Goal: Task Accomplishment & Management: Manage account settings

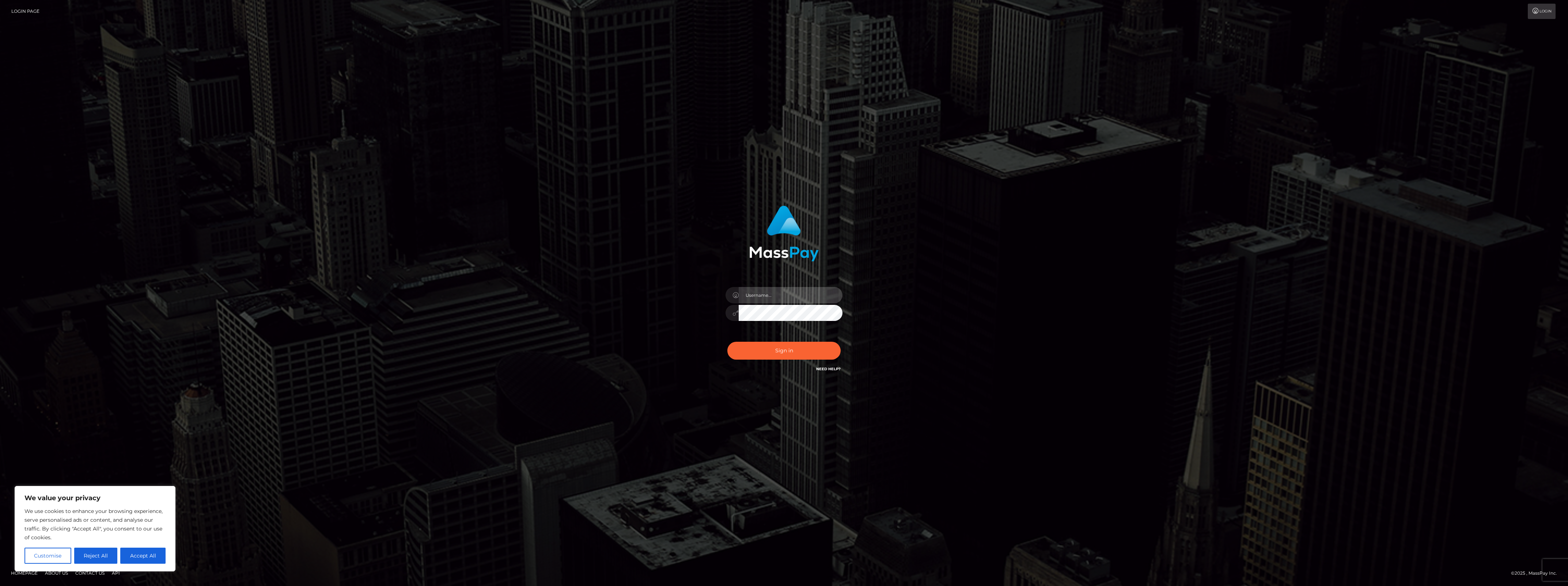
type input "bengreen"
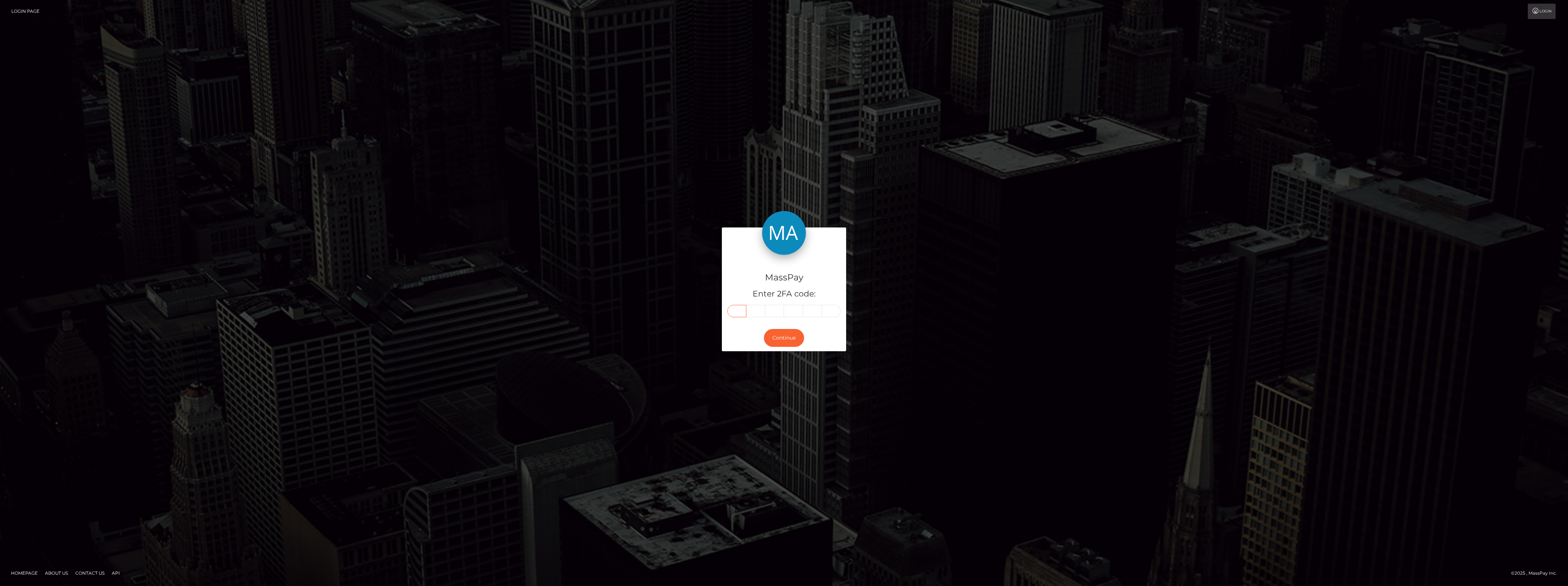
paste input "2"
type input "2"
type input "4"
type input "0"
type input "5"
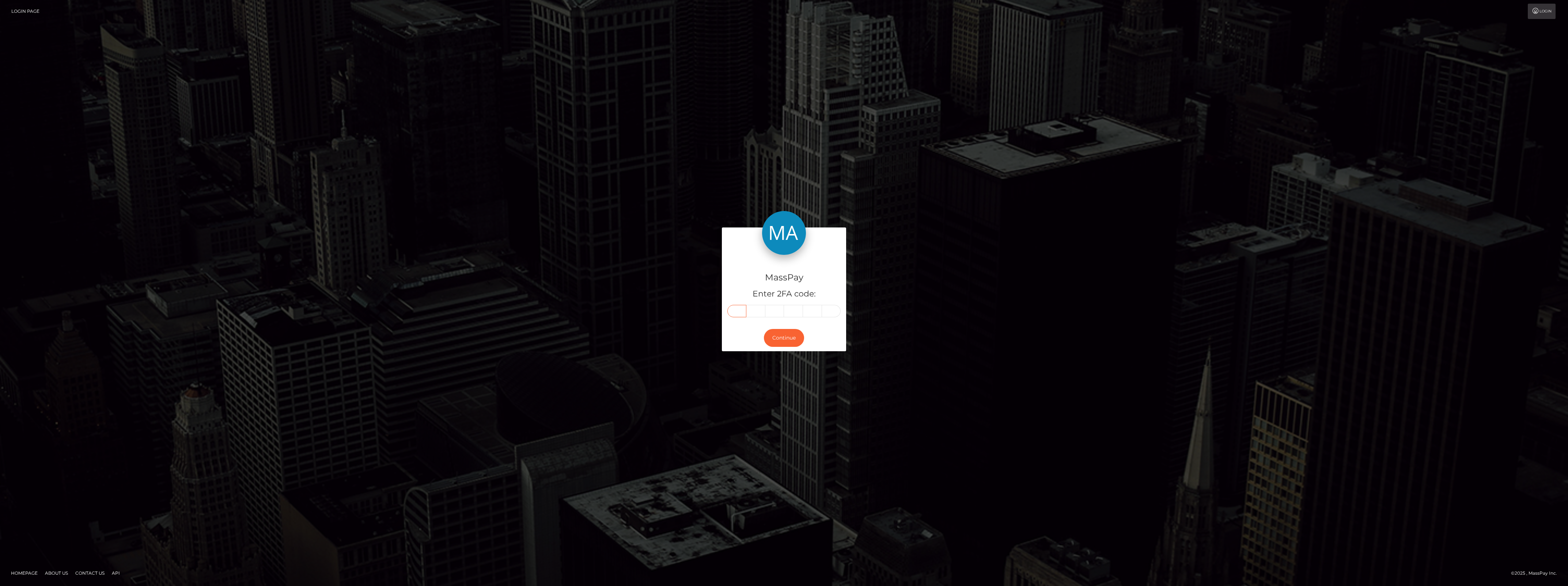
type input "6"
type input "2"
click at [771, 346] on button "Continue" at bounding box center [784, 338] width 40 height 18
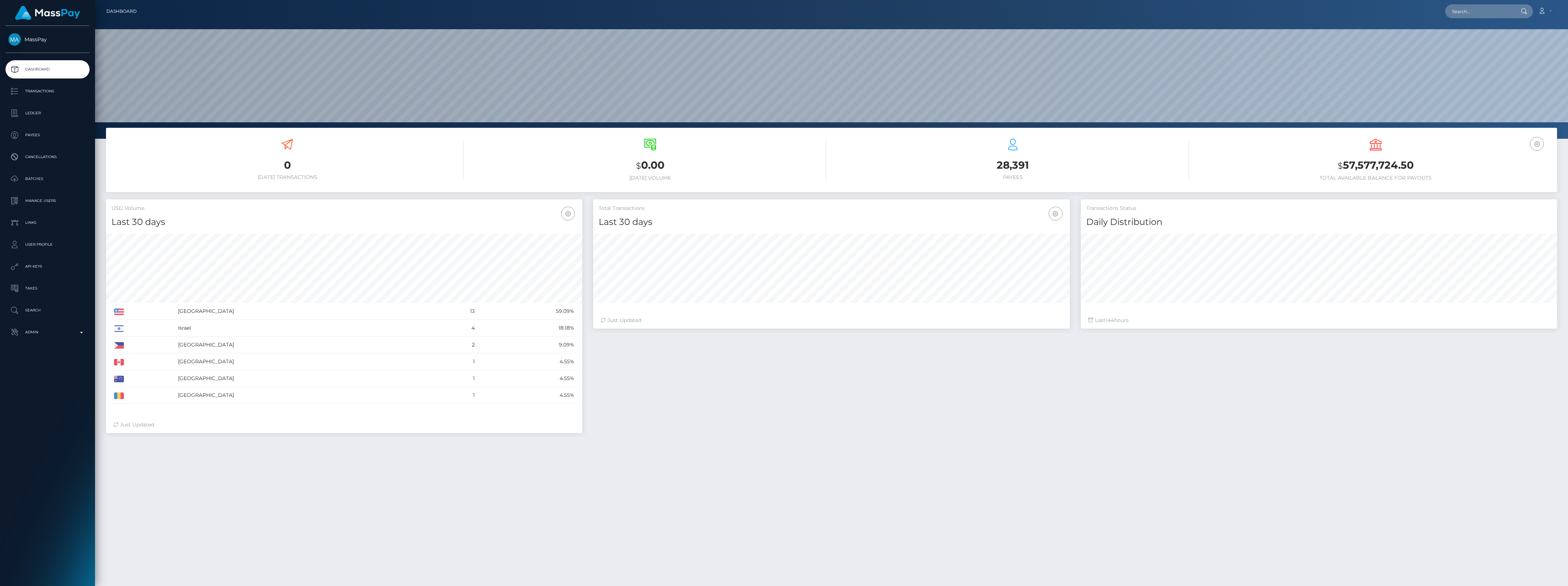
scroll to position [129, 476]
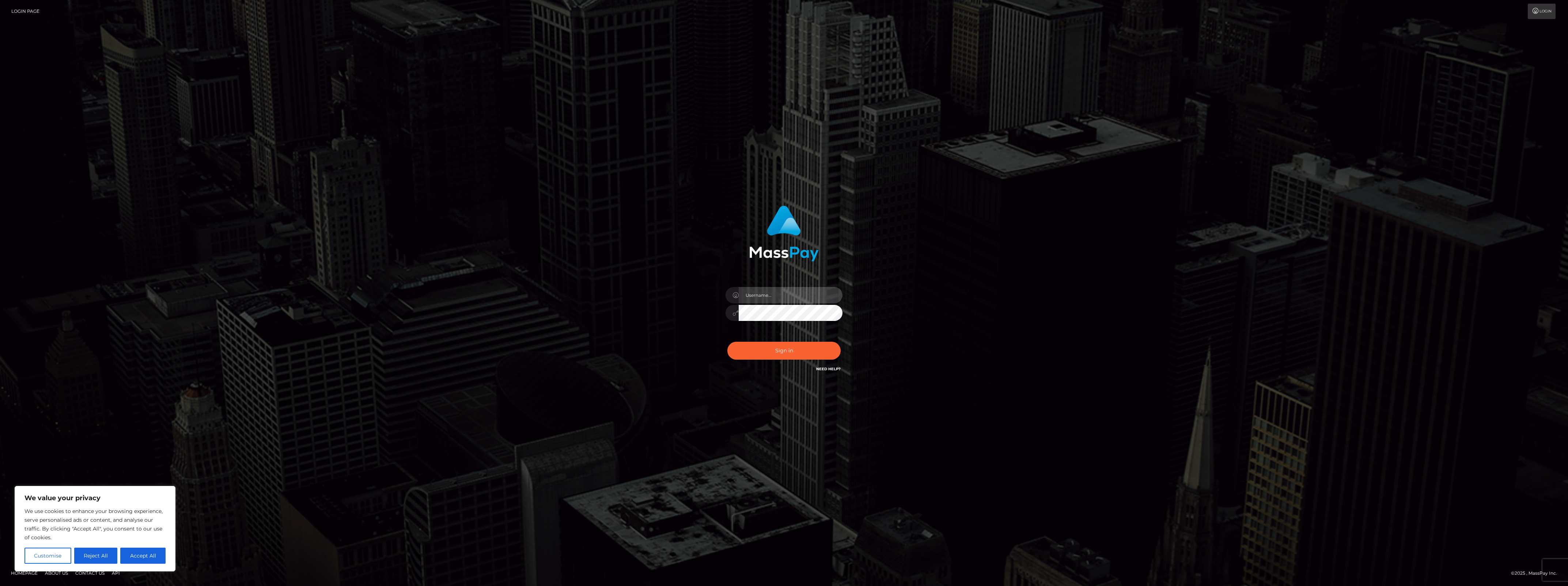
type input "bengreen"
click at [783, 346] on button "Sign in" at bounding box center [784, 351] width 114 height 18
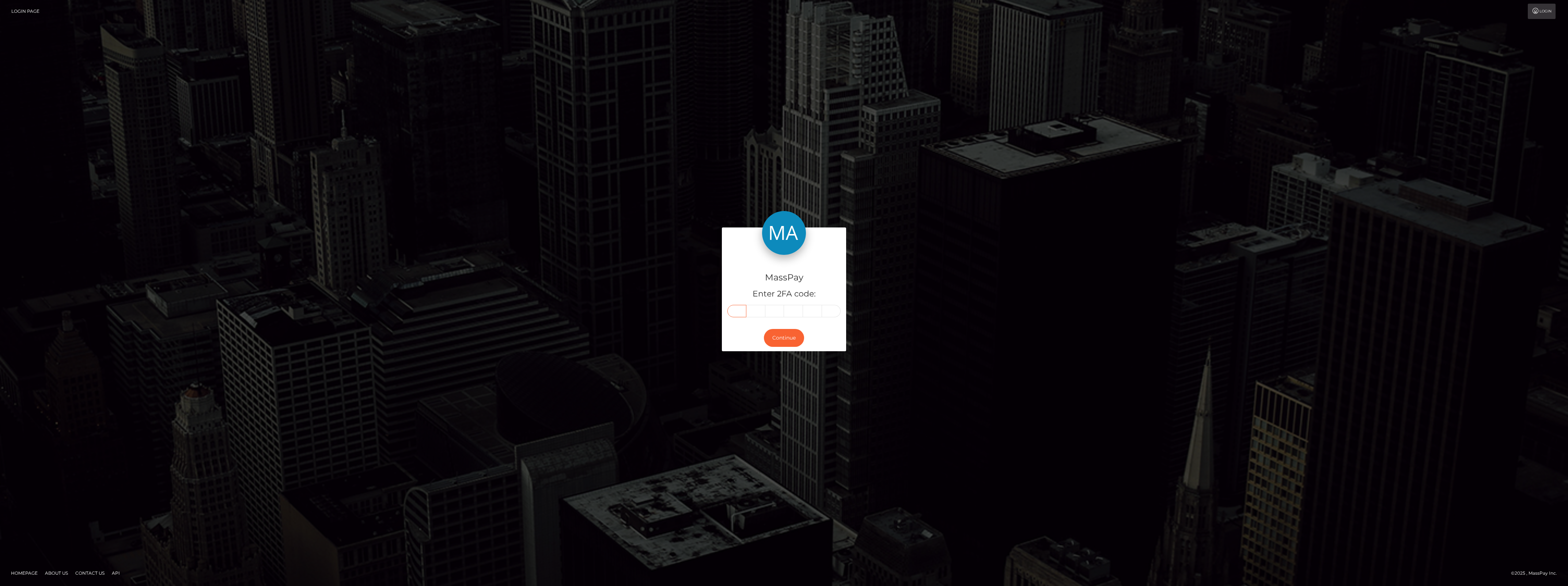
paste input "5"
type input "5"
type input "4"
type input "3"
type input "7"
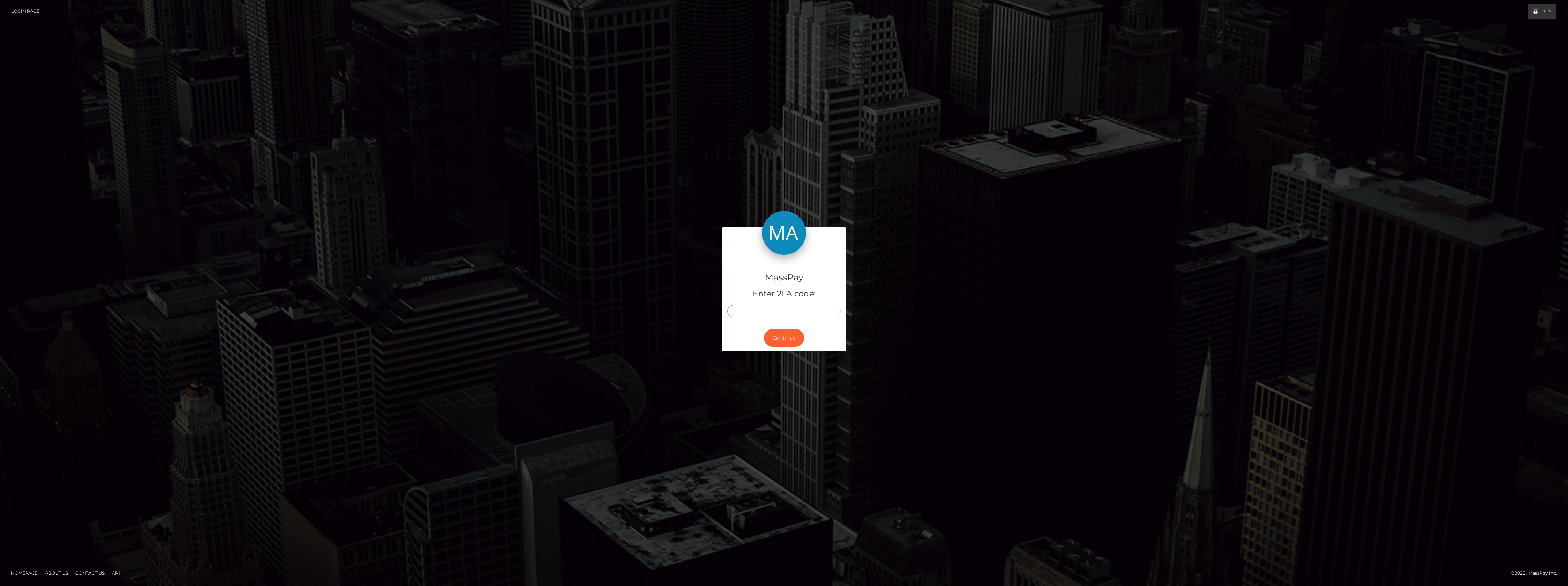
type input "8"
type input "5"
click at [772, 340] on button "Continue" at bounding box center [784, 338] width 40 height 18
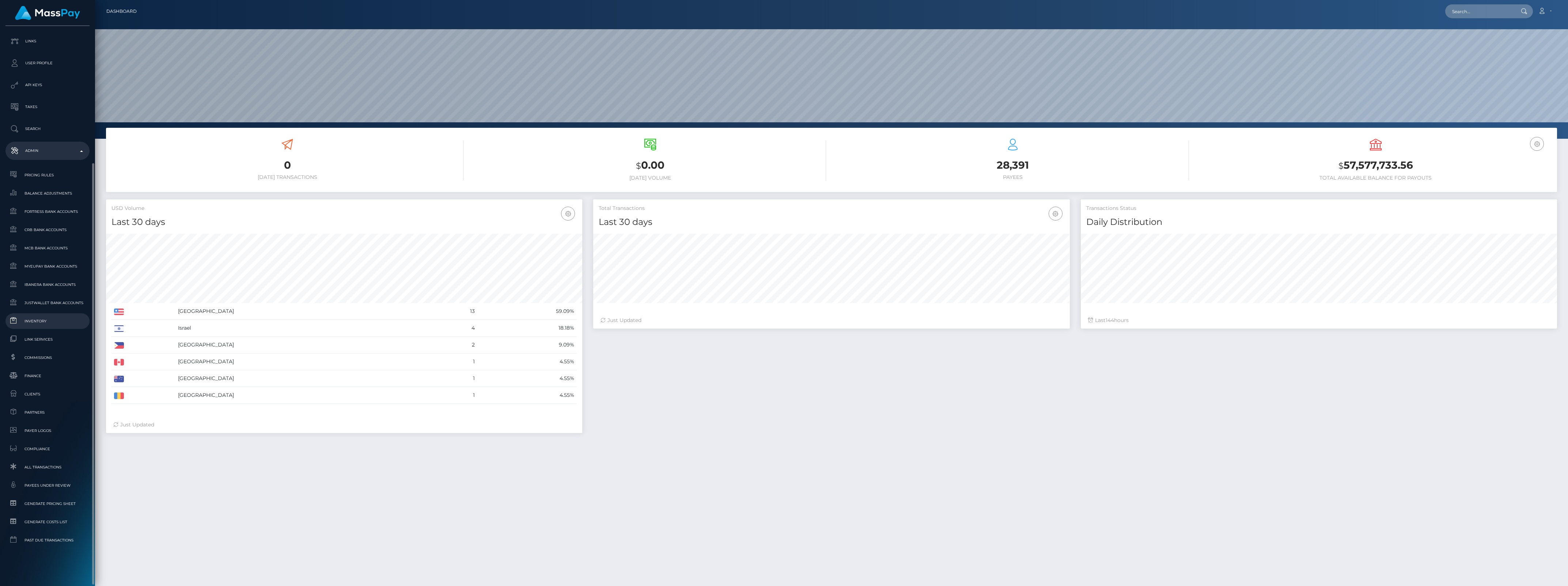
click at [48, 322] on span "Inventory" at bounding box center [47, 321] width 78 height 8
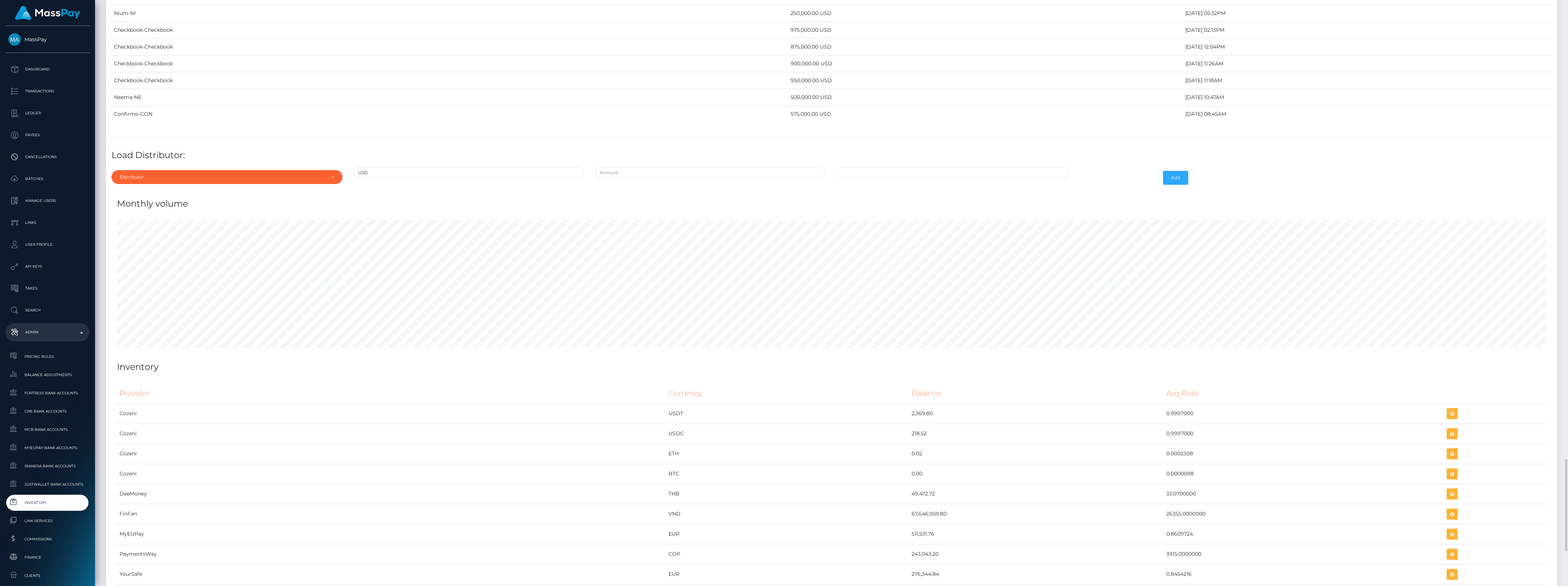
scroll to position [2877, 0]
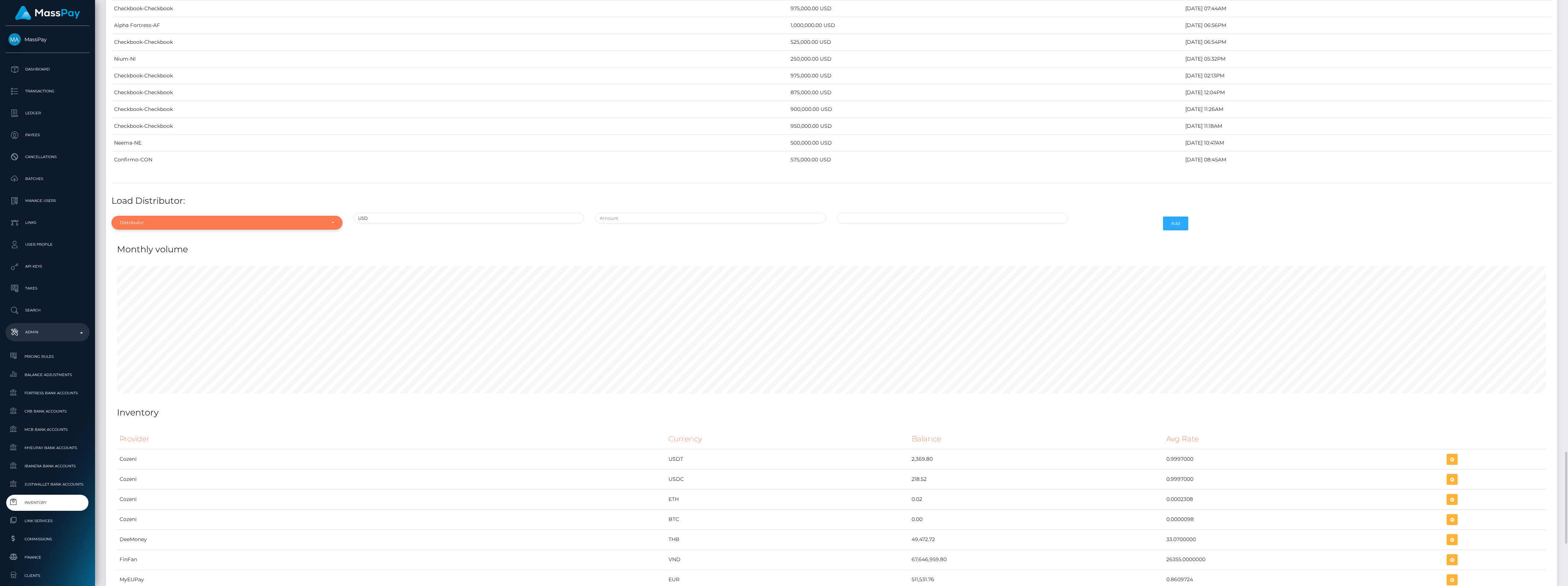
click at [189, 230] on div "Distributor" at bounding box center [226, 222] width 231 height 14
click at [160, 246] on input "Search" at bounding box center [226, 240] width 225 height 10
type input "che"
click at [165, 263] on link "Checkbook" at bounding box center [226, 256] width 231 height 13
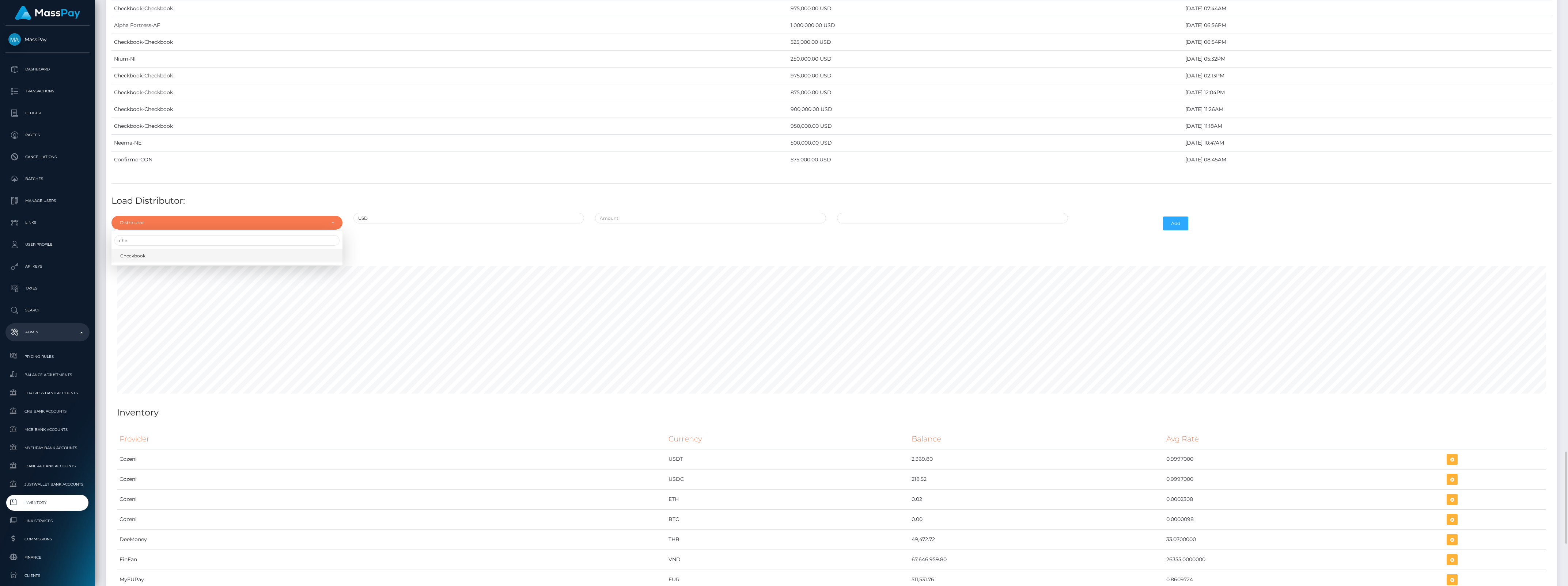
select select "7"
click at [642, 223] on input "text" at bounding box center [710, 218] width 231 height 10
type input "$900,000.0000000"
type input "09/24/2025 1:45 PM"
click at [1170, 231] on button "Add" at bounding box center [1176, 223] width 25 height 14
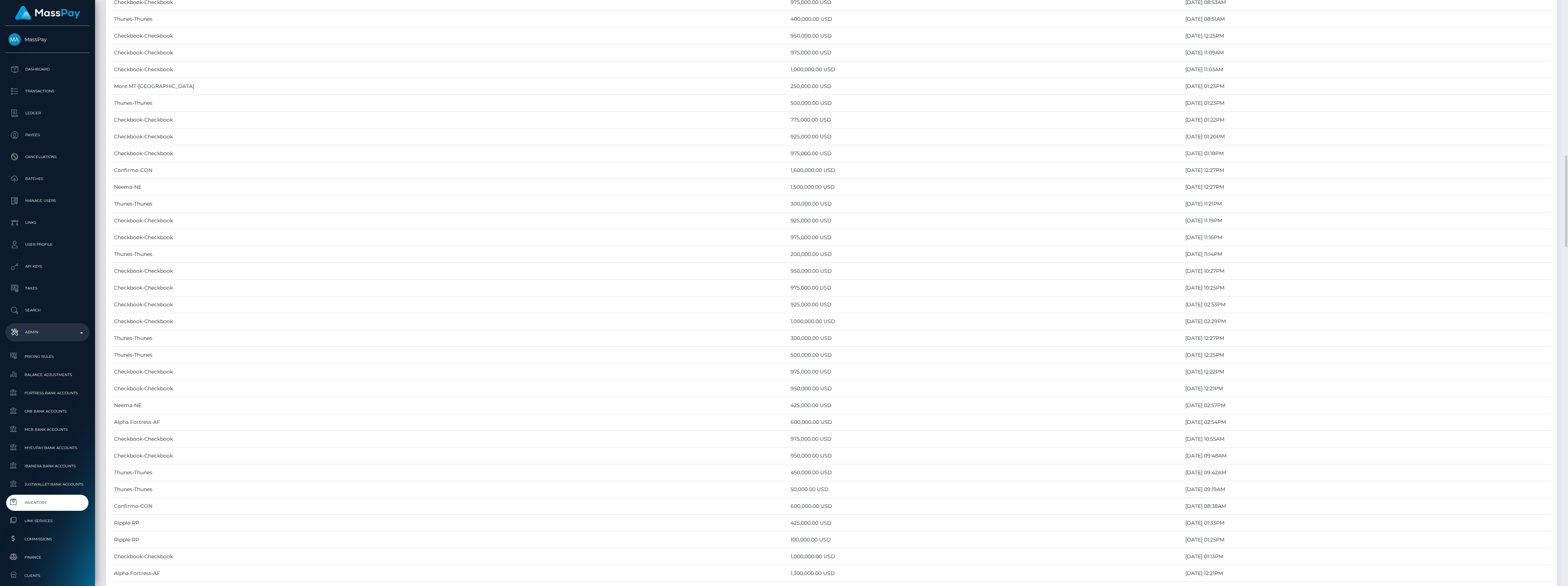
scroll to position [3161, 0]
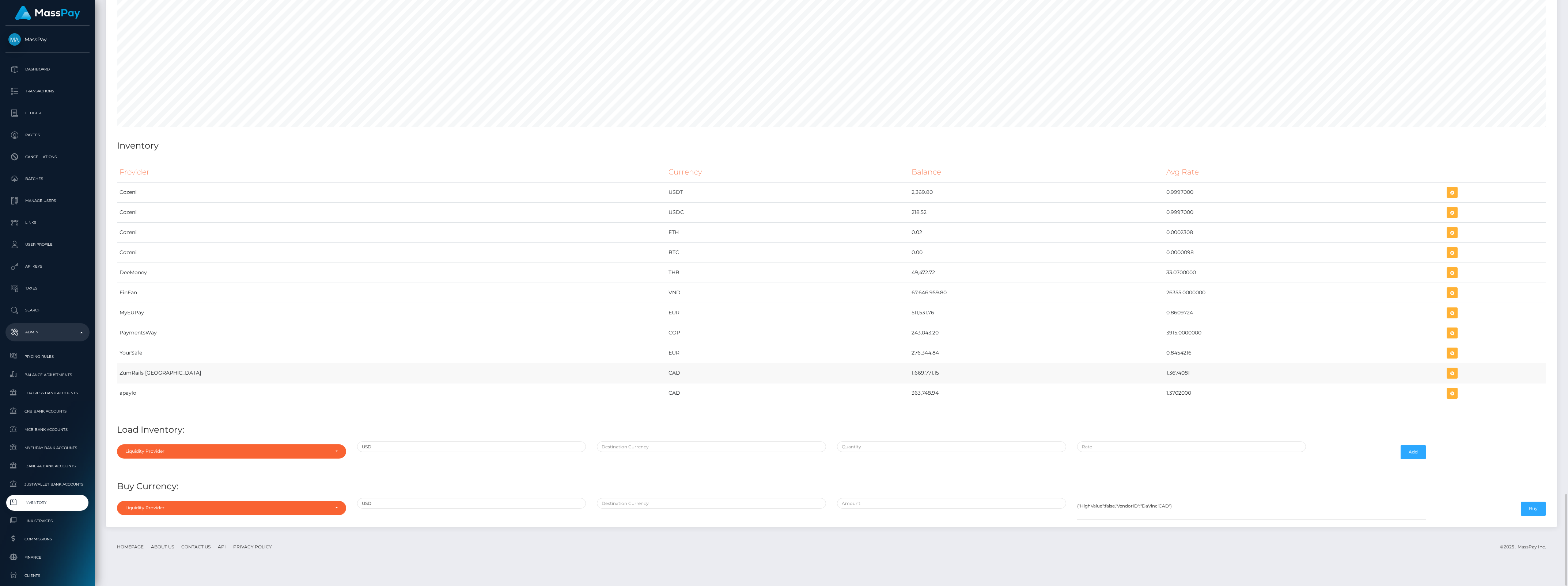
drag, startPoint x: 765, startPoint y: 420, endPoint x: 1054, endPoint y: 396, distance: 290.0
click at [1054, 396] on div "Provider Currency Balance Avg Rate Cozeni USDT 2,369.80" at bounding box center [831, 287] width 1429 height 250
drag, startPoint x: 1054, startPoint y: 396, endPoint x: 1092, endPoint y: 409, distance: 40.2
click at [1164, 403] on td "1.3702000" at bounding box center [1304, 393] width 280 height 20
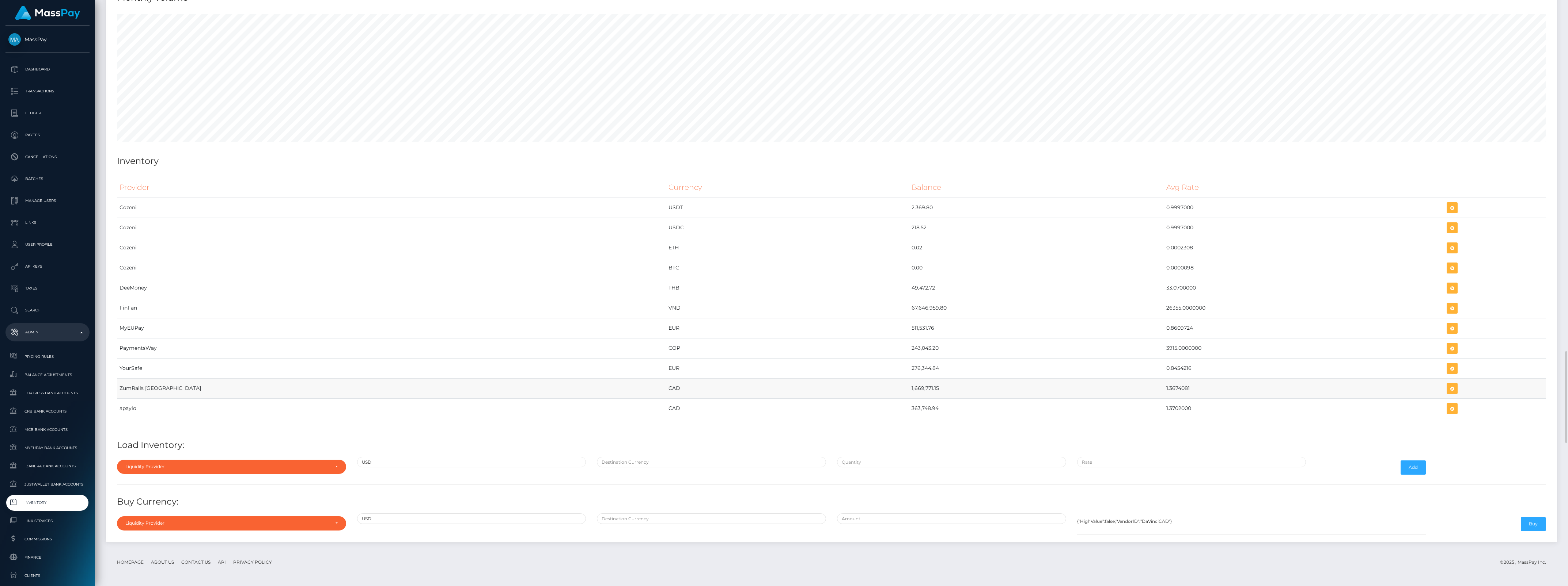
scroll to position [2978, 0]
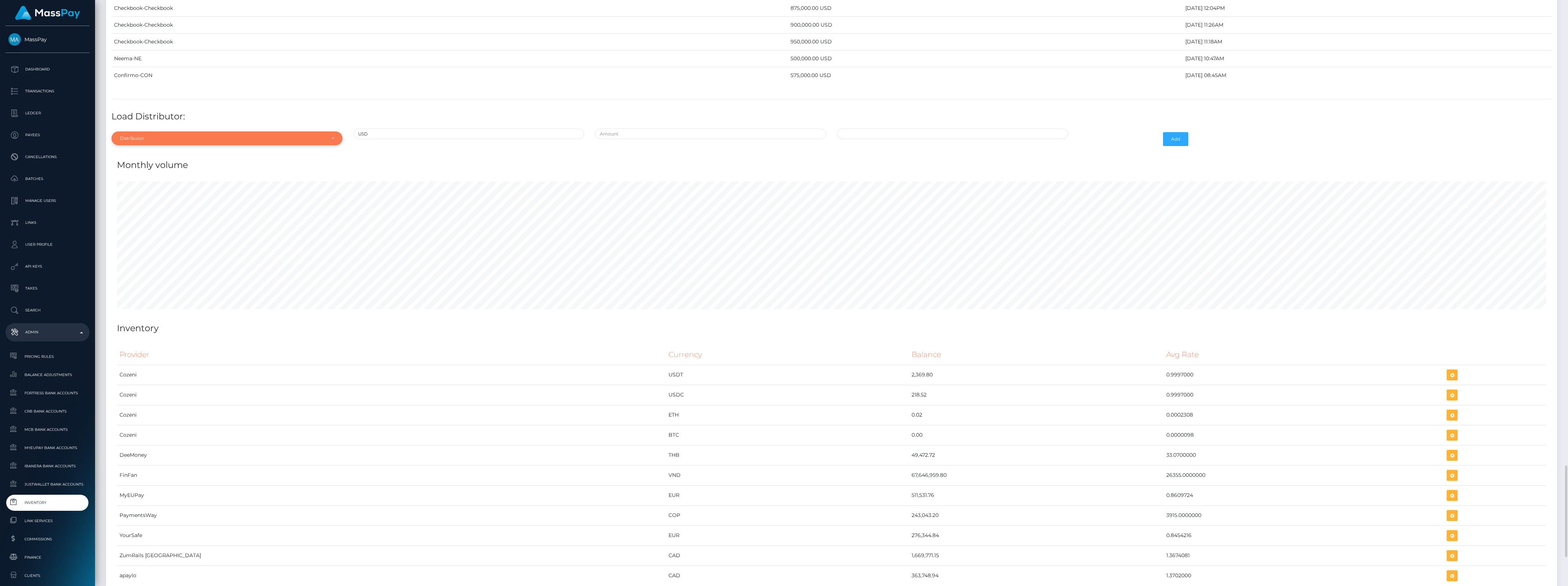
click at [161, 146] on div "Distributor" at bounding box center [226, 138] width 231 height 14
click at [165, 161] on input "Search" at bounding box center [226, 156] width 225 height 10
type input "ch"
click at [190, 178] on link "Checkbook" at bounding box center [226, 172] width 231 height 13
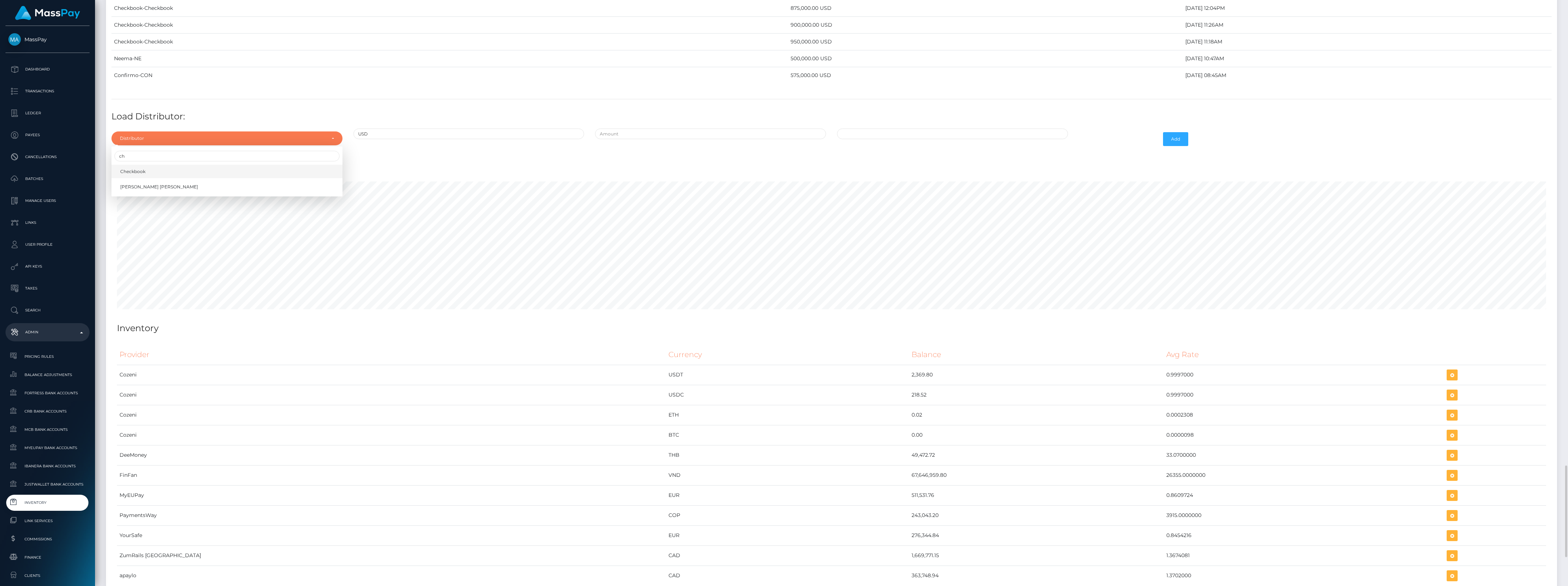
select select "7"
click at [651, 139] on input "text" at bounding box center [710, 134] width 231 height 10
type input "$"
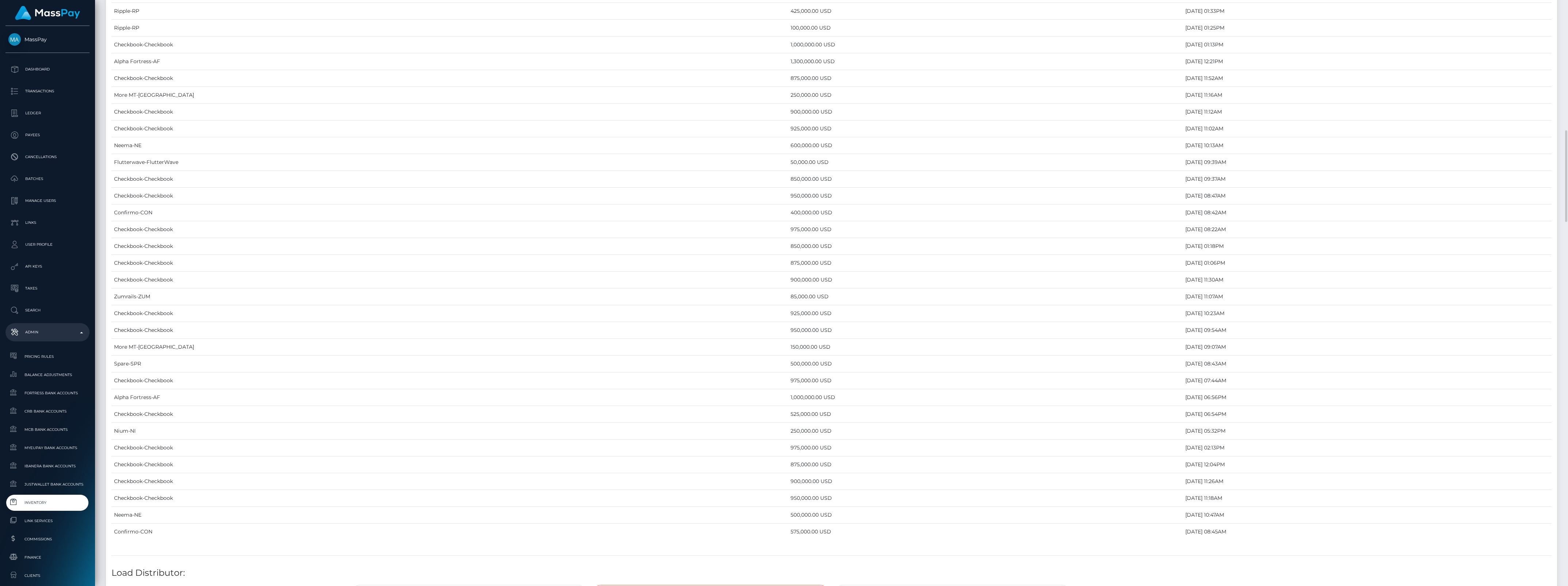
scroll to position [3070, 0]
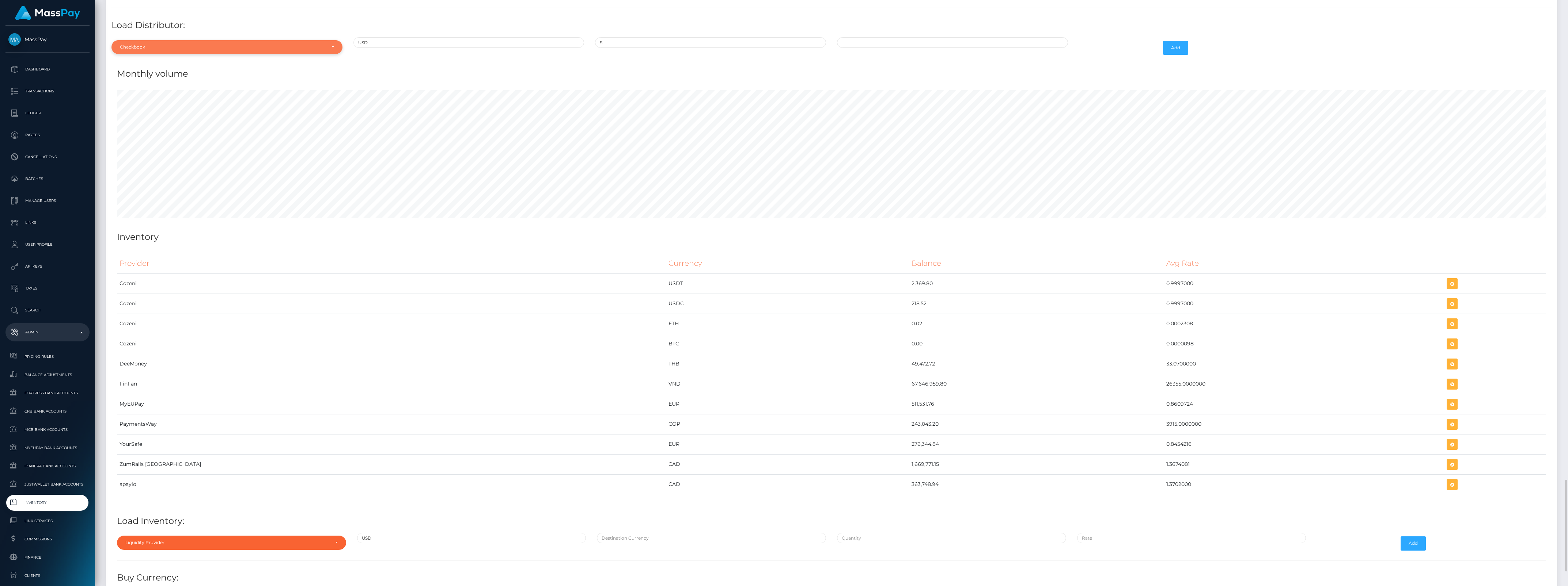
click at [208, 50] on div "Checkbook" at bounding box center [223, 47] width 206 height 6
click at [141, 70] on input "Search" at bounding box center [226, 65] width 225 height 10
type input "che"
click at [151, 87] on link "Checkbook" at bounding box center [226, 80] width 231 height 13
select select "7"
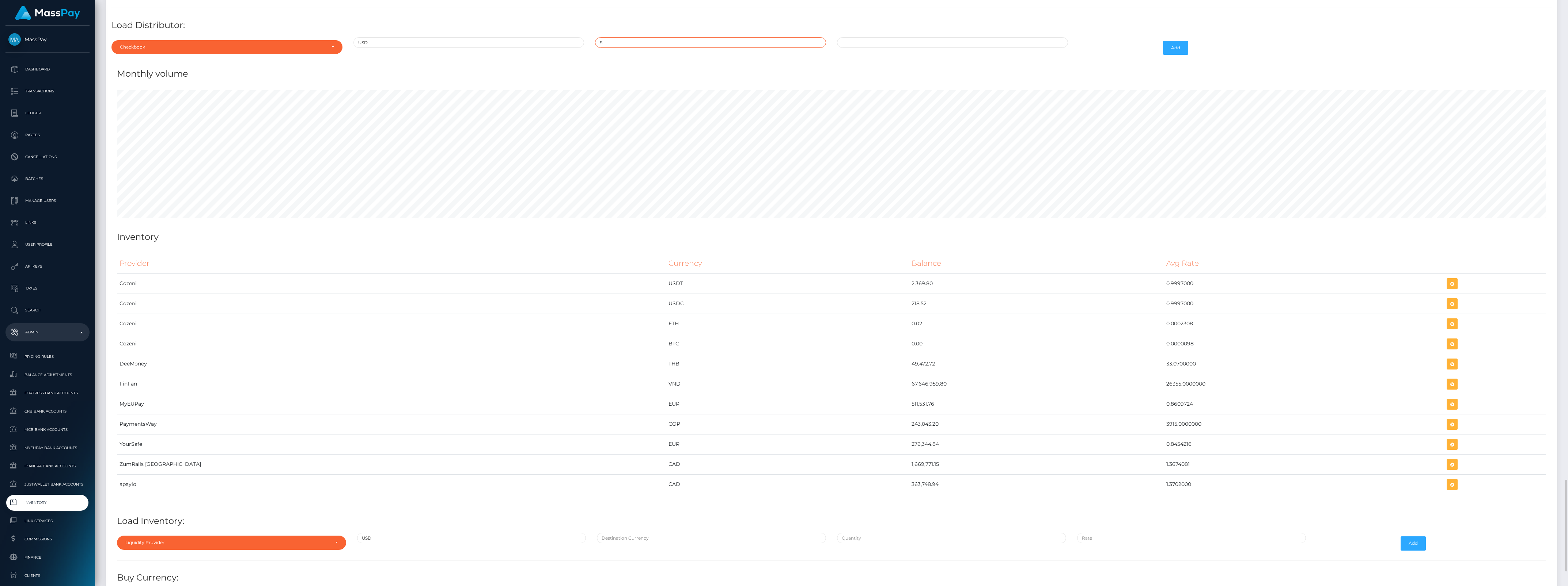
click at [634, 48] on input "$" at bounding box center [710, 43] width 231 height 10
type input "$925,000.0000000"
click at [867, 48] on input "09/24/2025 1:52 PM" at bounding box center [952, 43] width 231 height 10
click at [867, 48] on input "09/24/2025 1:52 PM" at bounding box center [952, 43] width 231 height 10
click at [868, 48] on input "09/24/2025 1:52 PM" at bounding box center [952, 43] width 231 height 10
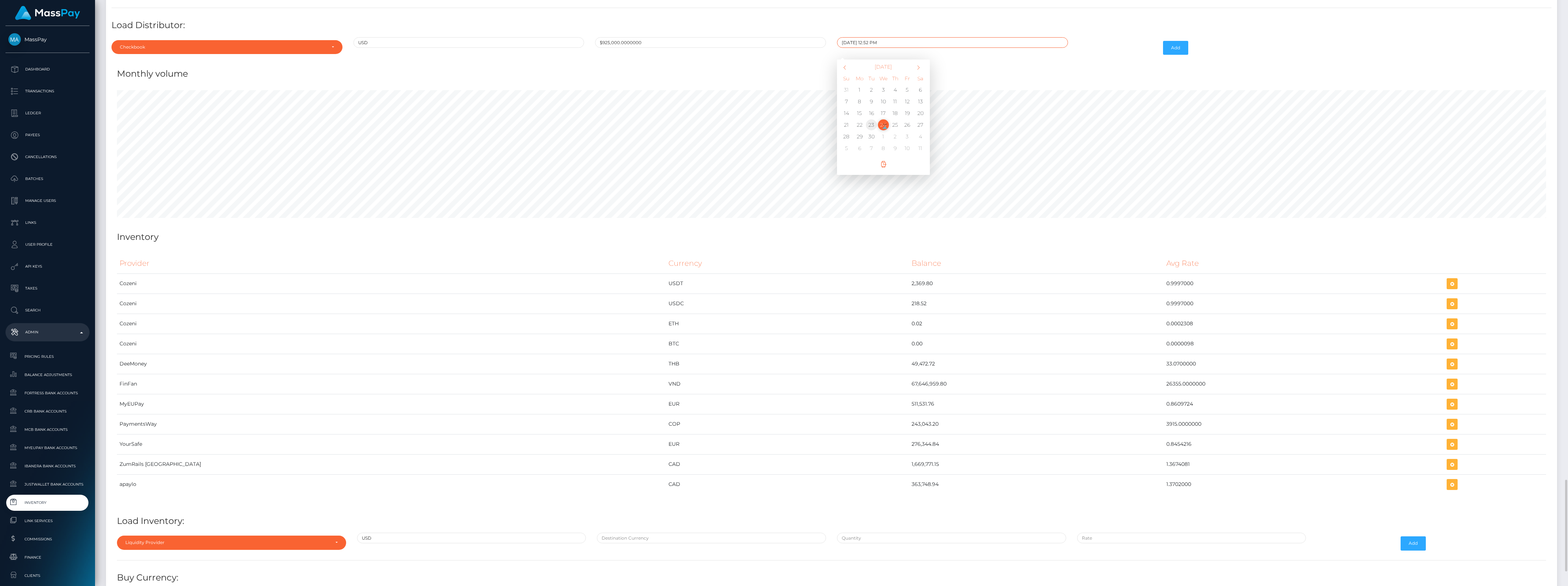
click at [870, 131] on td "23" at bounding box center [872, 125] width 12 height 12
click at [867, 48] on input "09/23/2025 1:52 PM" at bounding box center [952, 43] width 231 height 10
click at [869, 48] on input "09/23/2025 1:52 PM" at bounding box center [952, 43] width 231 height 10
type input "09/23/2025 12:52 PM"
click at [1180, 54] on button "Add" at bounding box center [1176, 48] width 25 height 14
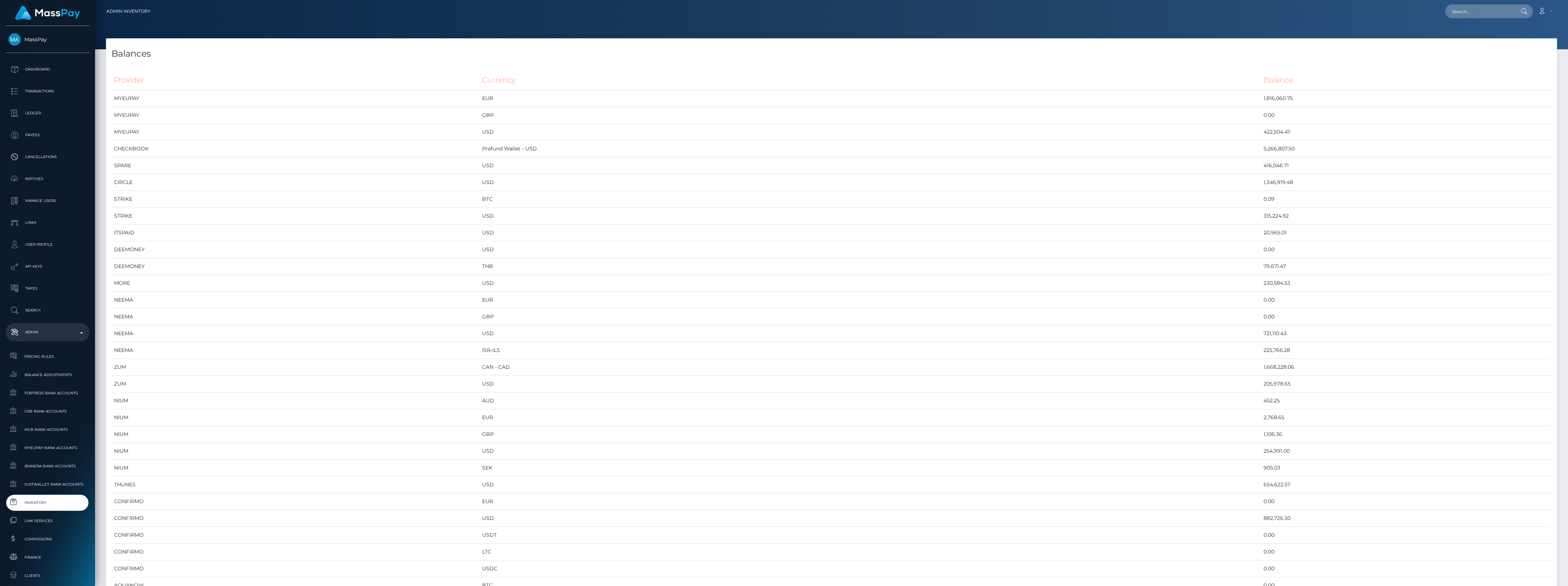
scroll to position [3682, 1451]
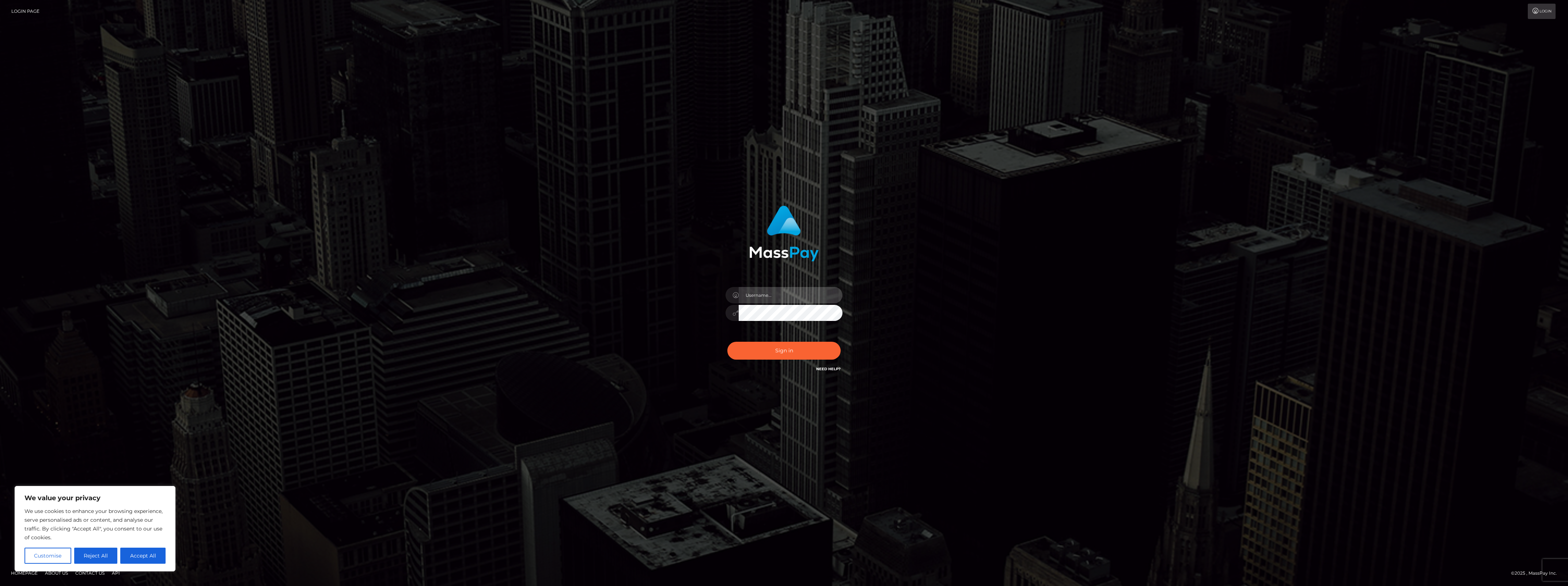
type input "bengreen"
click at [757, 343] on button "Sign in" at bounding box center [784, 351] width 114 height 18
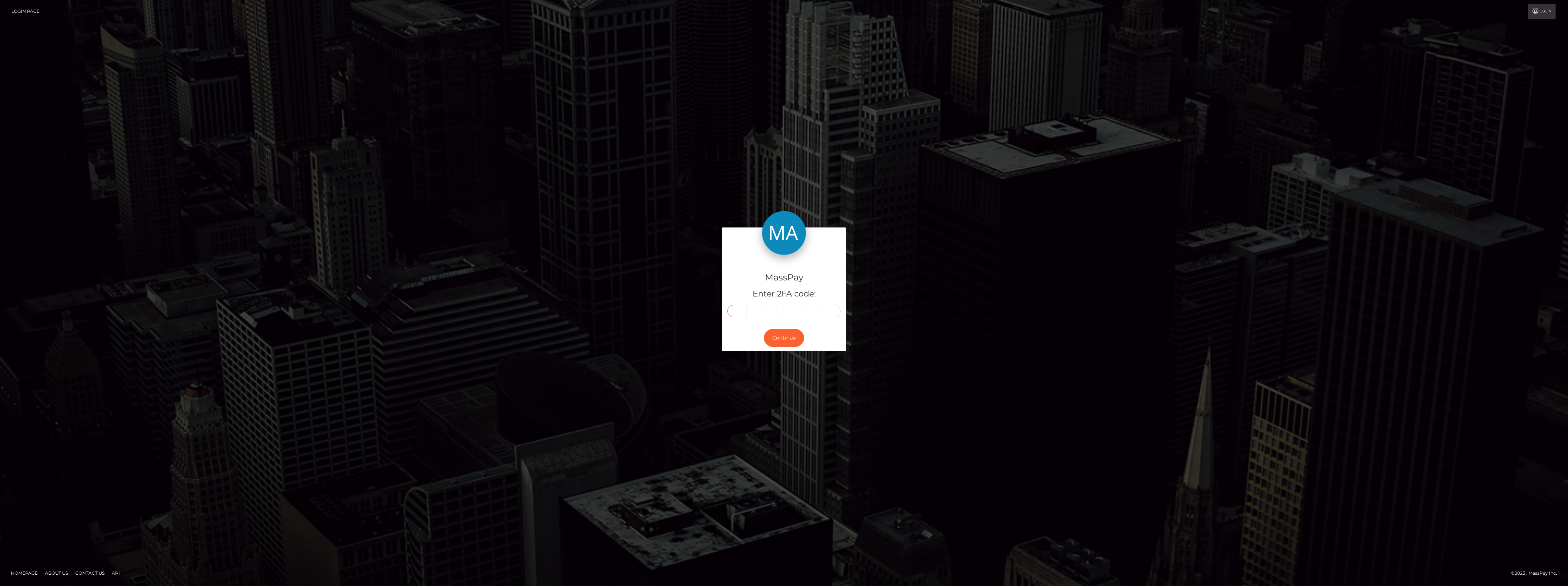
drag, startPoint x: 737, startPoint y: 319, endPoint x: 735, endPoint y: 312, distance: 7.3
click at [735, 311] on input "text" at bounding box center [737, 311] width 19 height 13
paste input "7"
type input "7"
type input "0"
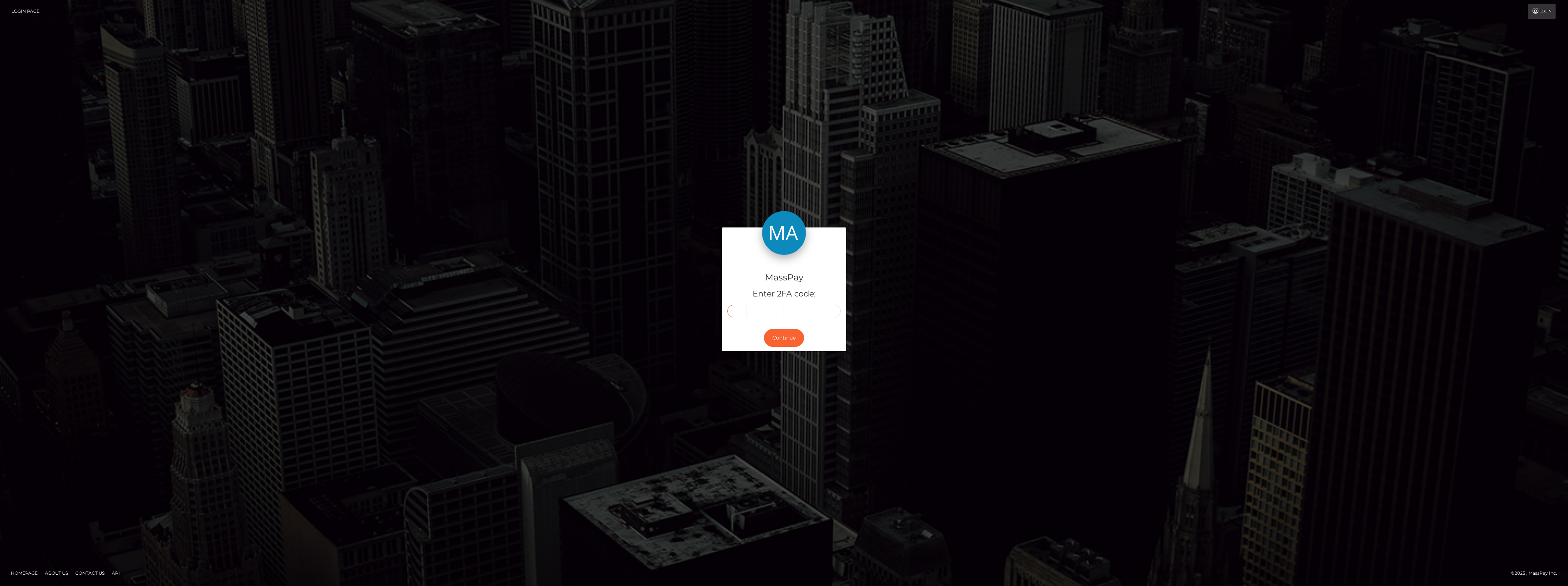
type input "0"
type input "8"
type input "7"
type input "6"
click at [783, 334] on button "Continue" at bounding box center [784, 338] width 40 height 18
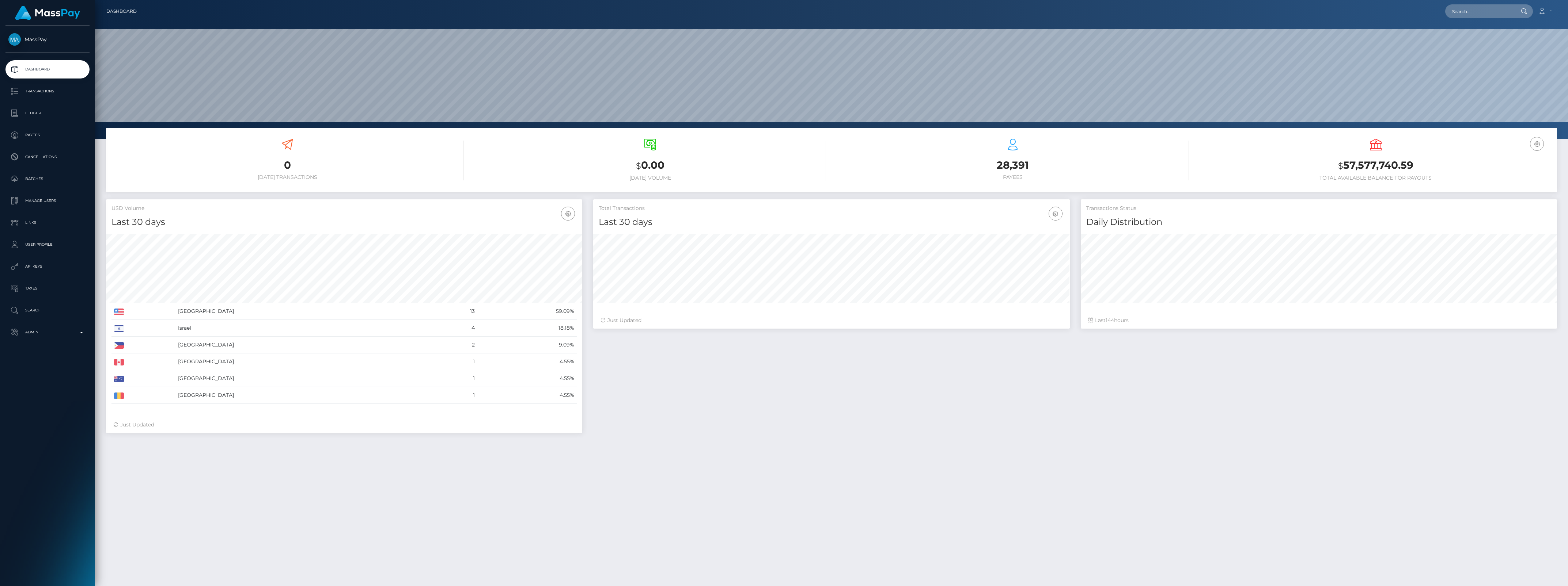
scroll to position [129, 476]
click at [31, 333] on p "Admin" at bounding box center [47, 332] width 78 height 11
click at [49, 377] on span "Balance Adjustments" at bounding box center [47, 375] width 78 height 8
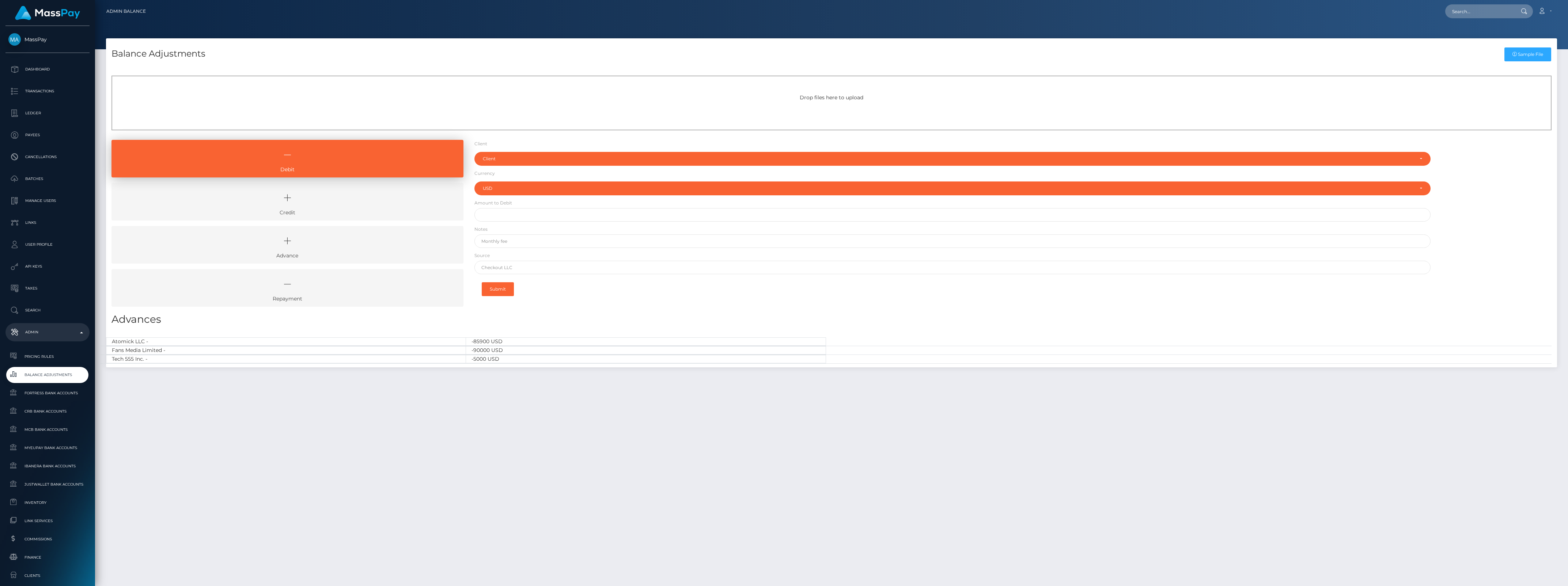
select select "USD"
click at [306, 196] on icon at bounding box center [288, 198] width 335 height 22
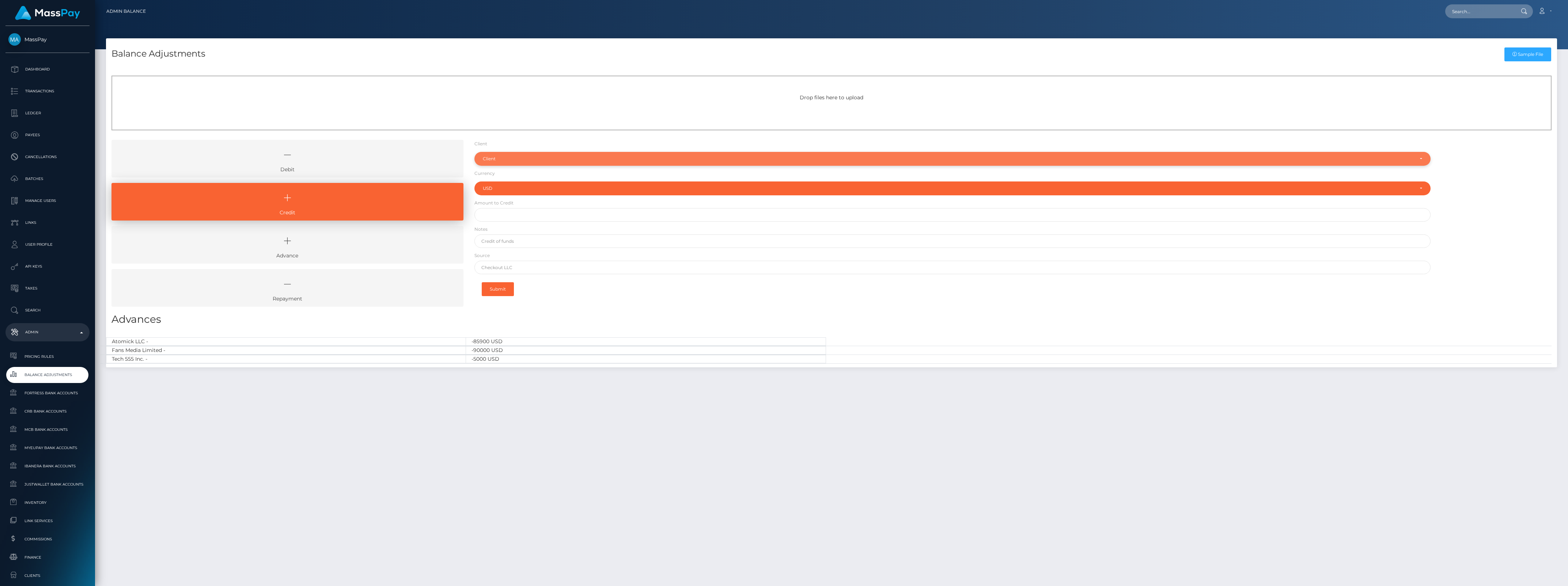
click at [567, 161] on div "Client" at bounding box center [952, 159] width 957 height 14
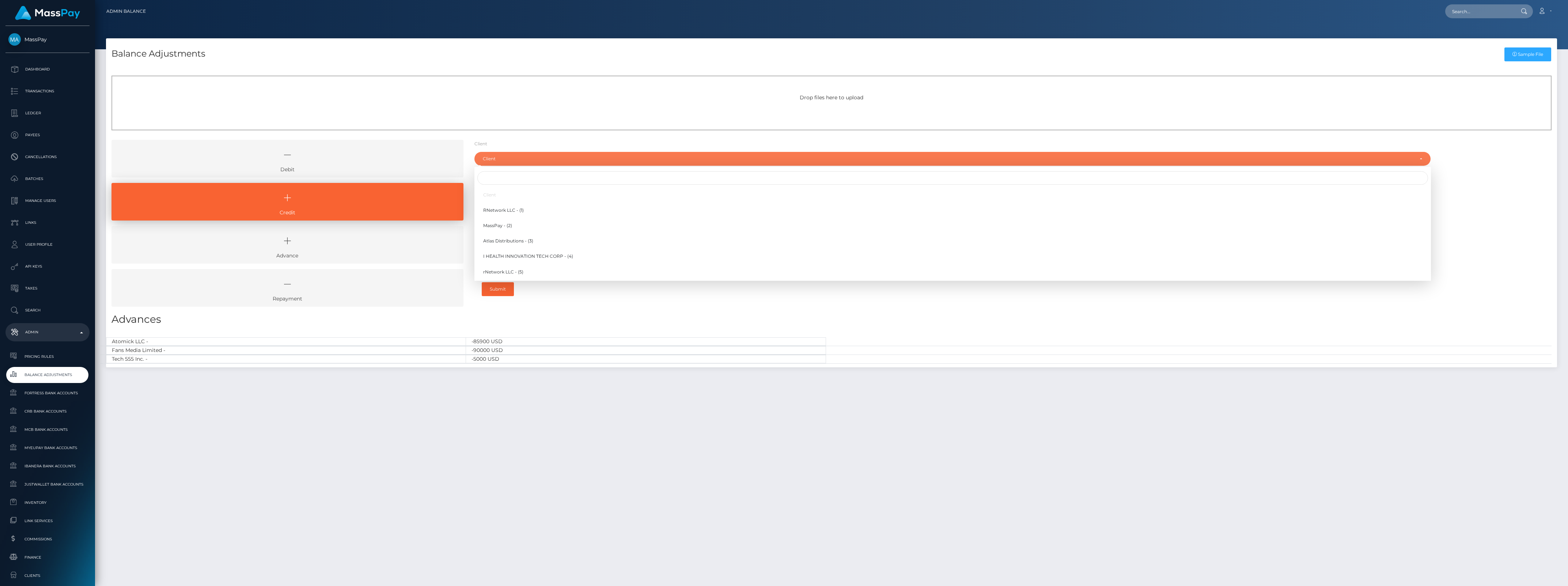
click at [542, 185] on div at bounding box center [952, 178] width 957 height 16
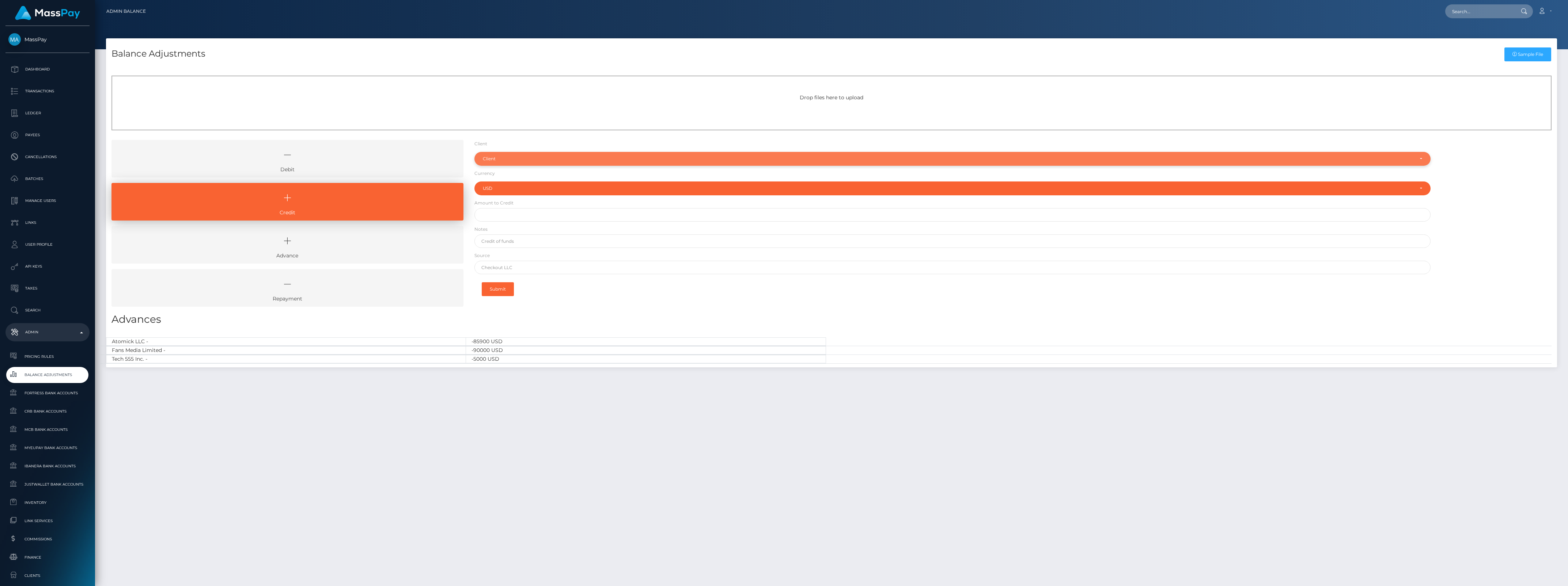
click at [543, 161] on div "Client" at bounding box center [952, 159] width 957 height 14
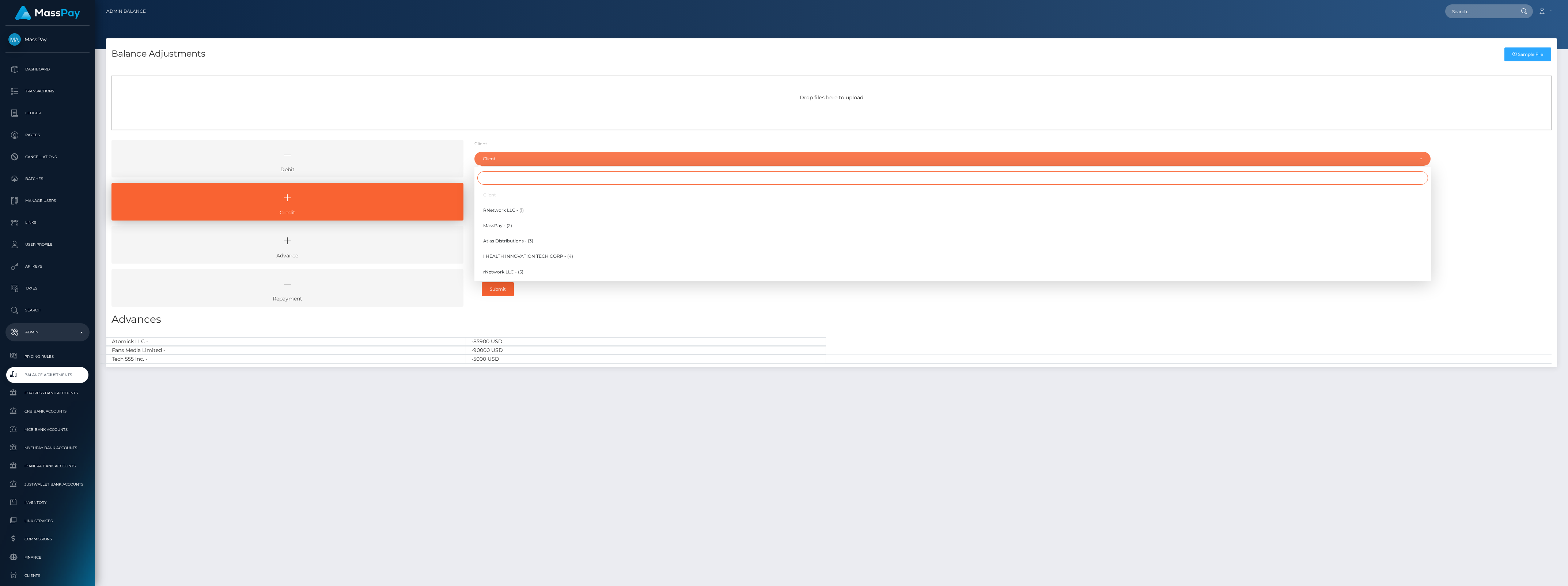
click at [542, 178] on input "Search" at bounding box center [952, 178] width 951 height 13
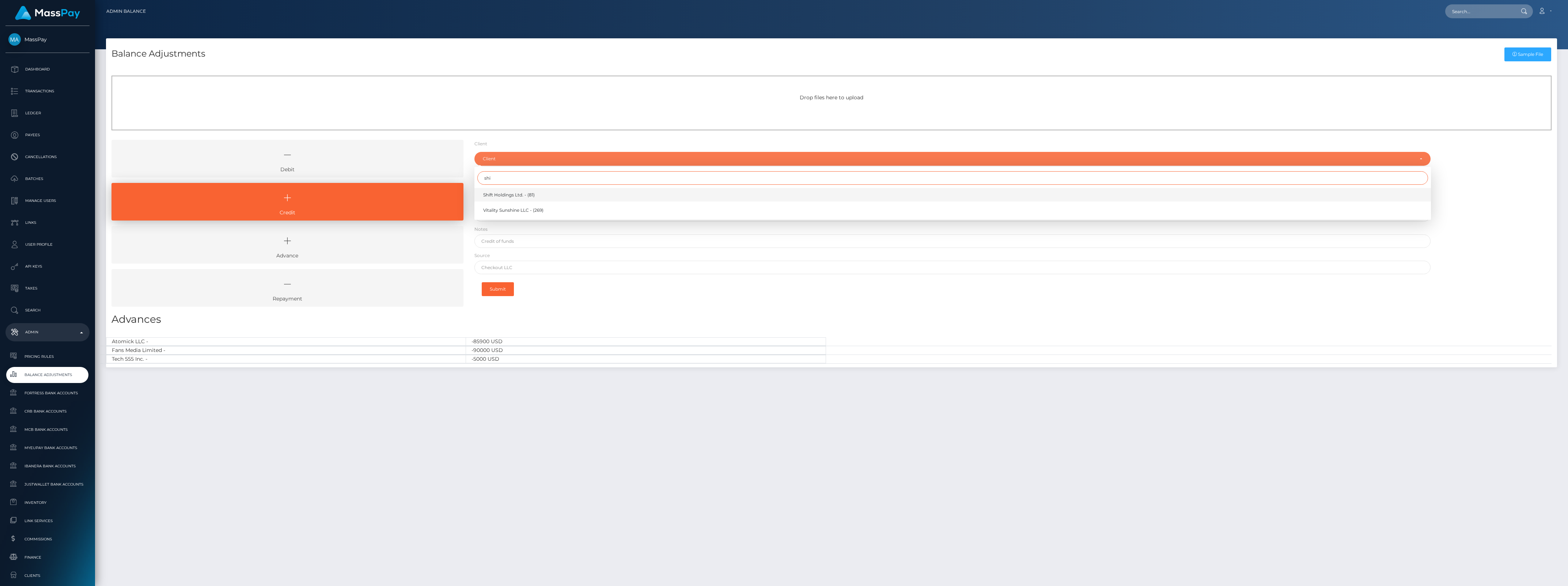
type input "shi"
click at [531, 192] on span "Shift Holdings Ltd. - (81)" at bounding box center [509, 195] width 52 height 7
select select "81"
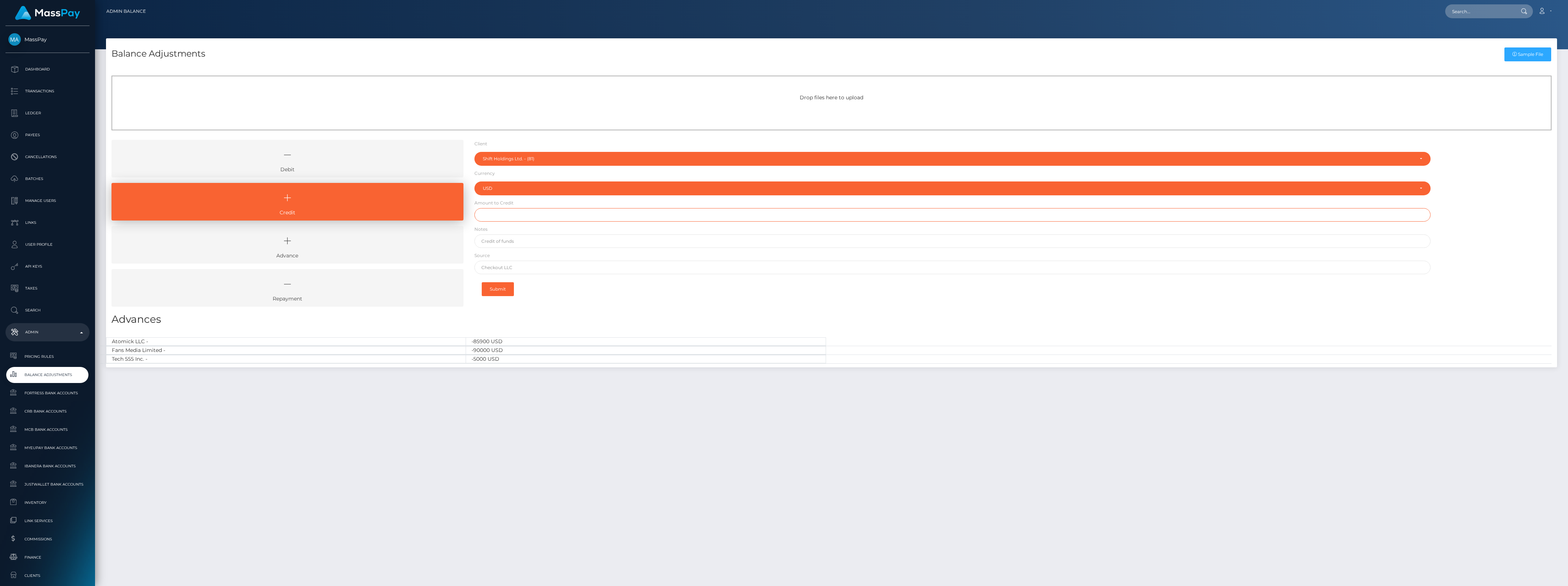
click at [531, 222] on input "text" at bounding box center [952, 215] width 957 height 13
paste input "500,000.00"
type input "$500,000.00"
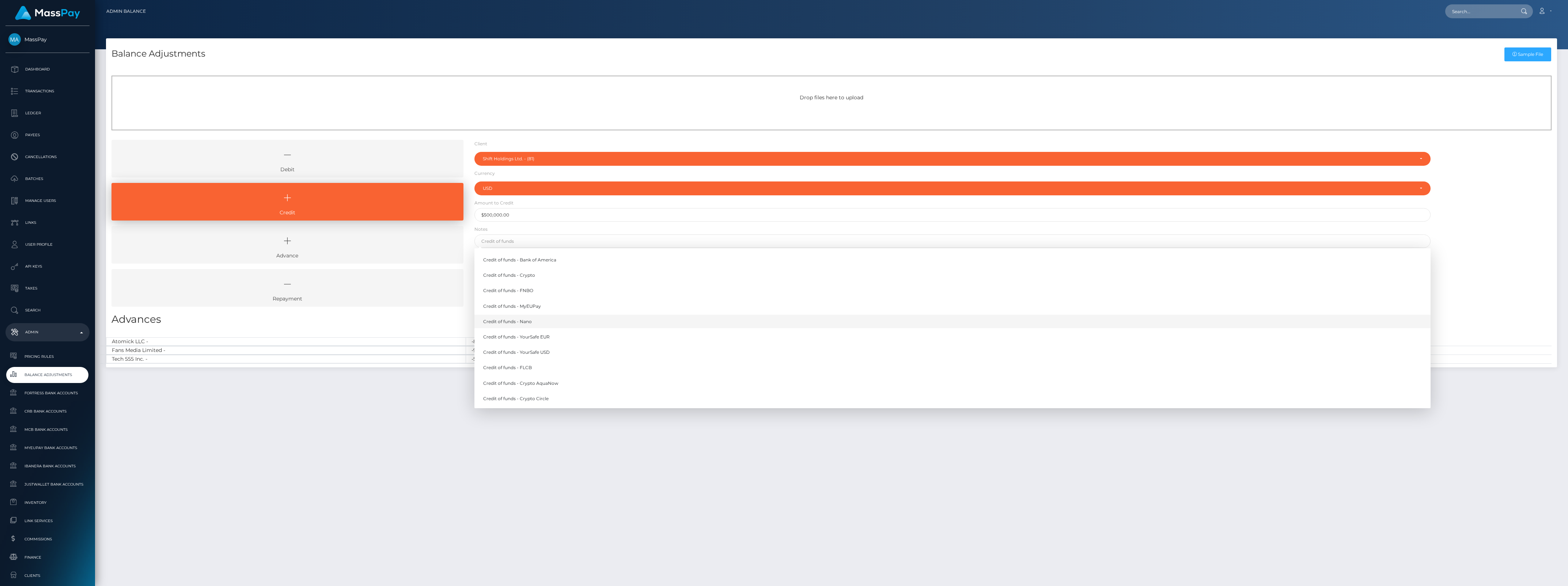
click at [547, 321] on link "Credit of funds - Nano" at bounding box center [952, 322] width 957 height 13
type input "Credit of funds - Nano"
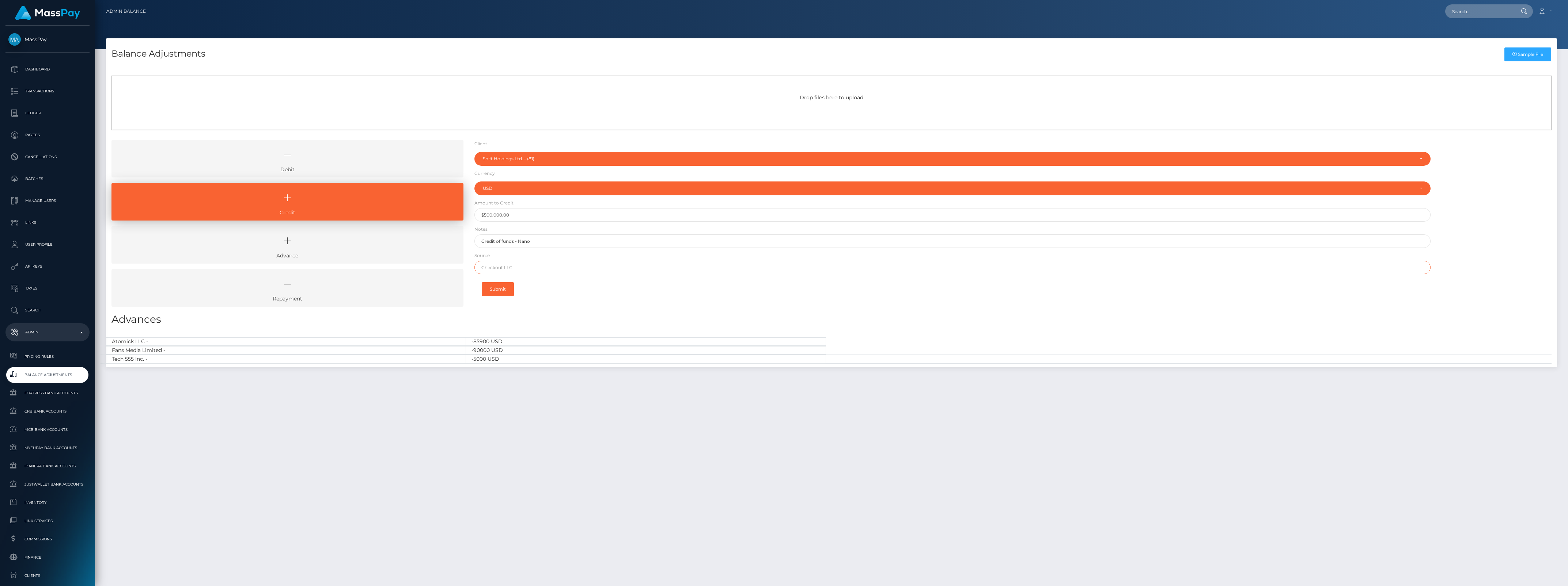
click at [566, 269] on input "text" at bounding box center [952, 267] width 957 height 13
type input "Nano"
click at [537, 314] on h3 "Advances" at bounding box center [831, 319] width 1440 height 14
click at [506, 289] on button "Submit" at bounding box center [498, 289] width 32 height 14
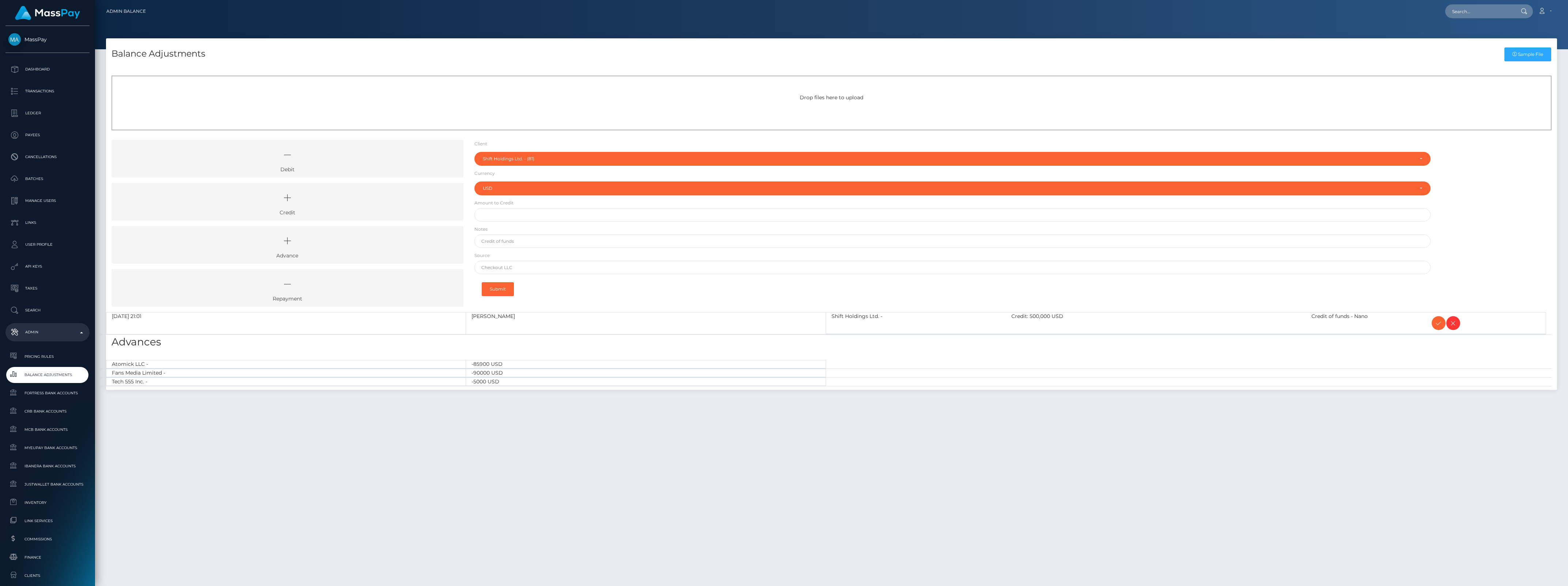
select select "81"
select select "USD"
click at [1442, 325] on icon at bounding box center [1439, 323] width 9 height 9
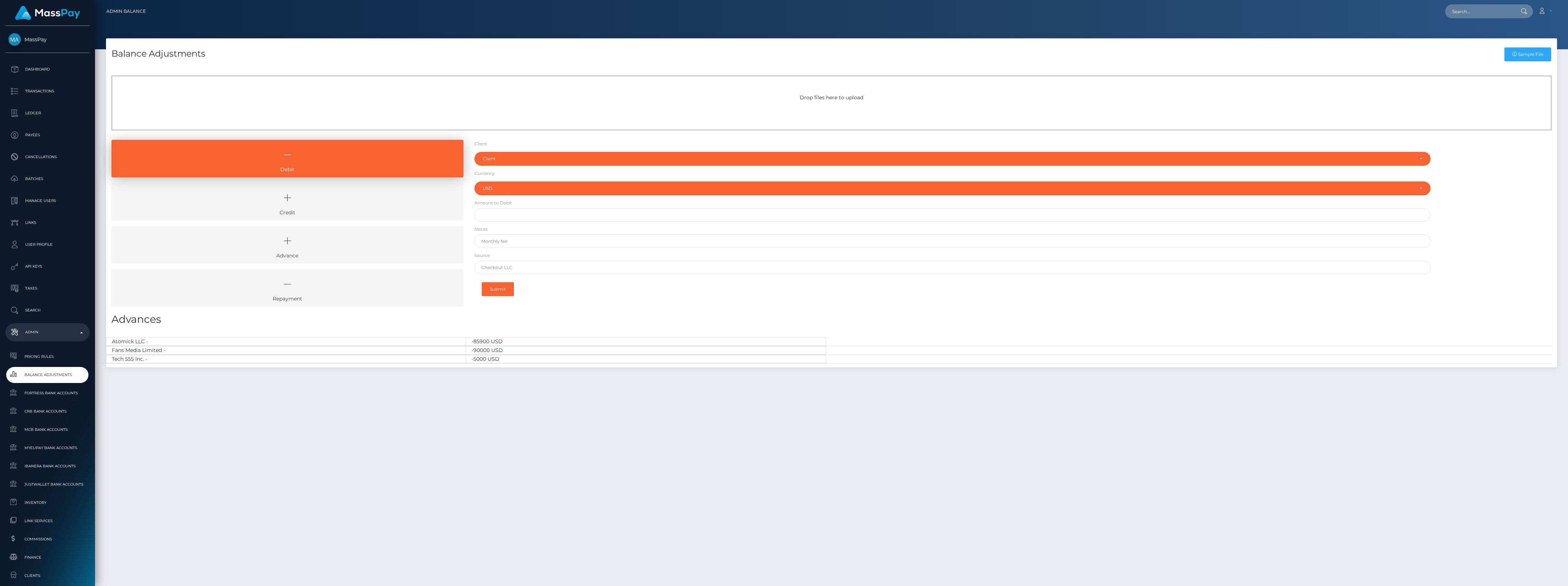
select select "USD"
click at [357, 205] on icon at bounding box center [288, 198] width 335 height 22
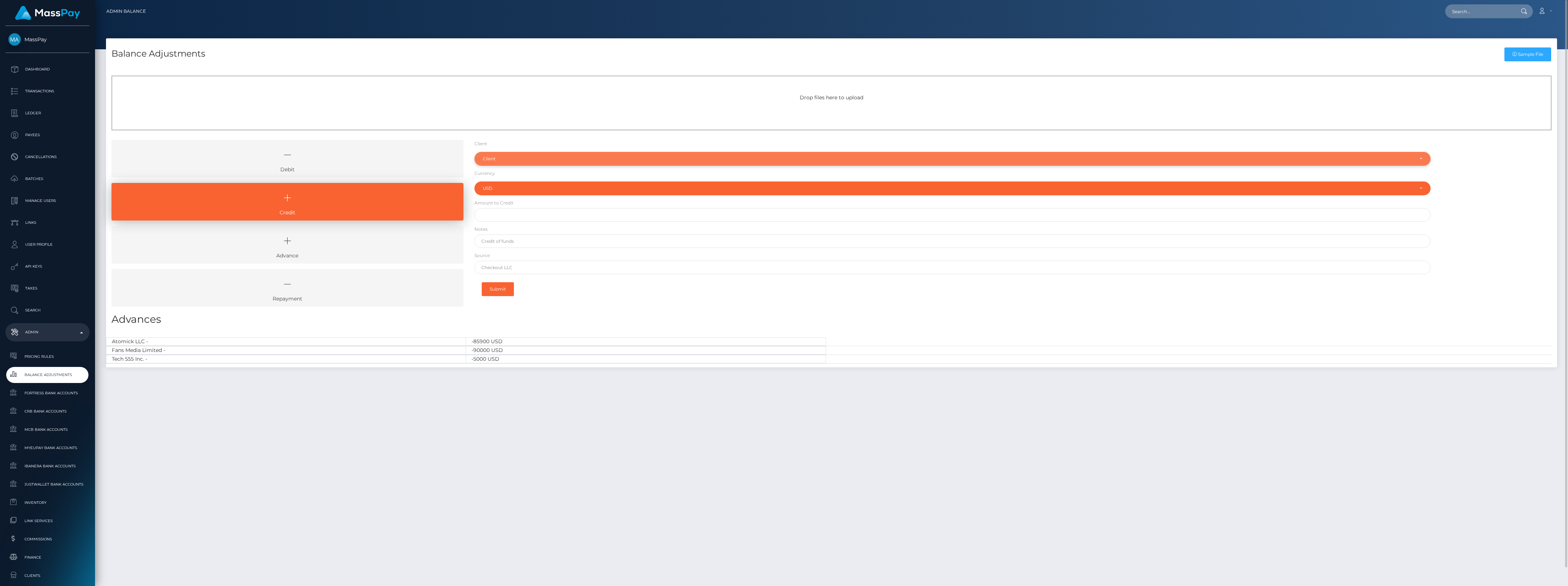
click at [571, 160] on div "Client" at bounding box center [948, 159] width 932 height 6
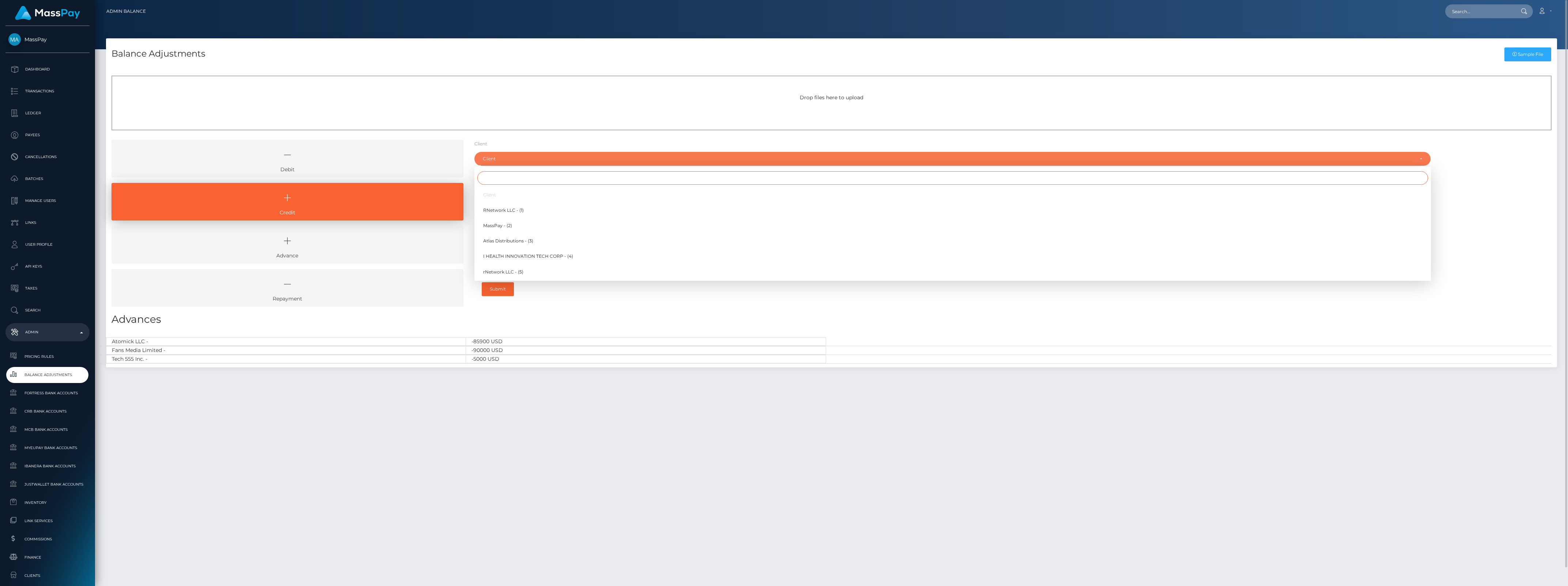
click at [560, 179] on input "Search" at bounding box center [952, 178] width 951 height 13
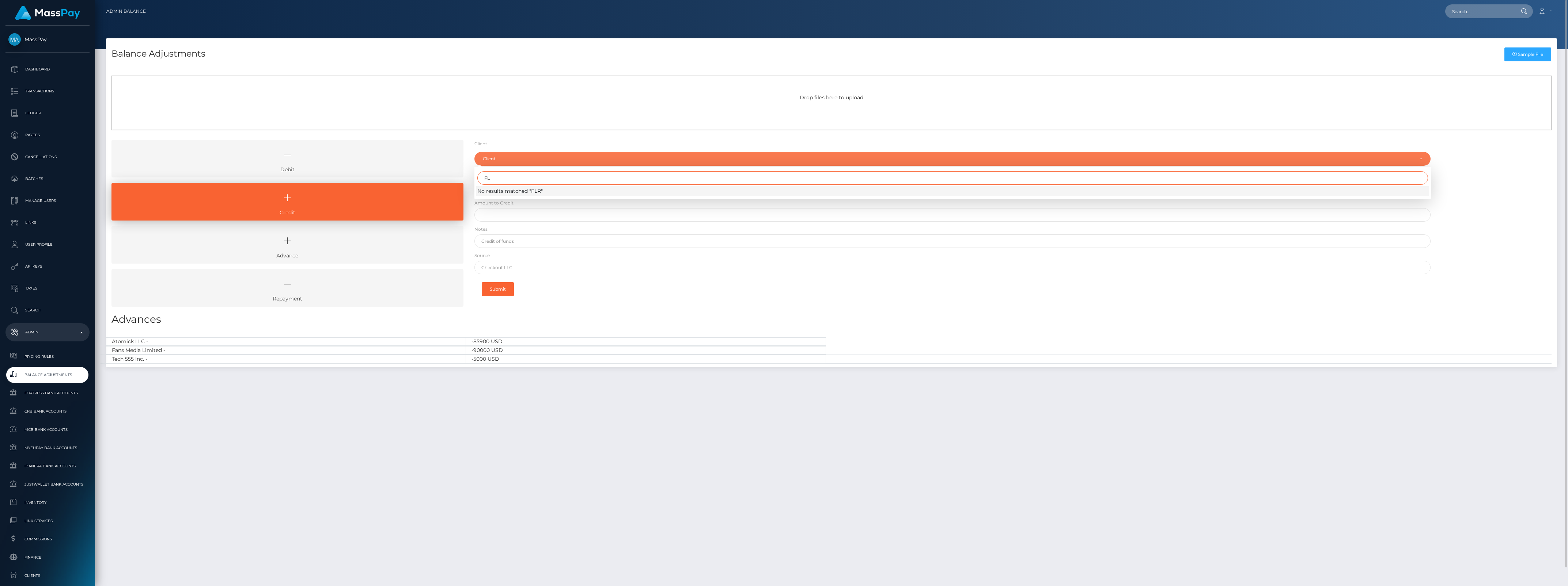
type input "FLR"
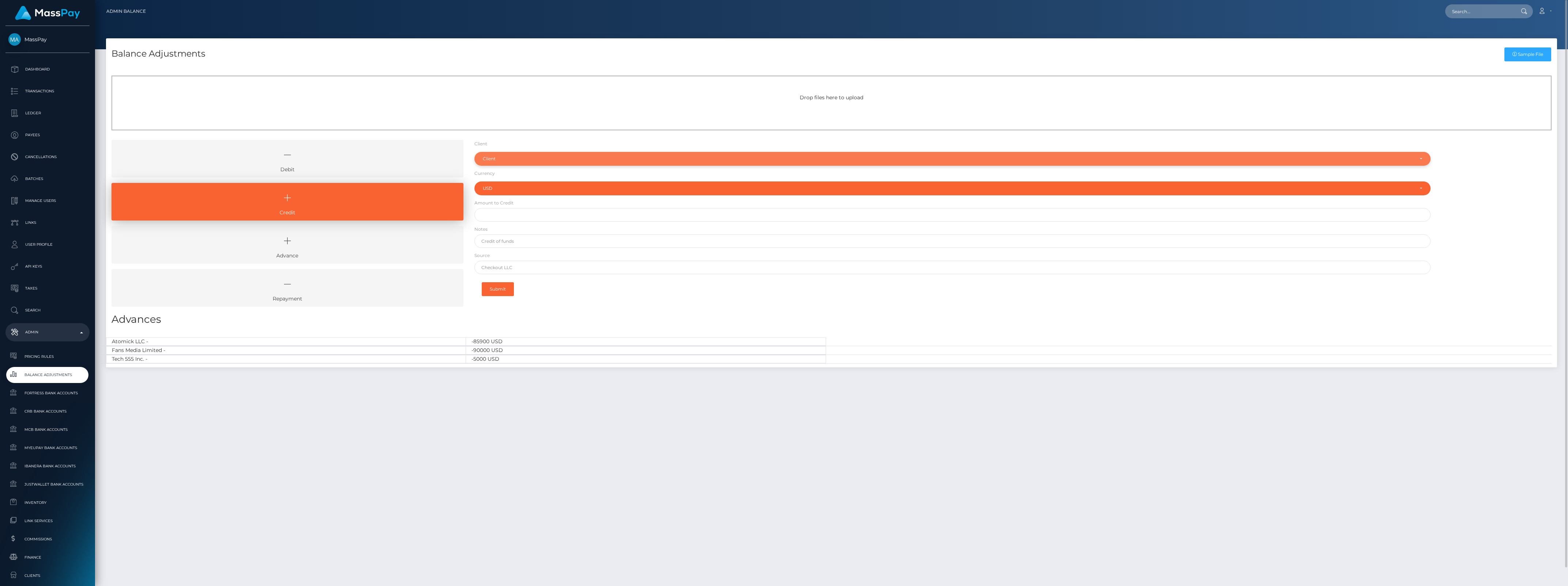
click at [509, 158] on div "Client" at bounding box center [948, 159] width 932 height 6
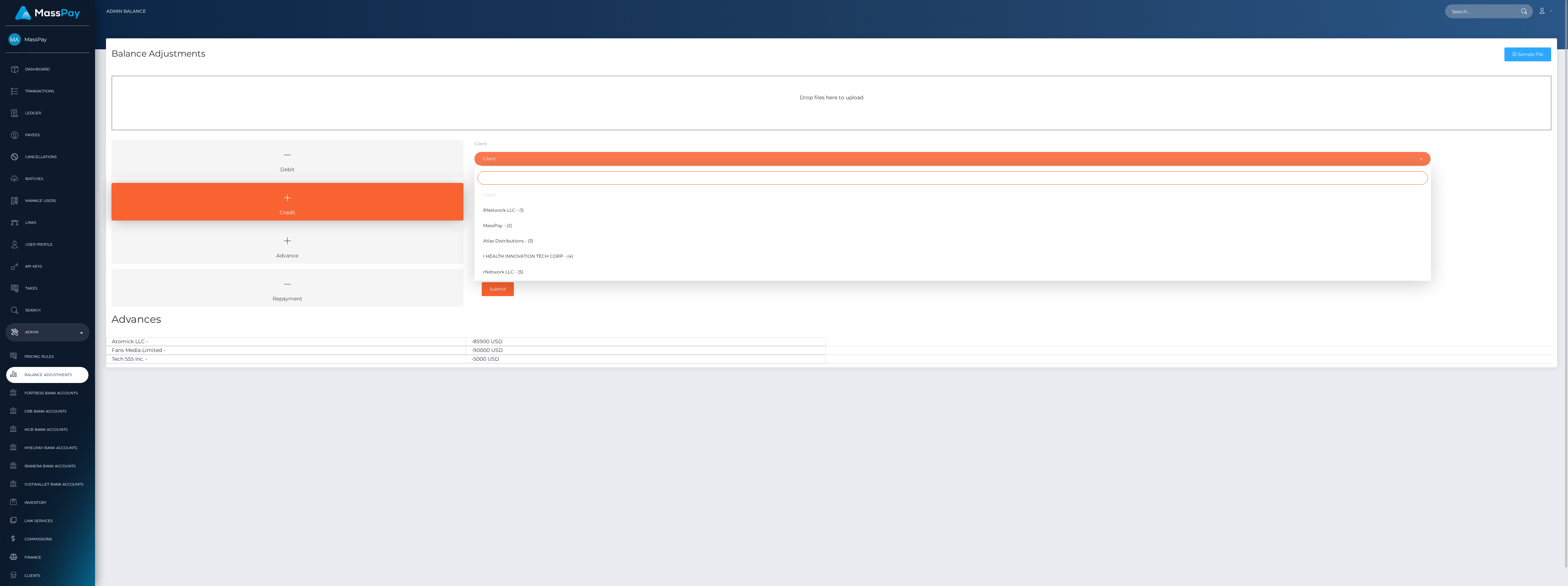
click at [506, 174] on input "Search" at bounding box center [952, 178] width 951 height 13
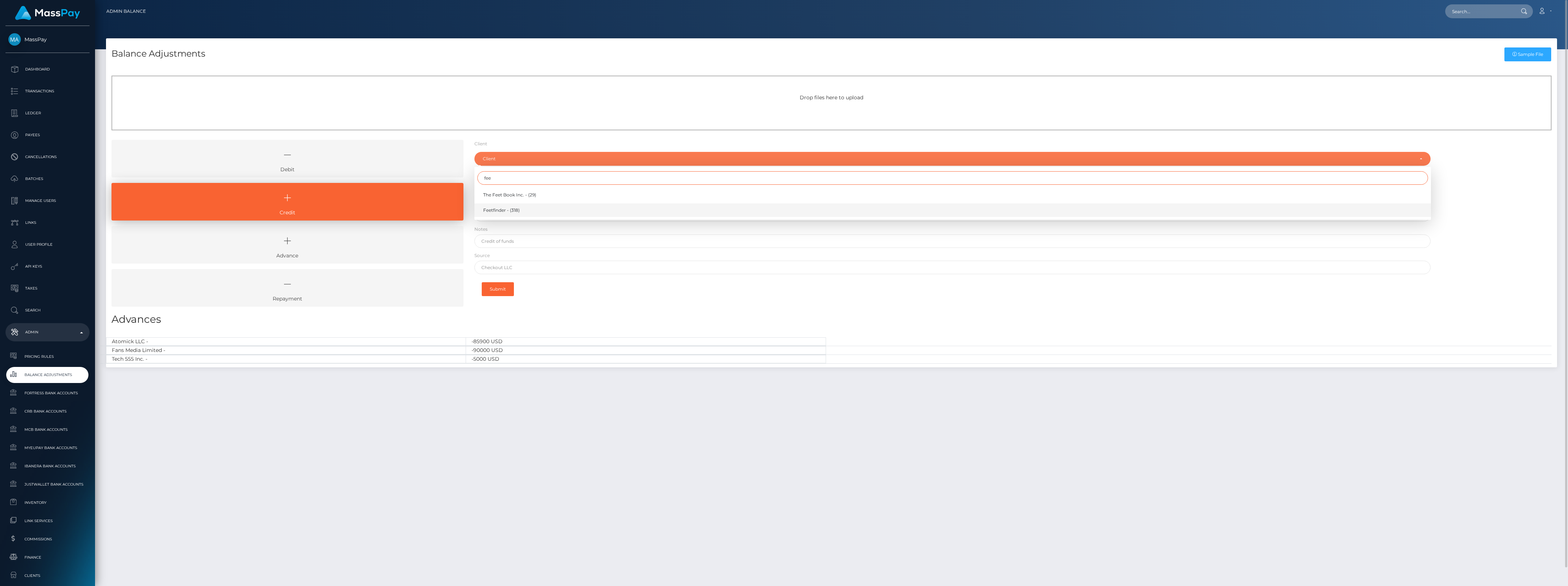
type input "fee"
click at [505, 208] on span "Feetfinder - (318)" at bounding box center [501, 210] width 37 height 7
select select "318"
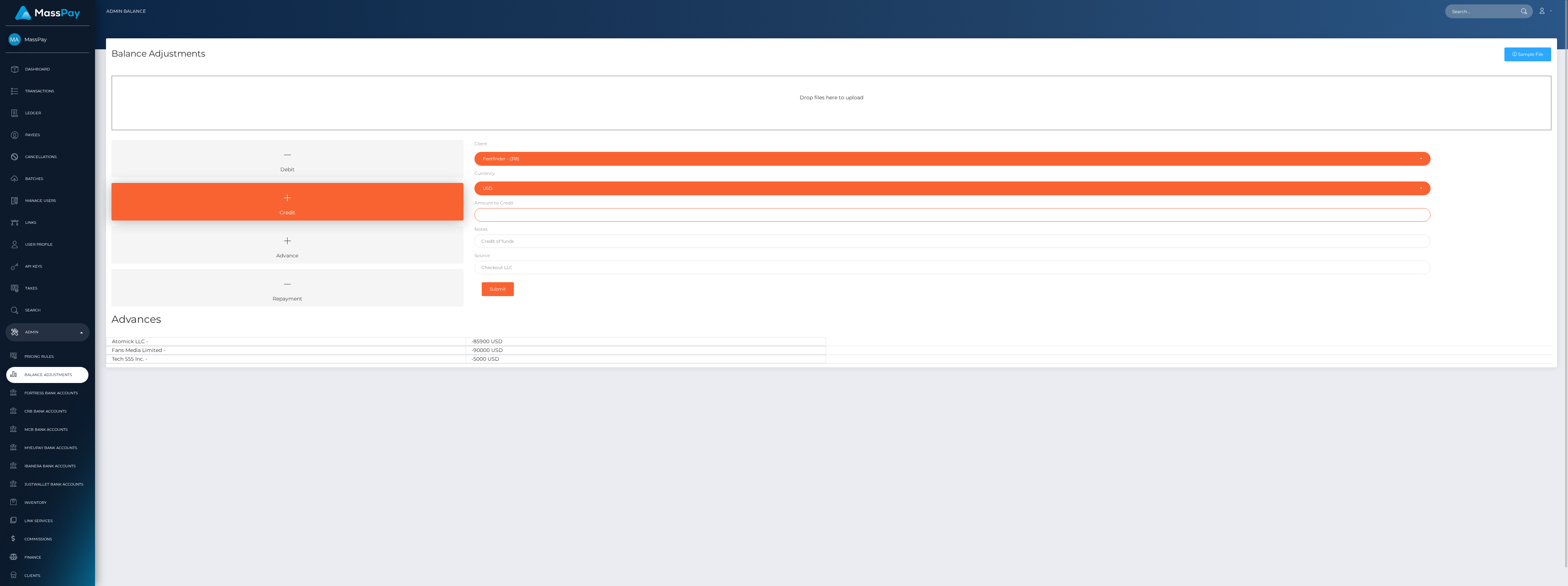
click at [500, 209] on input "text" at bounding box center [952, 215] width 957 height 13
click at [529, 217] on input "$" at bounding box center [952, 215] width 957 height 13
type input "$30,000.00"
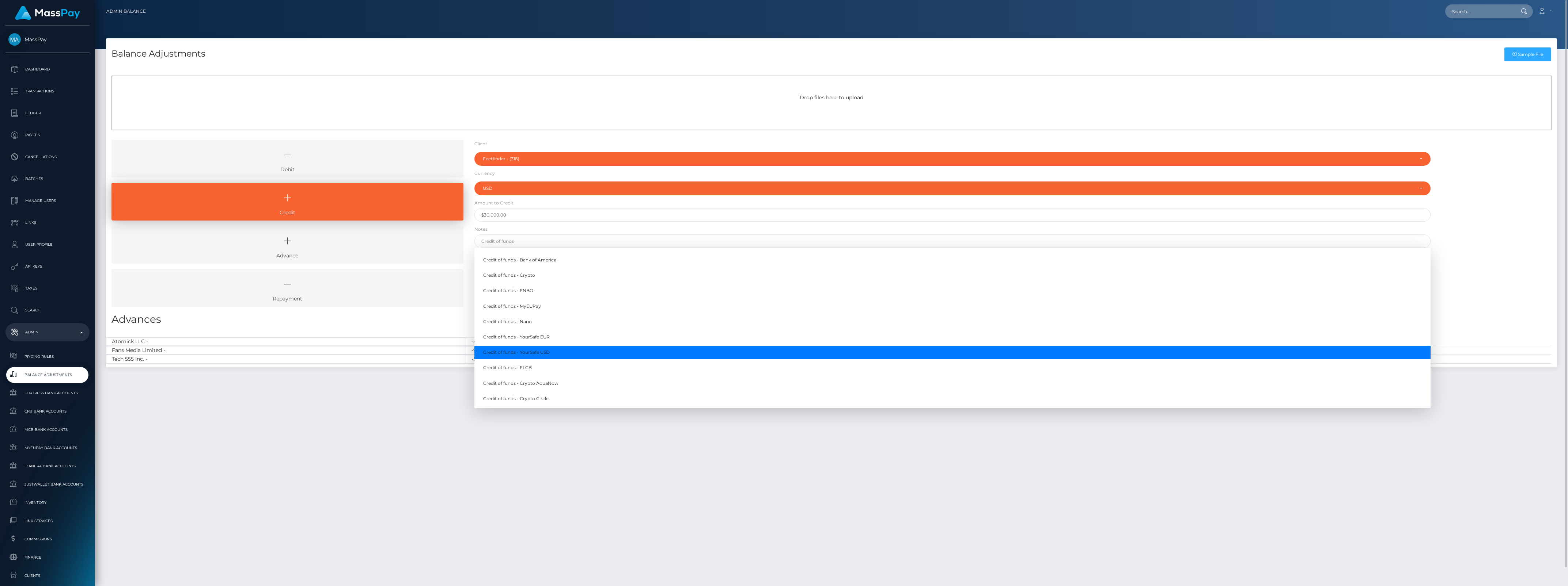
click at [537, 349] on link "Credit of funds - YourSafe USD" at bounding box center [952, 352] width 957 height 13
type input "Credit of funds - YourSafe USD"
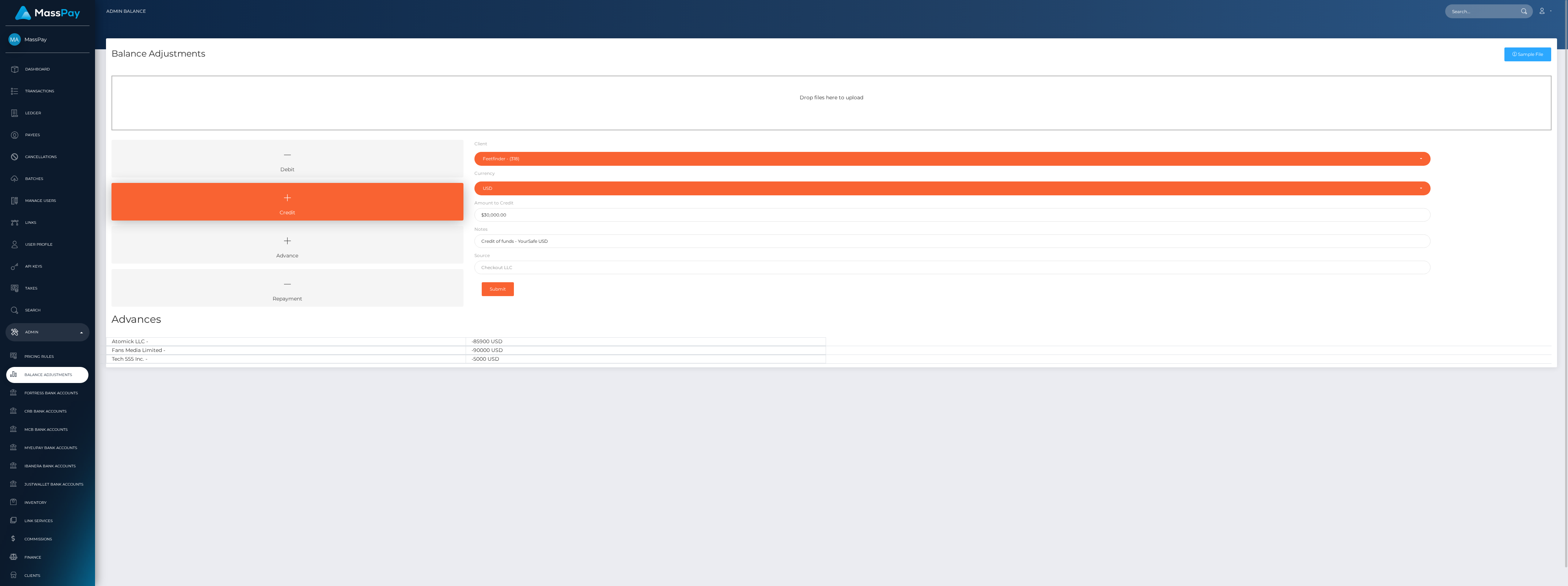
click at [503, 258] on form "Client Client RNetwork LLC - (1) MassPay - (2) Atlas Distributions - (3) I HEAL…" at bounding box center [952, 220] width 957 height 161
click at [506, 265] on input "text" at bounding box center [952, 267] width 957 height 13
paste input "Wells Fargo"
type input "Wells Fargo"
click at [483, 305] on div "Client Client RNetwork LLC - (1) MassPay - (2) Atlas Distributions - (3) I HEAL…" at bounding box center [952, 225] width 967 height 172
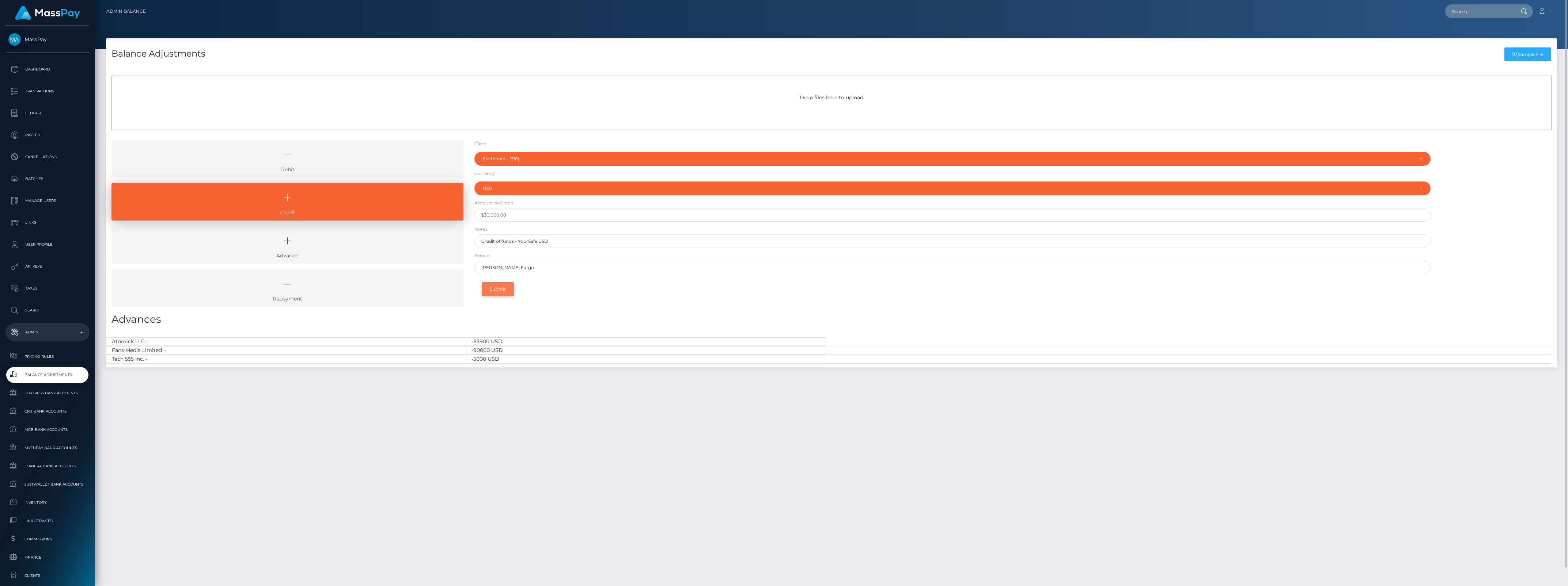
click at [500, 291] on button "Submit" at bounding box center [498, 289] width 32 height 14
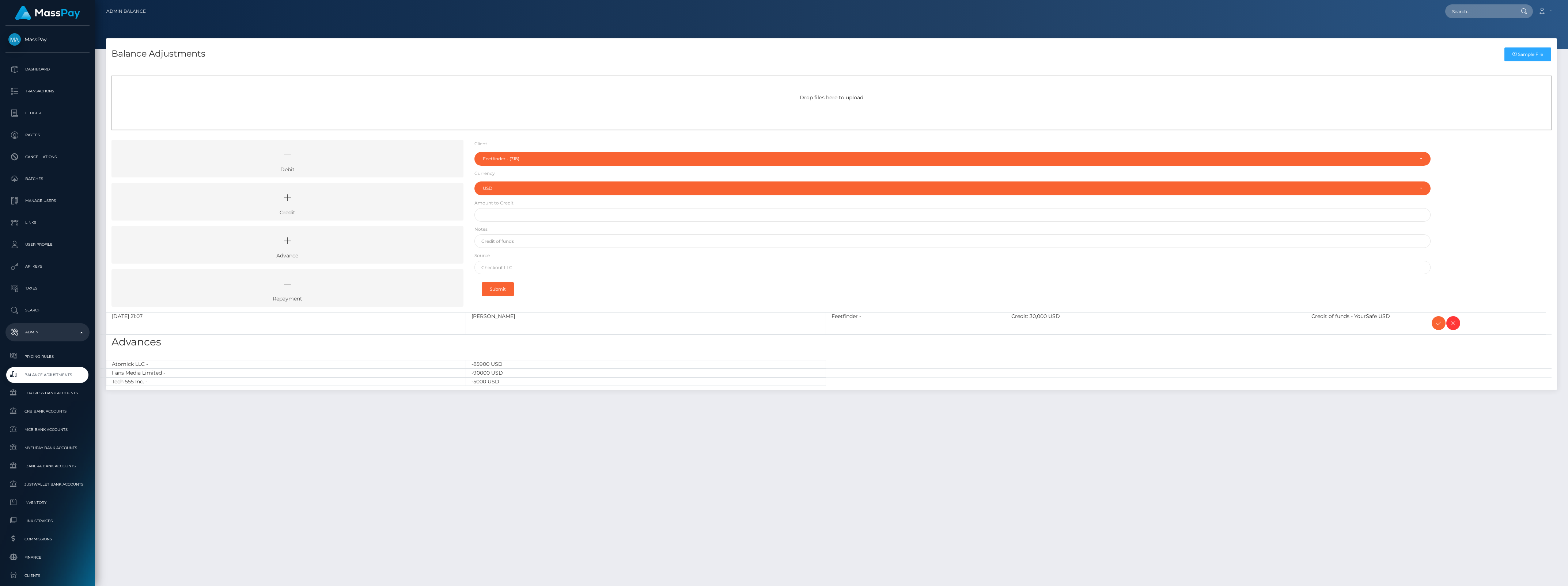
select select "318"
select select "USD"
click at [1436, 322] on icon at bounding box center [1439, 323] width 9 height 9
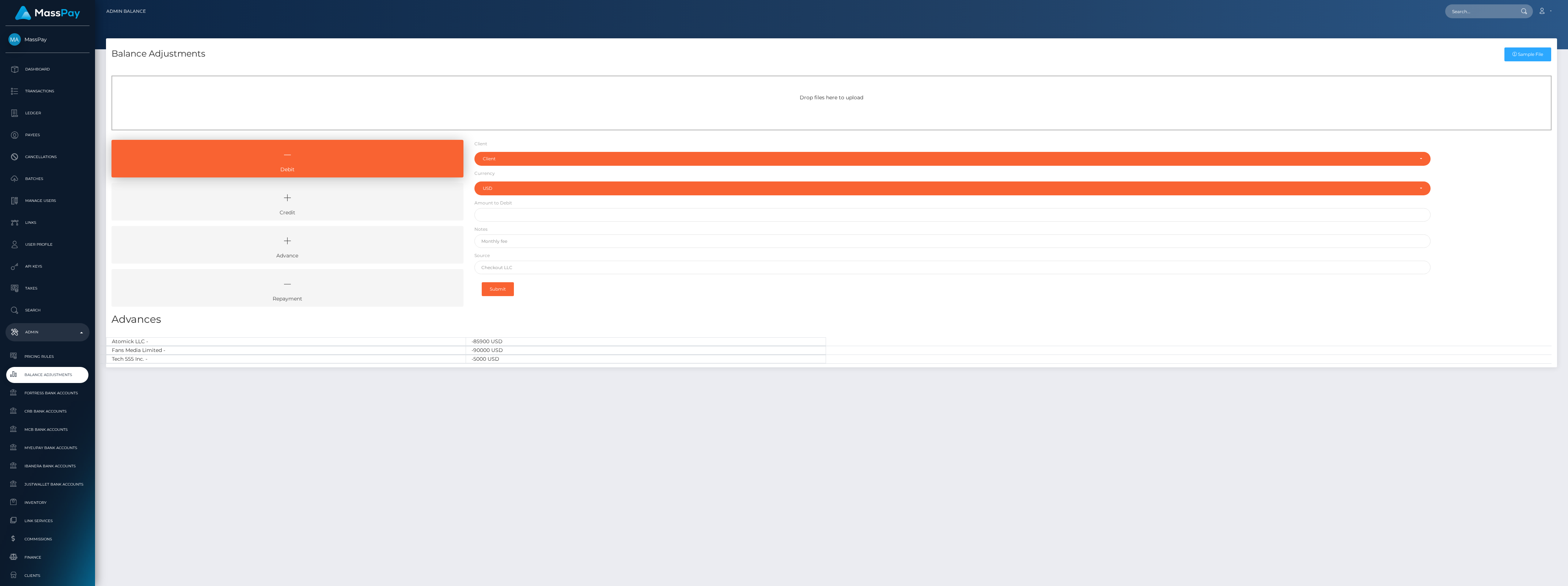
select select "USD"
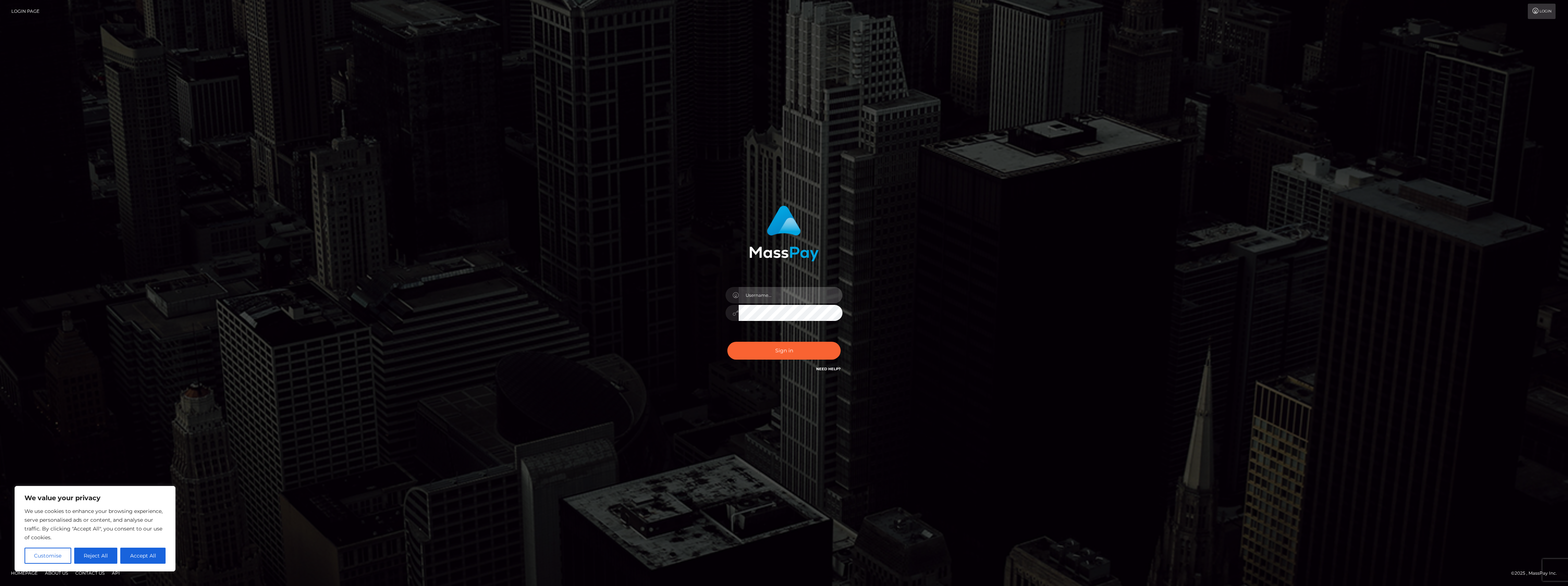
type input "bengreen"
click at [761, 358] on button "Sign in" at bounding box center [784, 351] width 114 height 18
type input "bengreen"
click at [816, 355] on button "Sign in" at bounding box center [784, 351] width 114 height 18
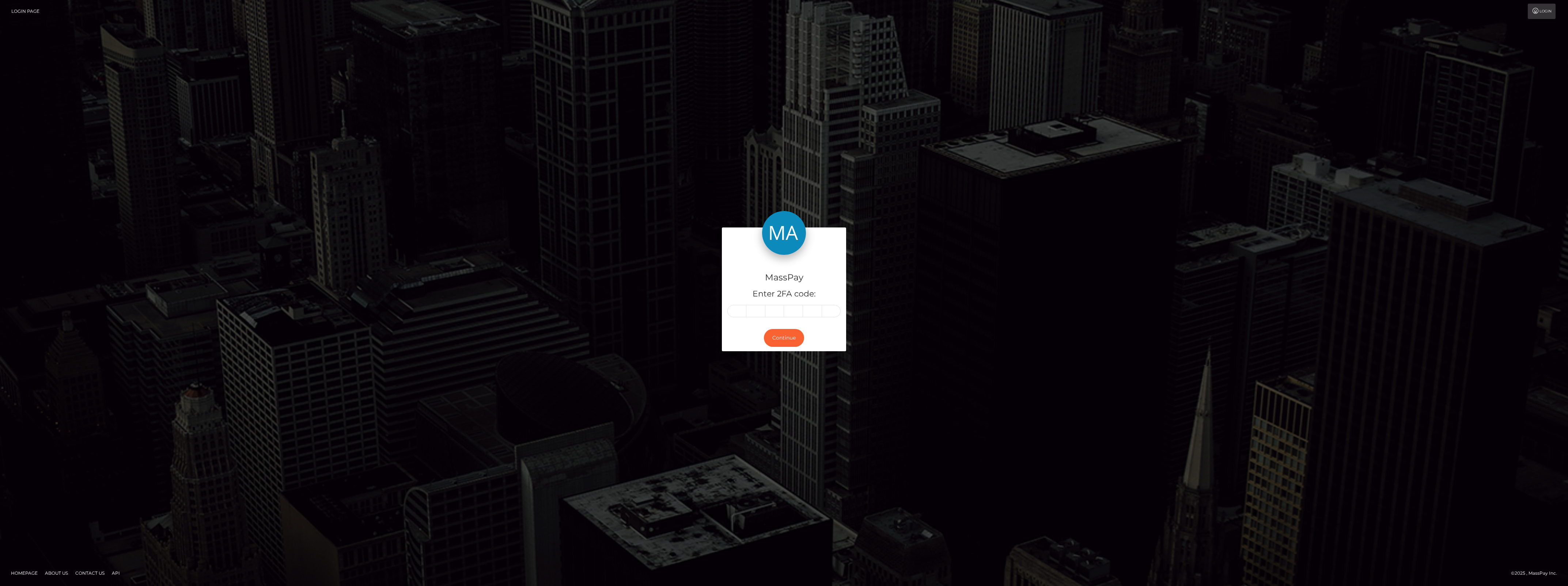
drag, startPoint x: 728, startPoint y: 309, endPoint x: 731, endPoint y: 309, distance: 3.0
type input "6"
type input "4"
type input "2"
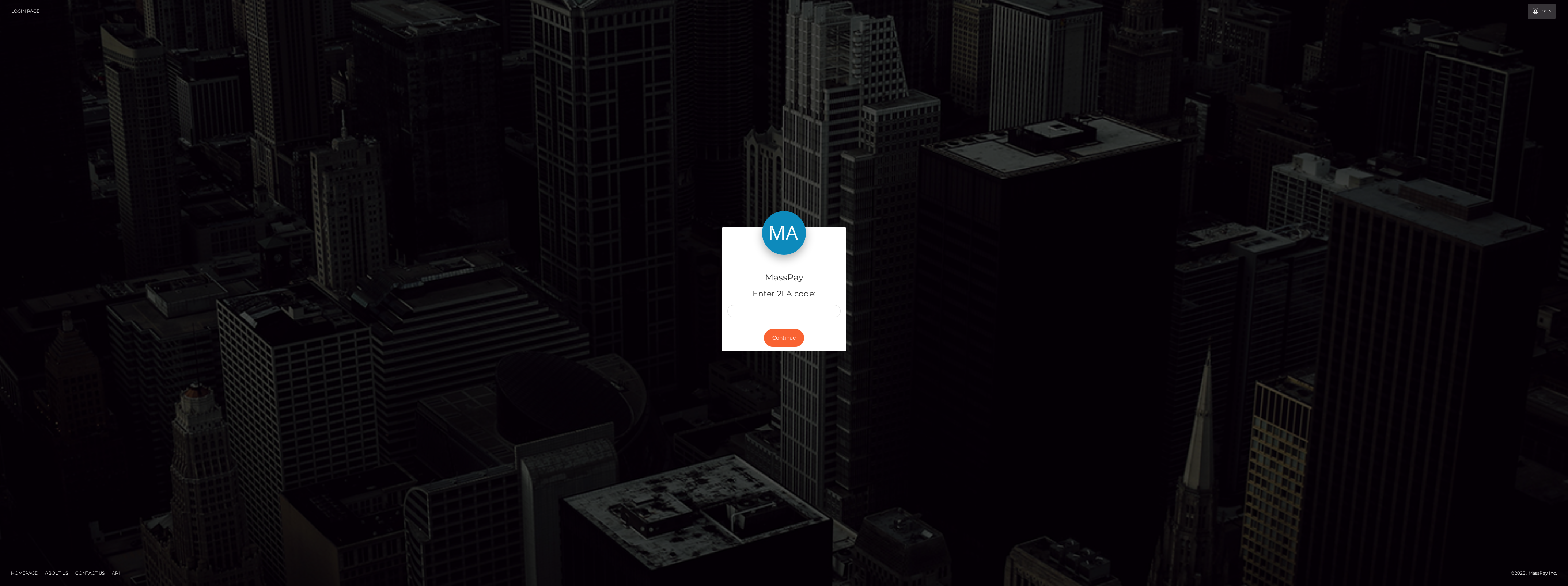
type input "2"
type input "5"
click at [775, 331] on button "Continue" at bounding box center [784, 338] width 40 height 18
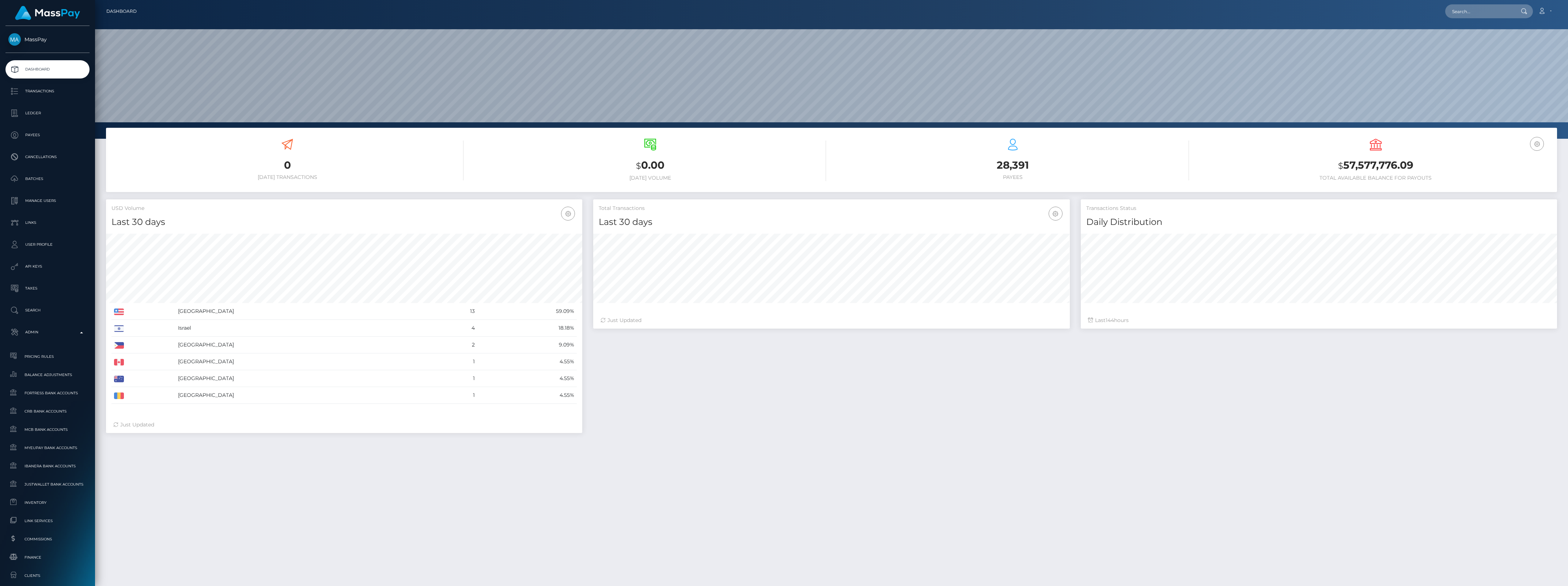
click at [70, 504] on span "Inventory" at bounding box center [47, 502] width 78 height 8
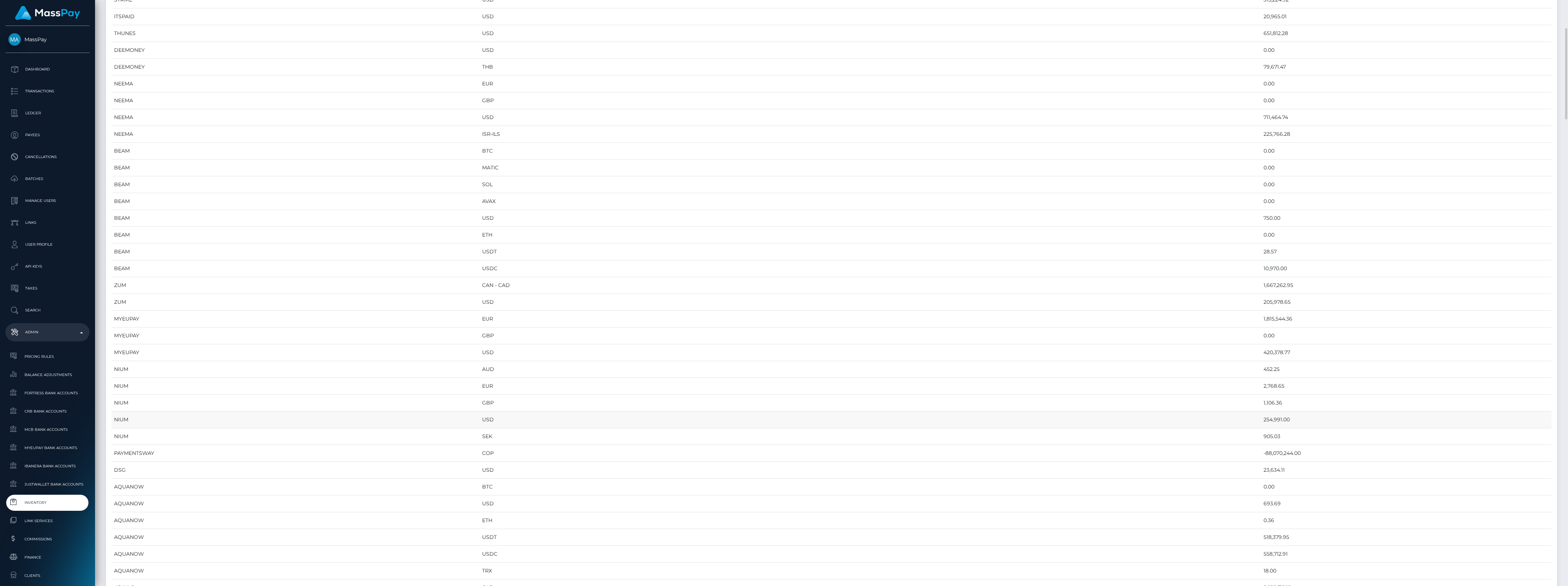
scroll to position [320, 0]
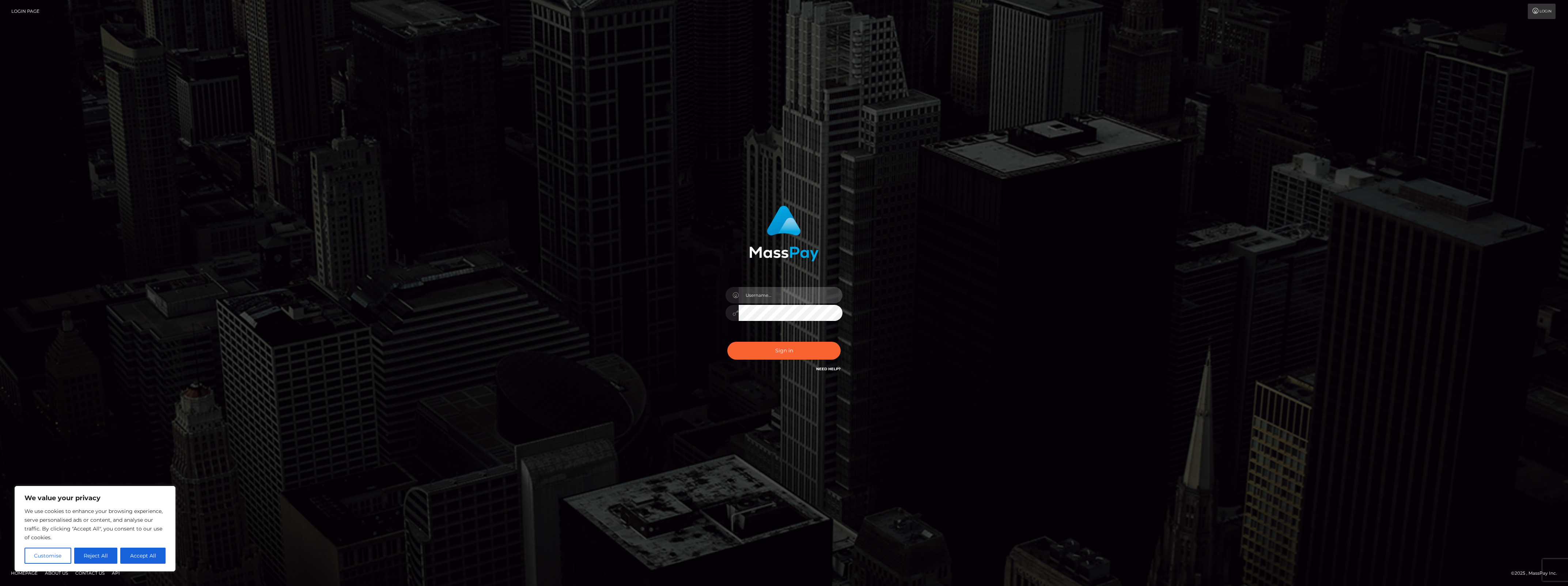
type input "bengreen"
click at [821, 357] on button "Sign in" at bounding box center [784, 351] width 114 height 18
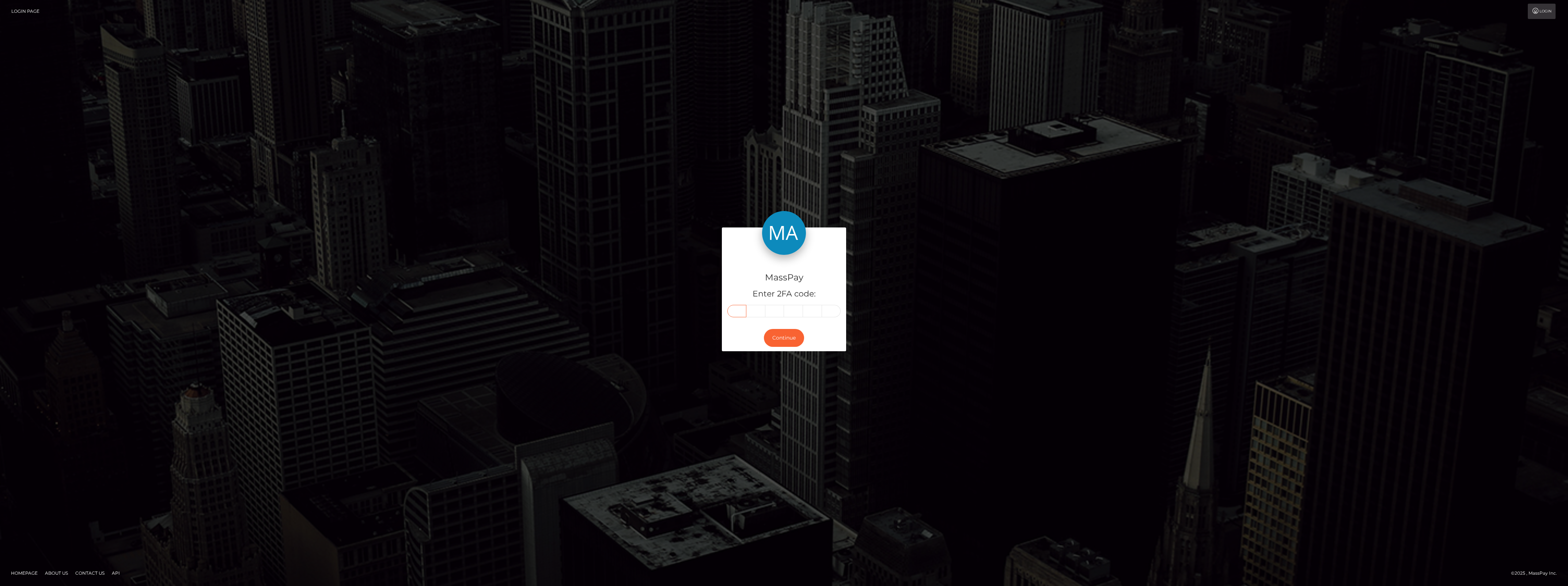
paste input "6"
type input "6"
type input "5"
type input "8"
type input "2"
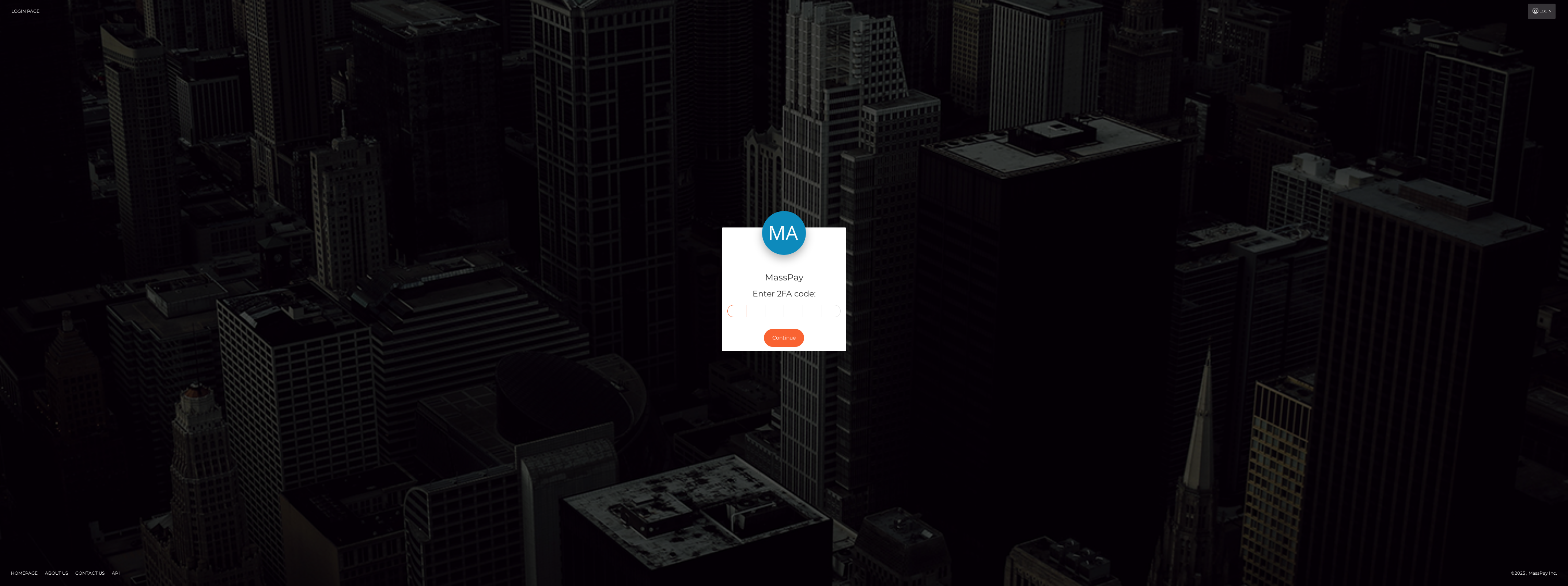
type input "6"
type input "8"
click at [774, 344] on button "Continue" at bounding box center [784, 338] width 40 height 18
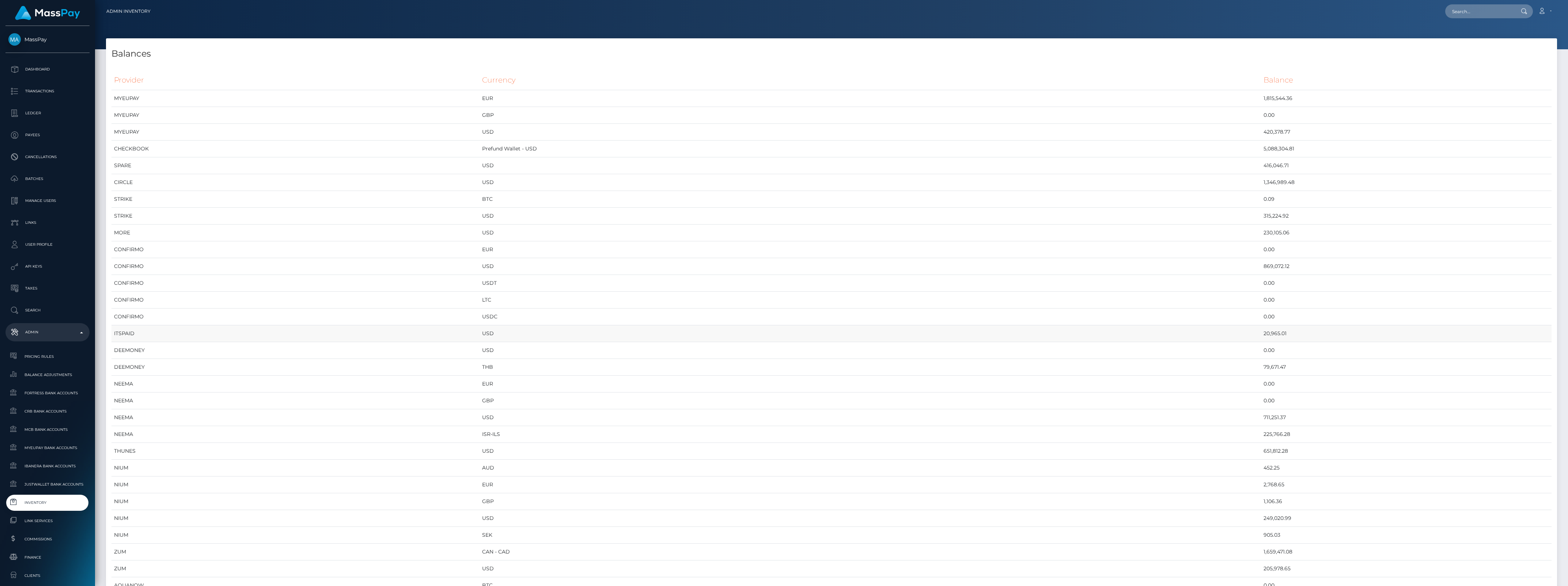
scroll to position [3682, 1451]
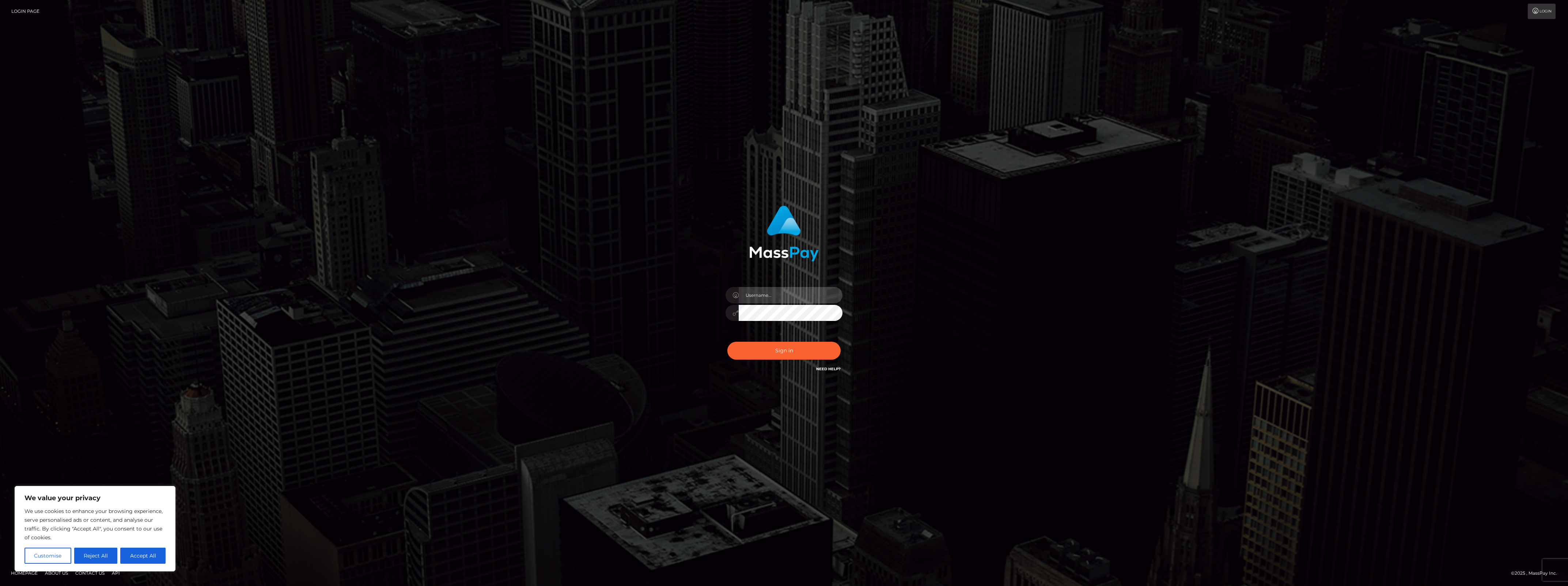
type input "bengreen"
click at [785, 357] on div "Sign in Need Help?" at bounding box center [784, 354] width 128 height 33
type input "bengreen"
drag, startPoint x: 763, startPoint y: 331, endPoint x: 764, endPoint y: 340, distance: 9.1
click at [761, 331] on div "bengreen" at bounding box center [784, 309] width 128 height 56
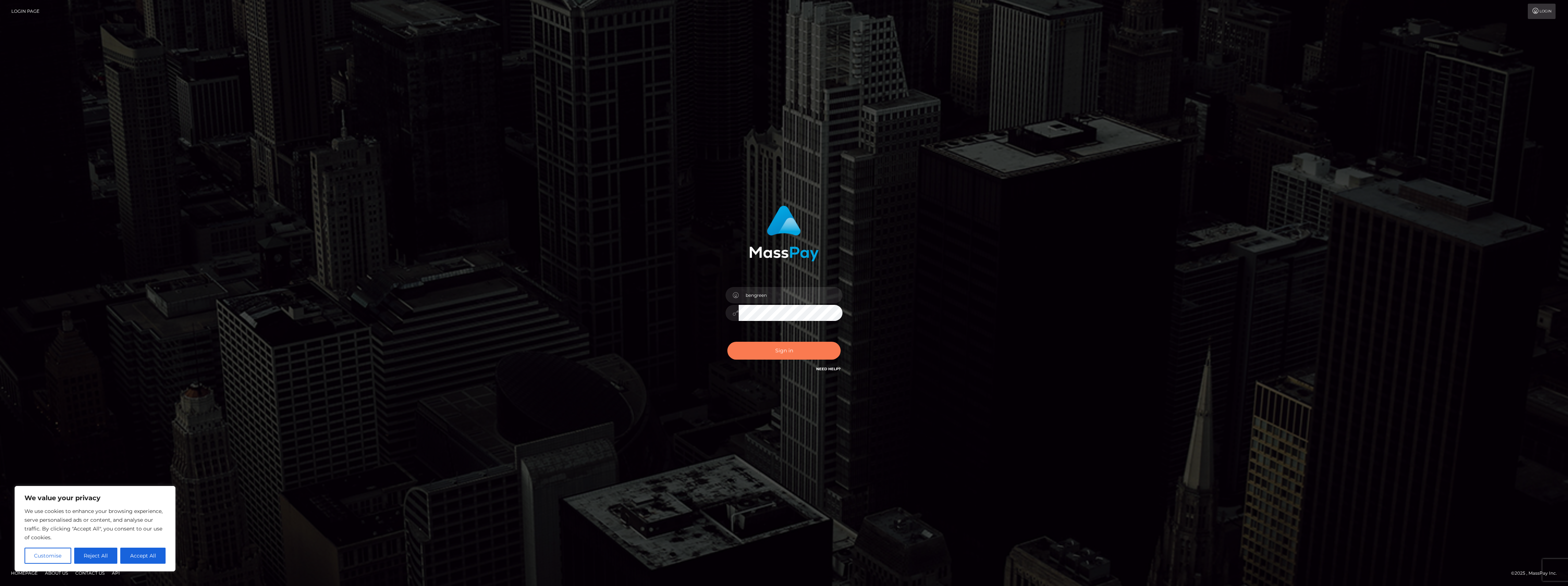
click at [767, 347] on button "Sign in" at bounding box center [784, 351] width 114 height 18
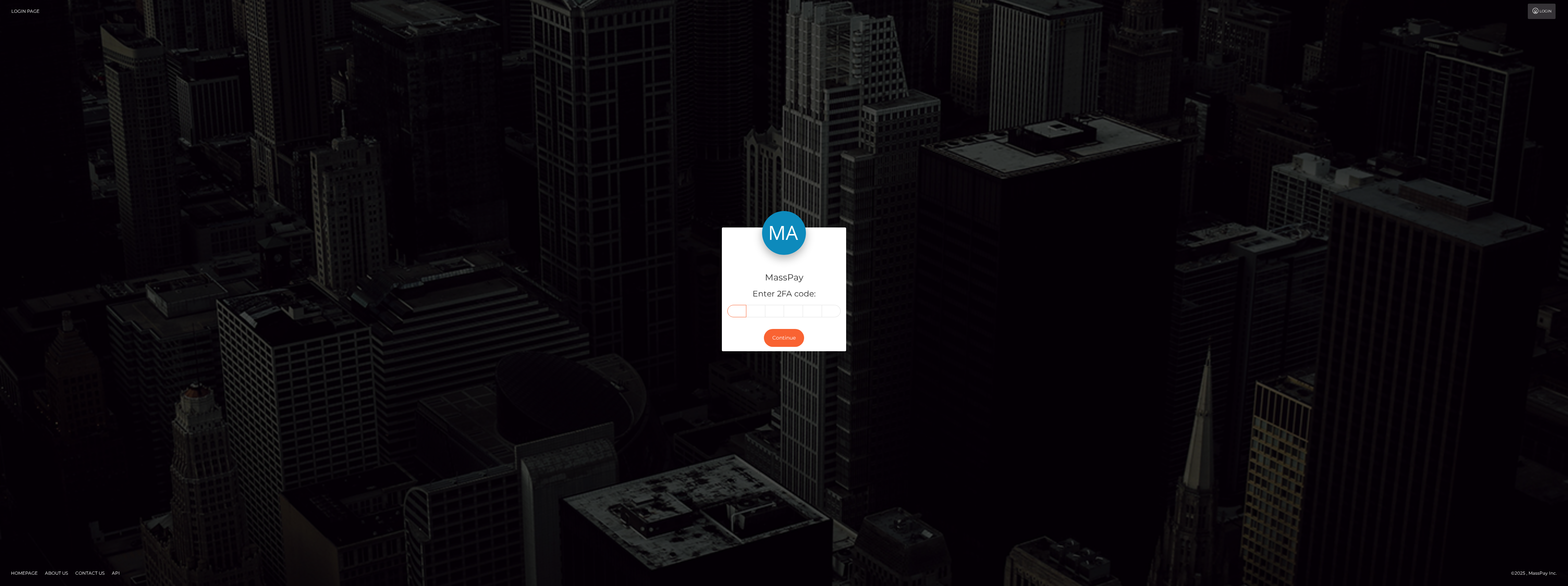
drag, startPoint x: 728, startPoint y: 315, endPoint x: 740, endPoint y: 309, distance: 13.4
click at [740, 309] on input "text" at bounding box center [737, 311] width 19 height 13
paste input "3"
type input "3"
type input "0"
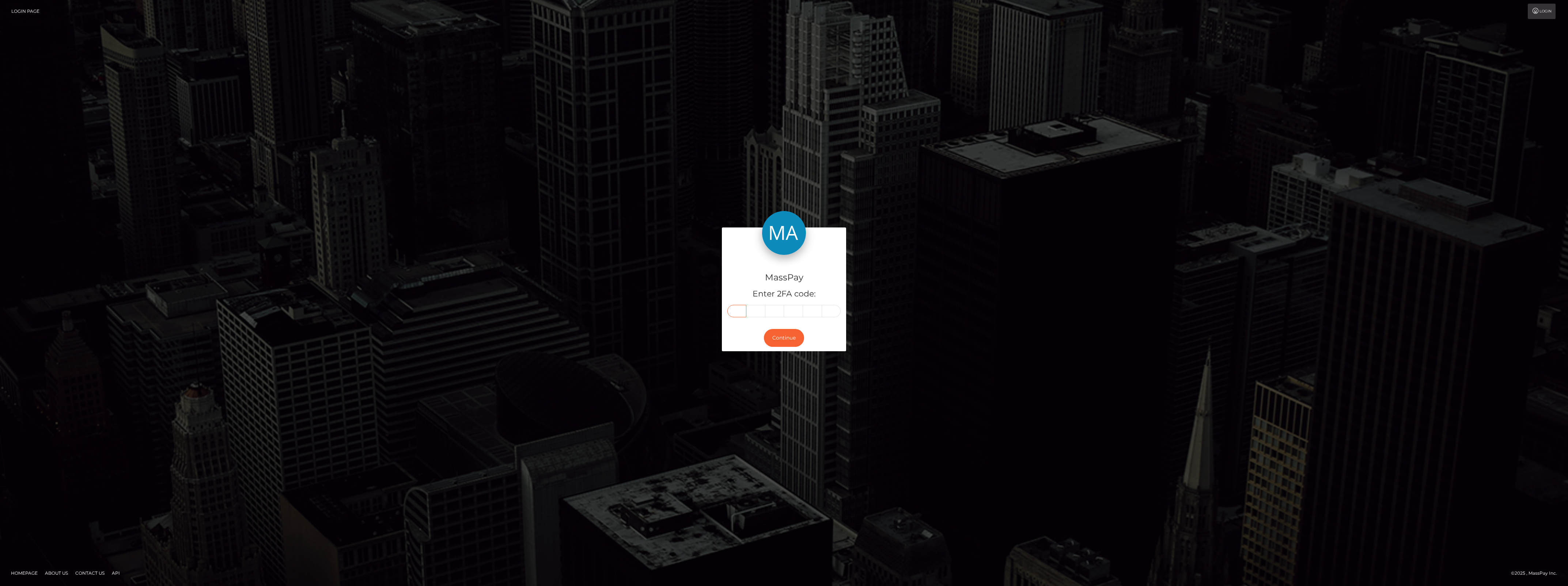
type input "9"
type input "5"
type input "3"
type input "9"
click at [782, 330] on button "Continue" at bounding box center [784, 338] width 40 height 18
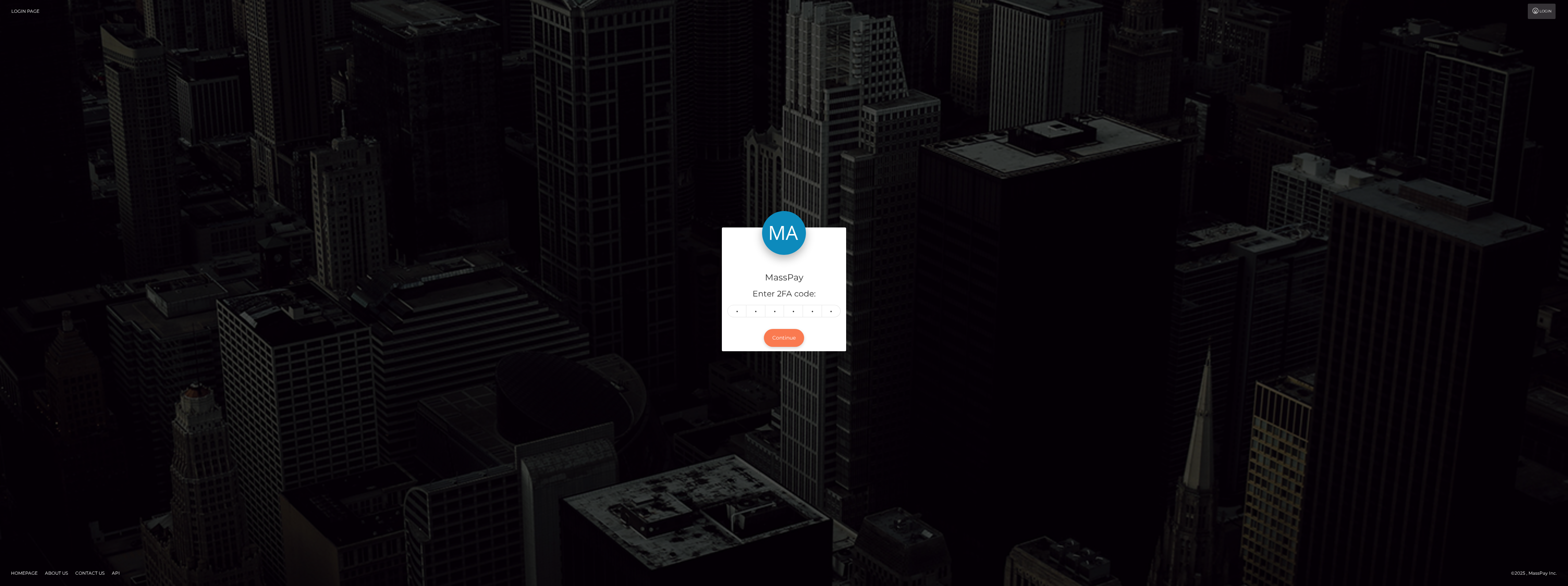
click at [784, 333] on button "Continue" at bounding box center [784, 338] width 40 height 18
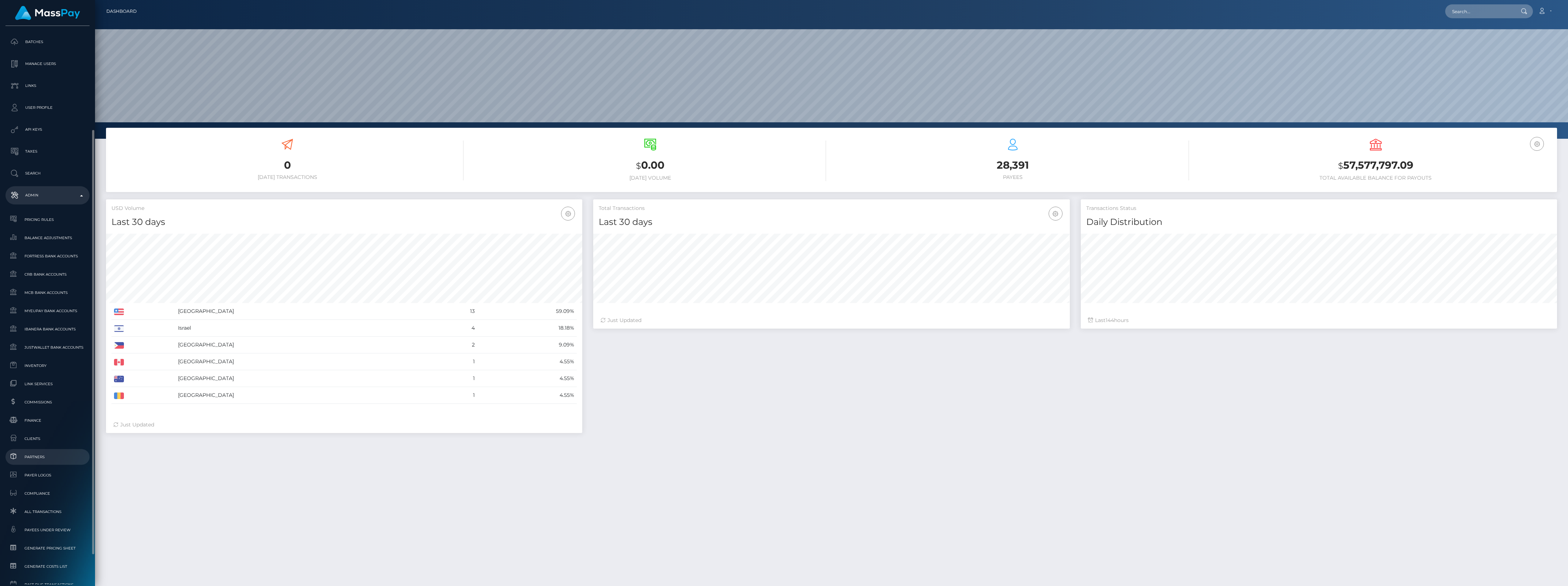
scroll to position [129, 476]
click at [45, 364] on span "Inventory" at bounding box center [47, 365] width 78 height 8
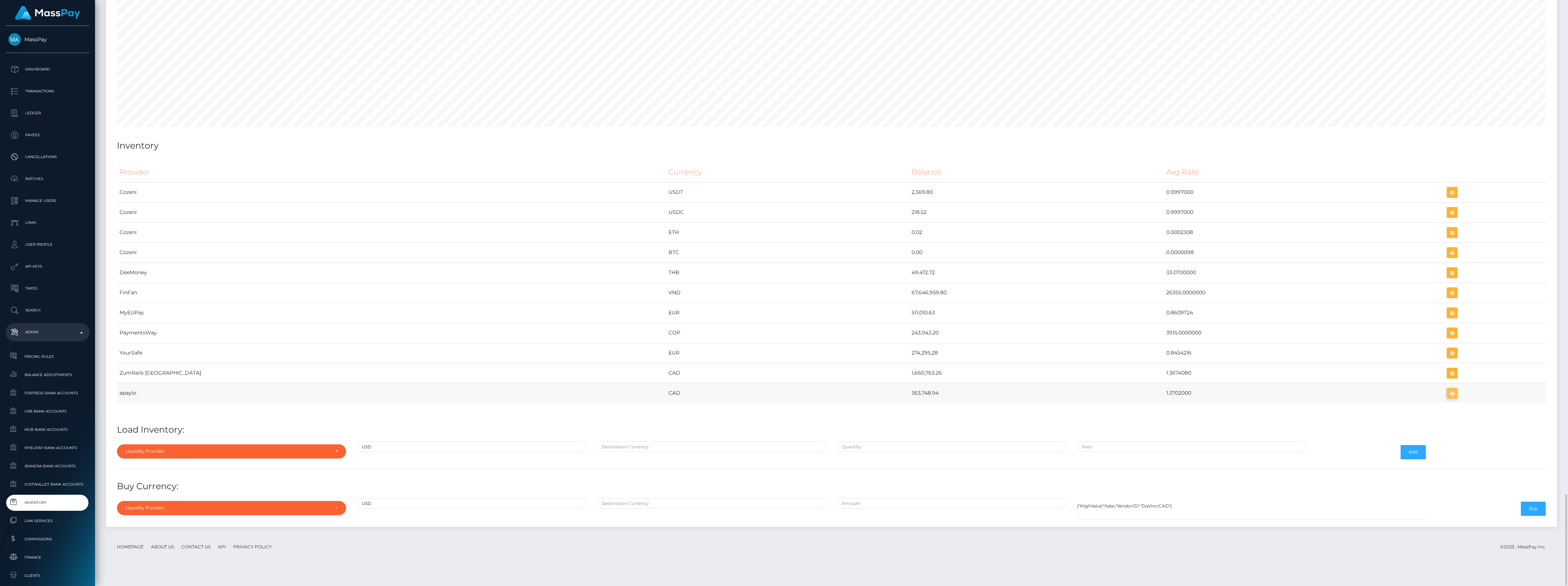
scroll to position [3682, 1451]
click at [1448, 398] on icon "button" at bounding box center [1452, 393] width 9 height 9
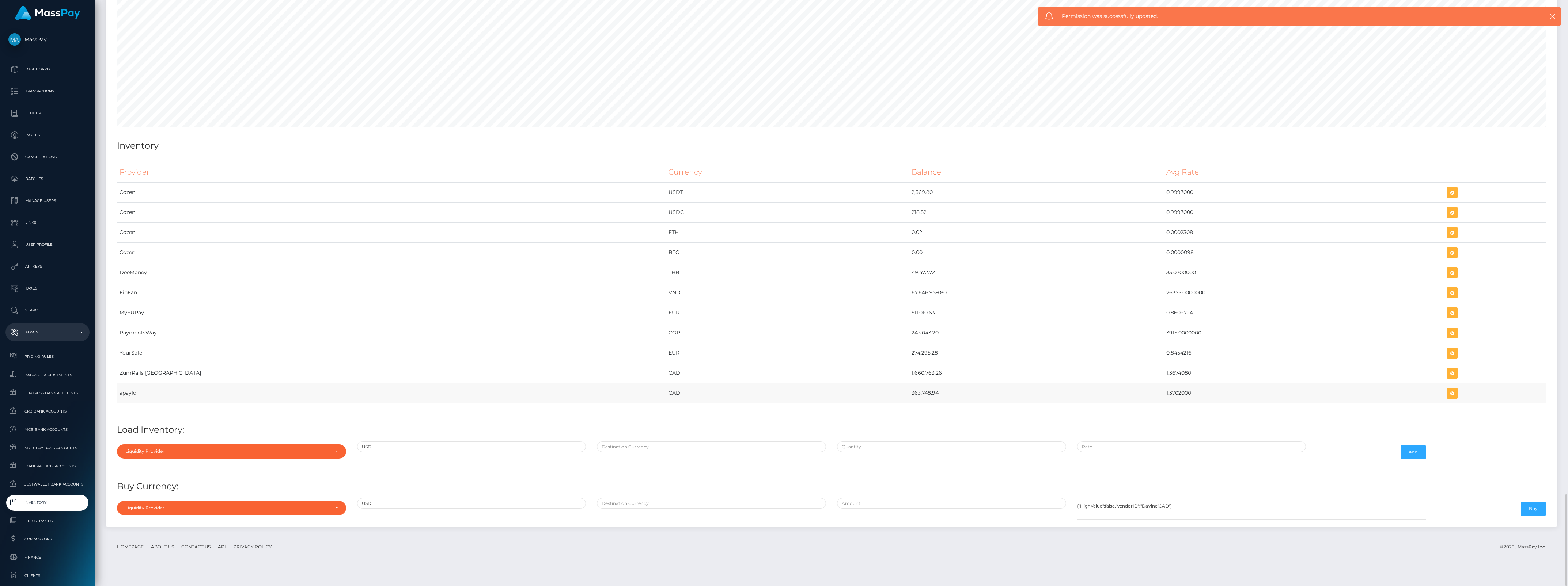
drag, startPoint x: 784, startPoint y: 412, endPoint x: 1115, endPoint y: 408, distance: 331.0
click at [1115, 403] on tr "apaylo CAD 363,748.94 1.3702000" at bounding box center [831, 393] width 1429 height 20
copy tr "363,748.94 1.3702000"
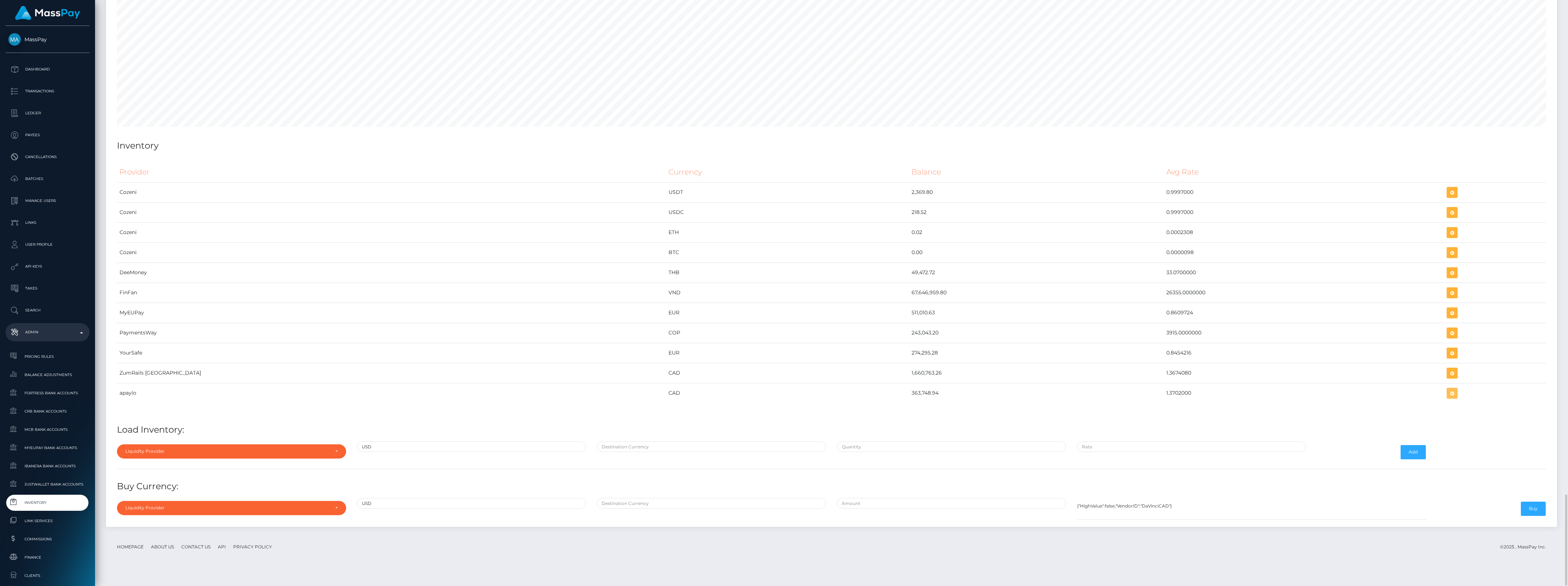
click at [1448, 398] on icon "button" at bounding box center [1452, 393] width 9 height 9
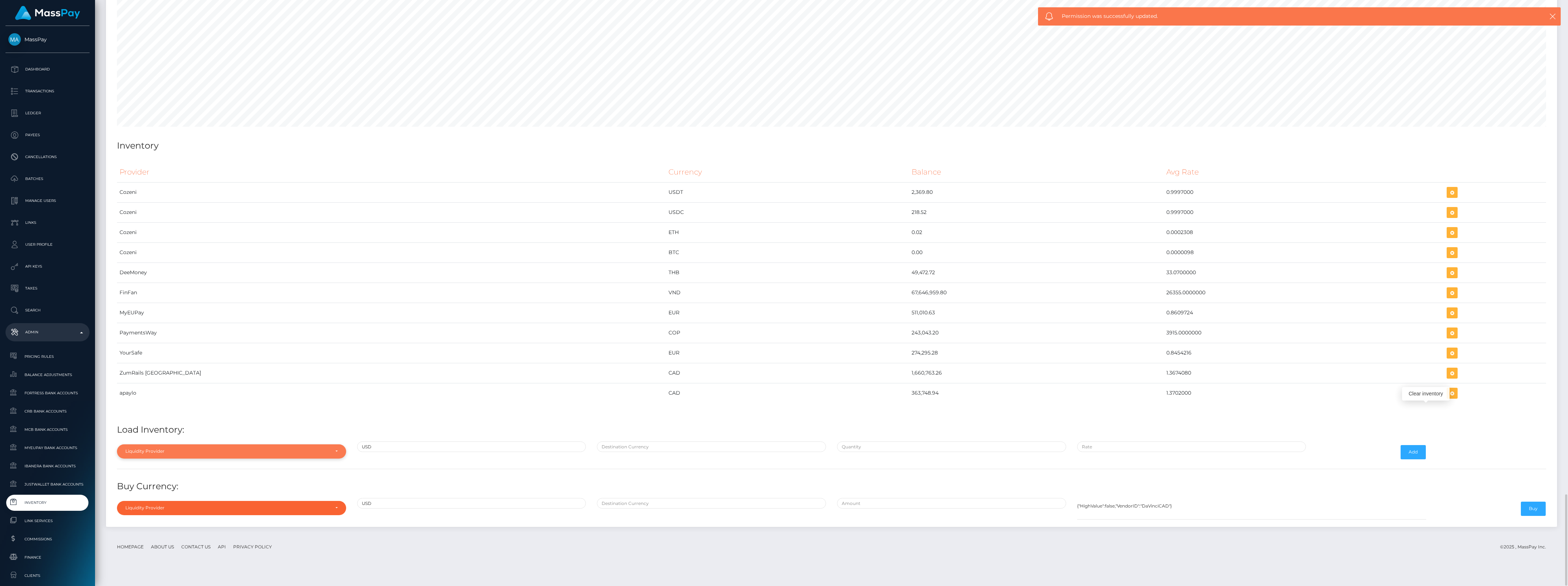
click at [214, 455] on div "Liquidity Provider" at bounding box center [227, 452] width 204 height 6
click at [145, 424] on link "apaylo" at bounding box center [232, 417] width 229 height 13
select select "apaylo"
click at [627, 452] on input "text" at bounding box center [711, 447] width 229 height 10
type input "CAD"
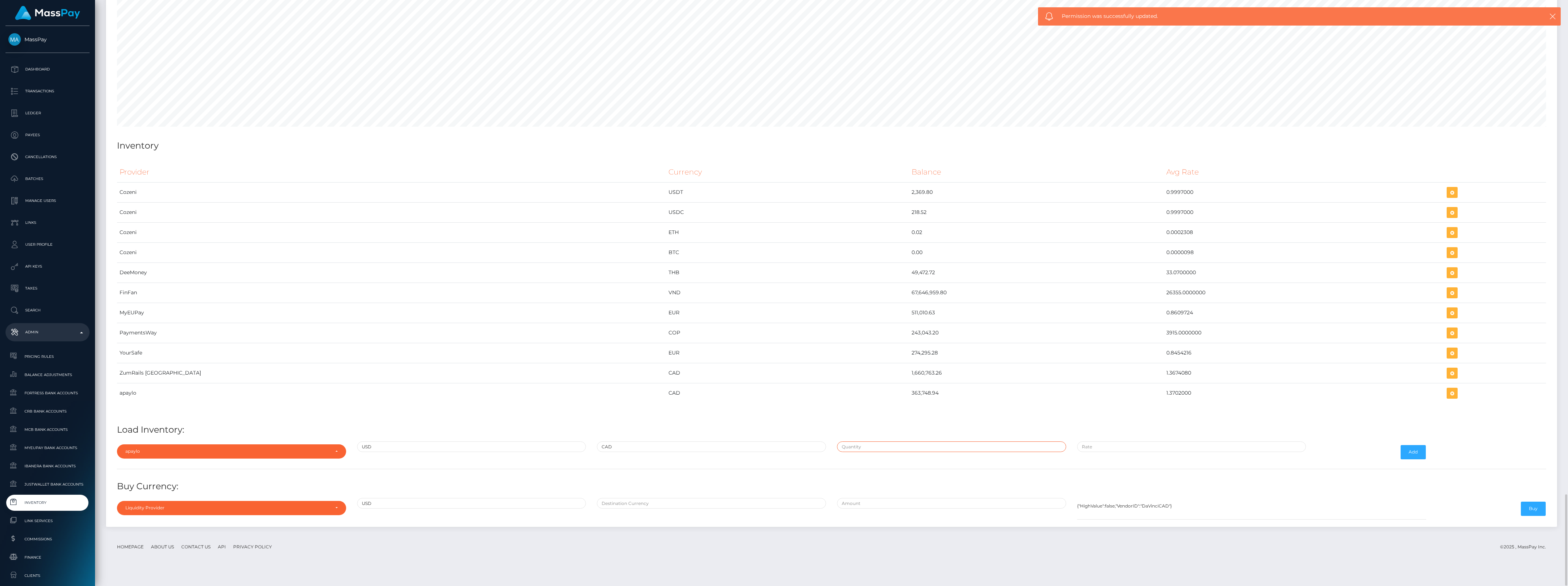
type input "$1,364,910.2300000"
type input "$1.3702000"
click at [898, 452] on input "$1,364,910.2300000" at bounding box center [952, 447] width 229 height 10
paste input "1,250,000.0000000"
type input "$1,250,000.0000000"
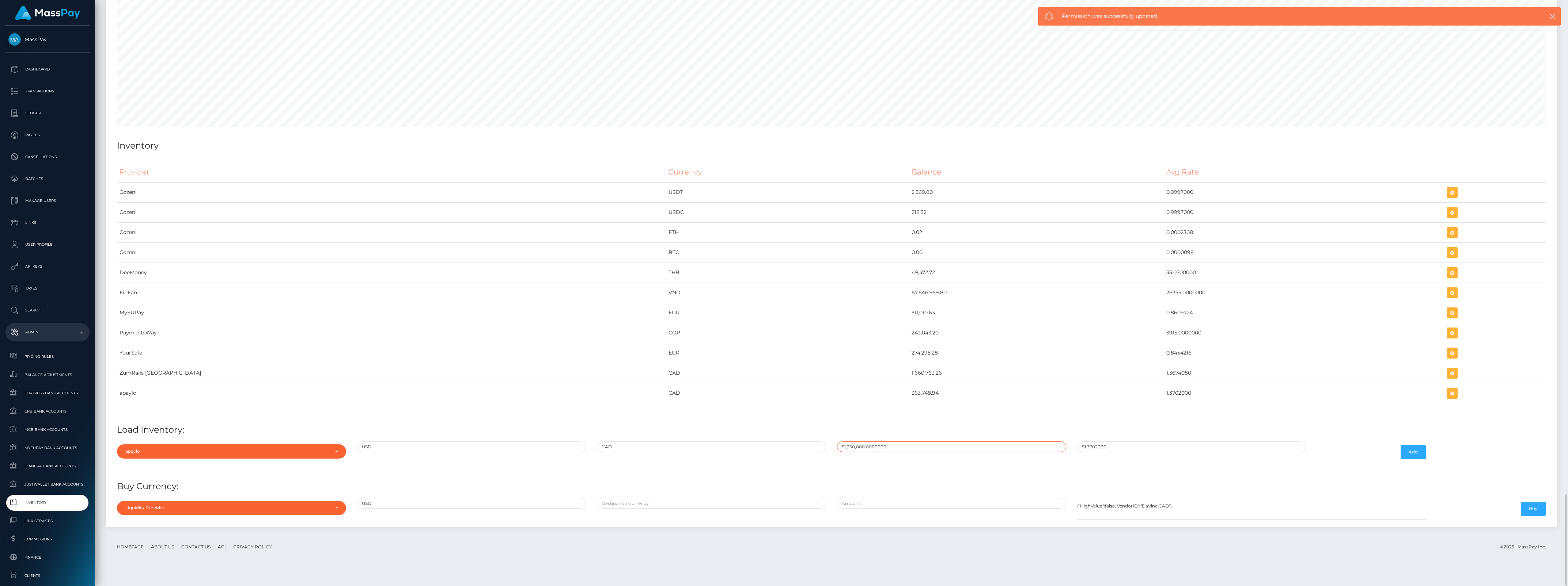
click at [855, 452] on input "$1,250,000.0000000" at bounding box center [952, 447] width 229 height 10
paste input "1.3781000"
type input "$1.3781000"
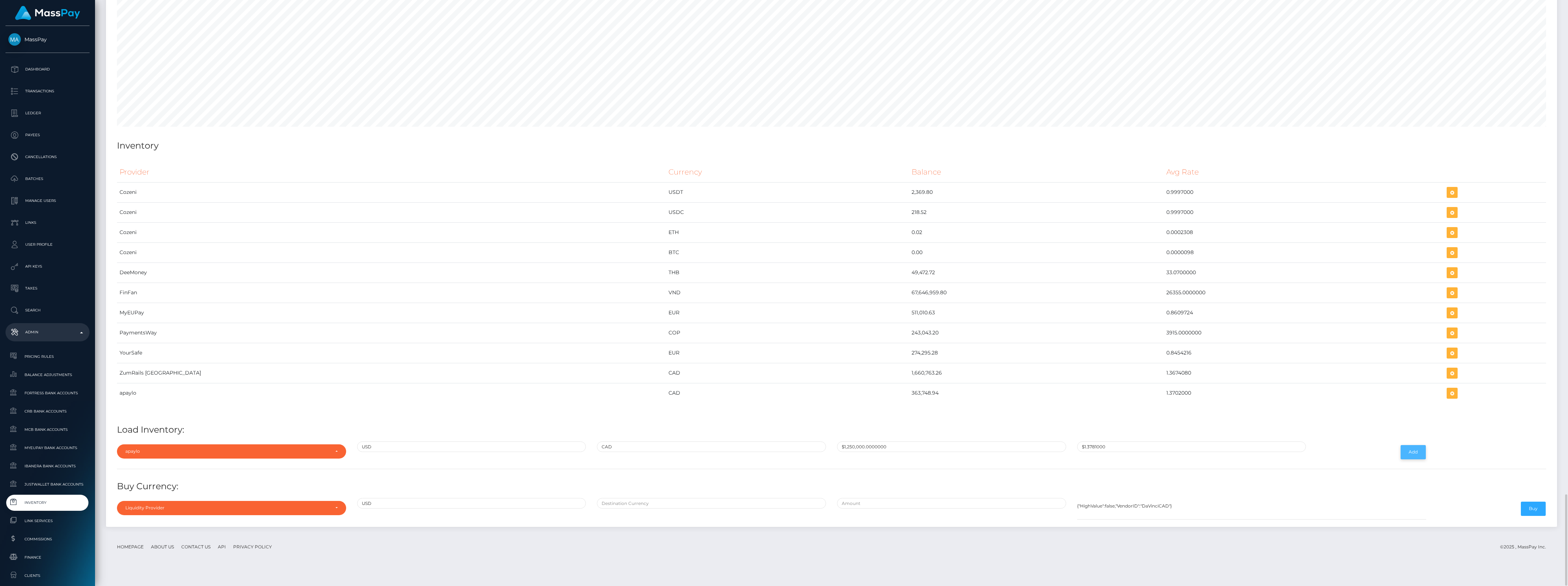
click at [1410, 459] on button "Add" at bounding box center [1413, 452] width 25 height 14
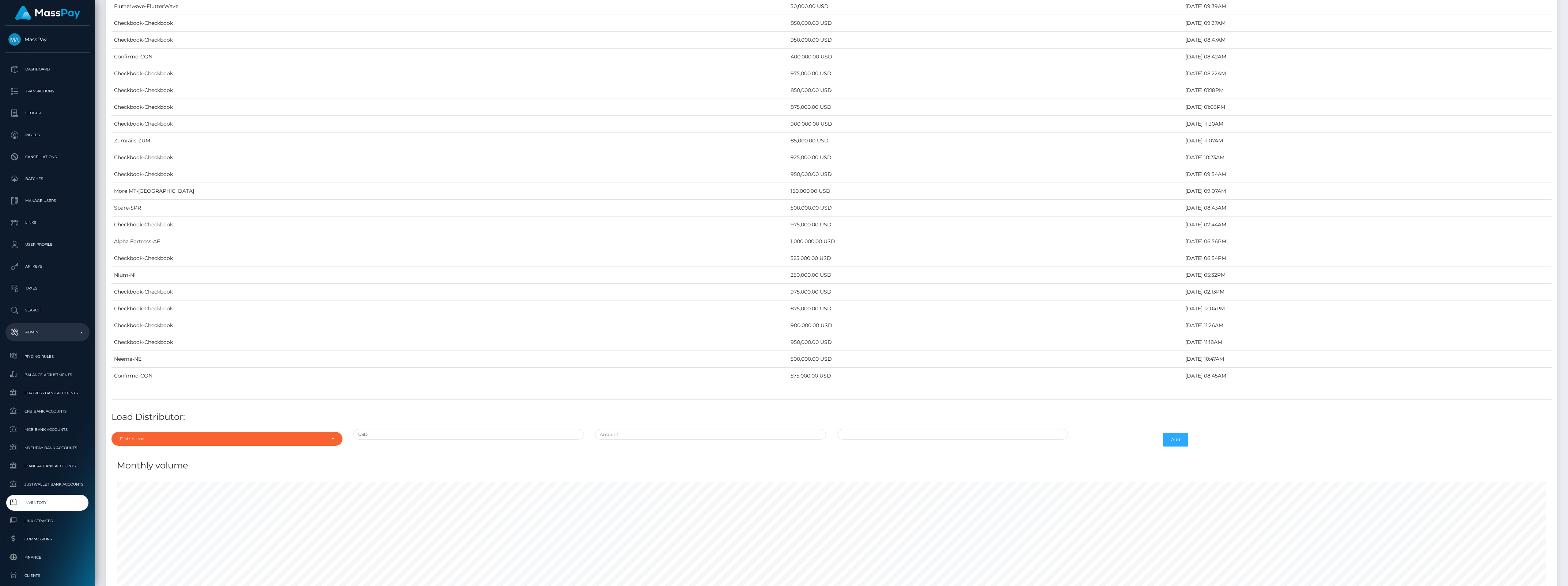
scroll to position [3177, 0]
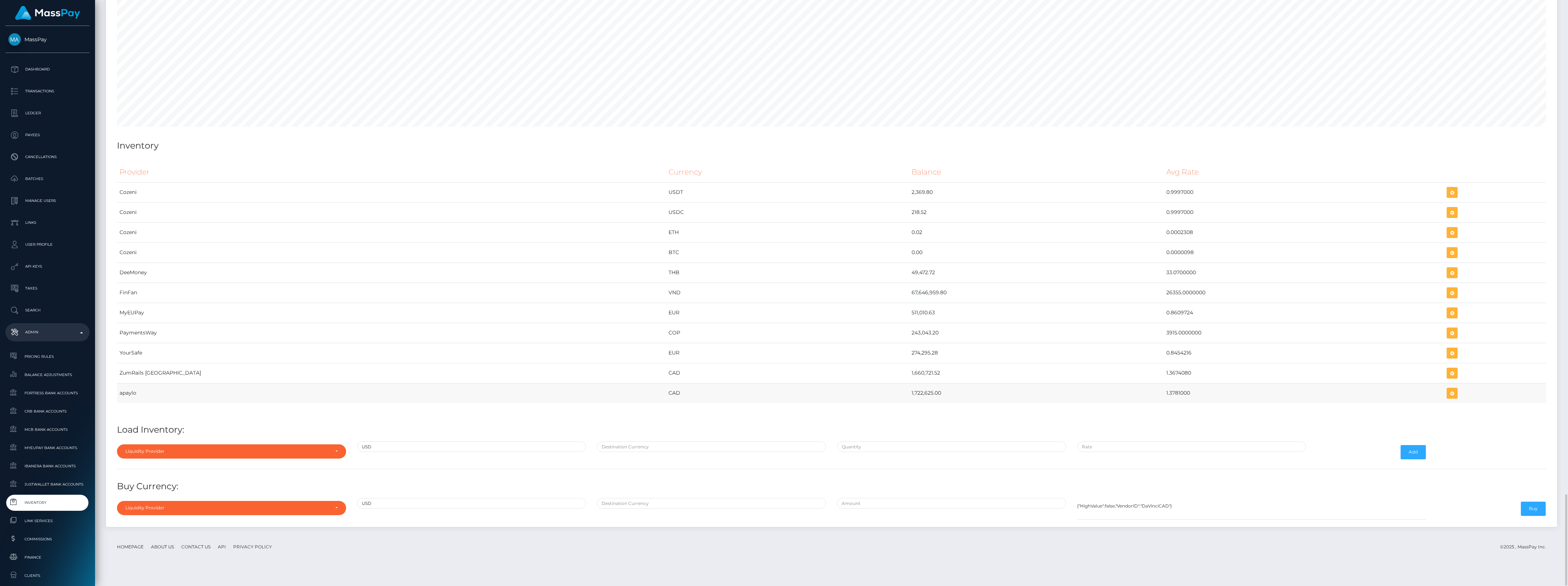
drag, startPoint x: 774, startPoint y: 403, endPoint x: 1114, endPoint y: 406, distance: 340.0
click at [1114, 403] on tr "apaylo CAD 1,722,625.00 1.3781000" at bounding box center [831, 393] width 1429 height 20
copy tr "1,722,625.00 1.3781000"
click at [264, 458] on div "Liquidity Provider" at bounding box center [232, 452] width 229 height 14
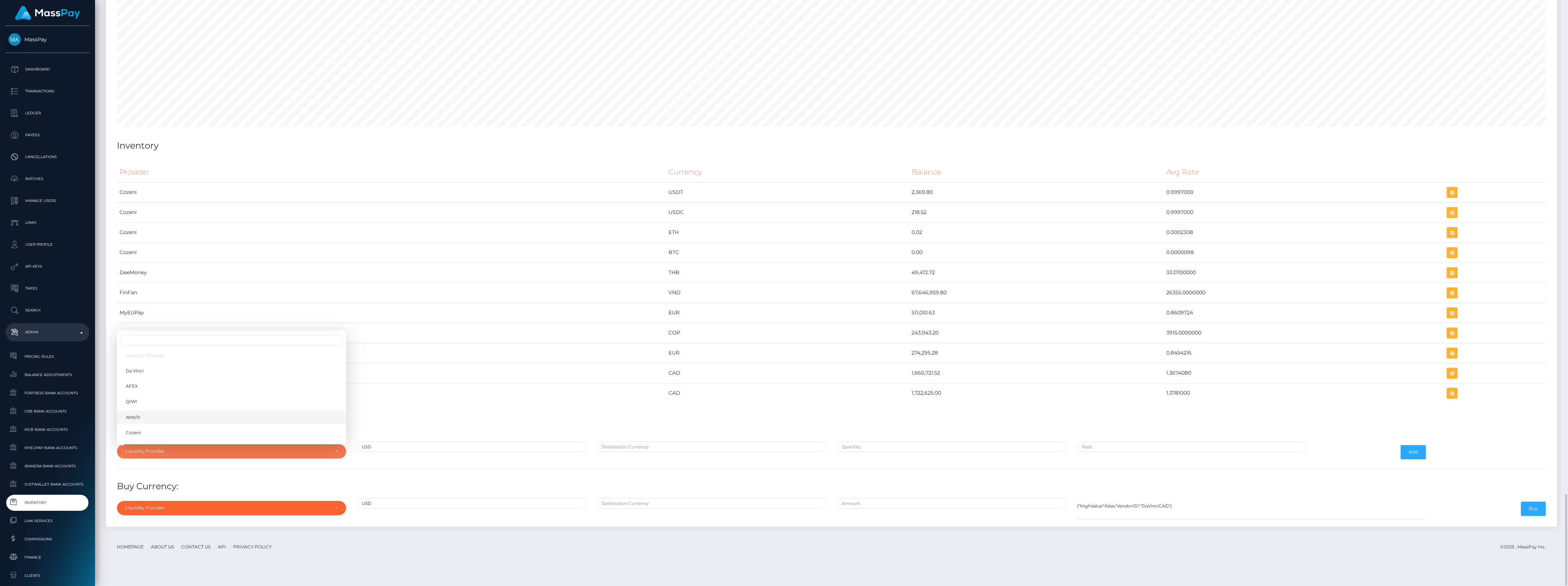
click at [147, 424] on link "apaylo" at bounding box center [232, 417] width 229 height 13
select select "apaylo"
click at [622, 452] on input "text" at bounding box center [711, 447] width 229 height 10
type input "CAD"
type input "$1,250,000.0000000"
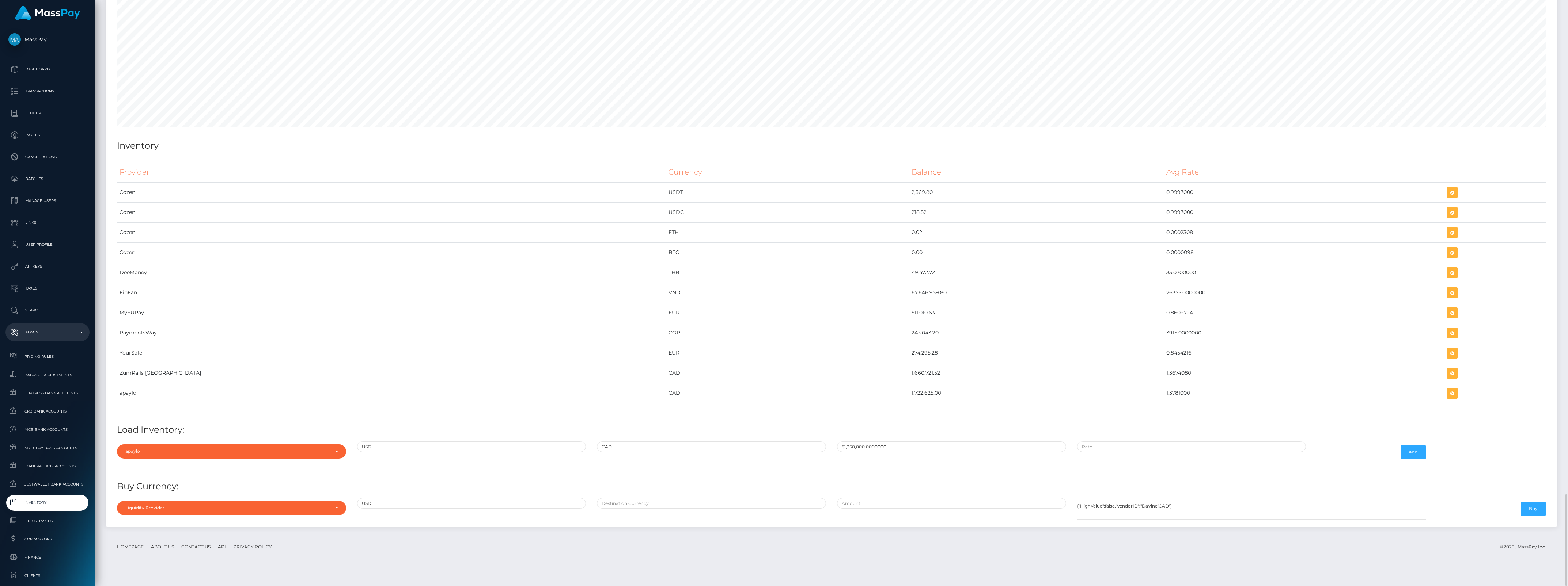
type input "$1.3781000"
click at [855, 452] on input "$1,250,000.0000000" at bounding box center [952, 447] width 229 height 10
paste input "268,269.1107000"
type input "$268,269.1107000"
paste input "1.3749123"
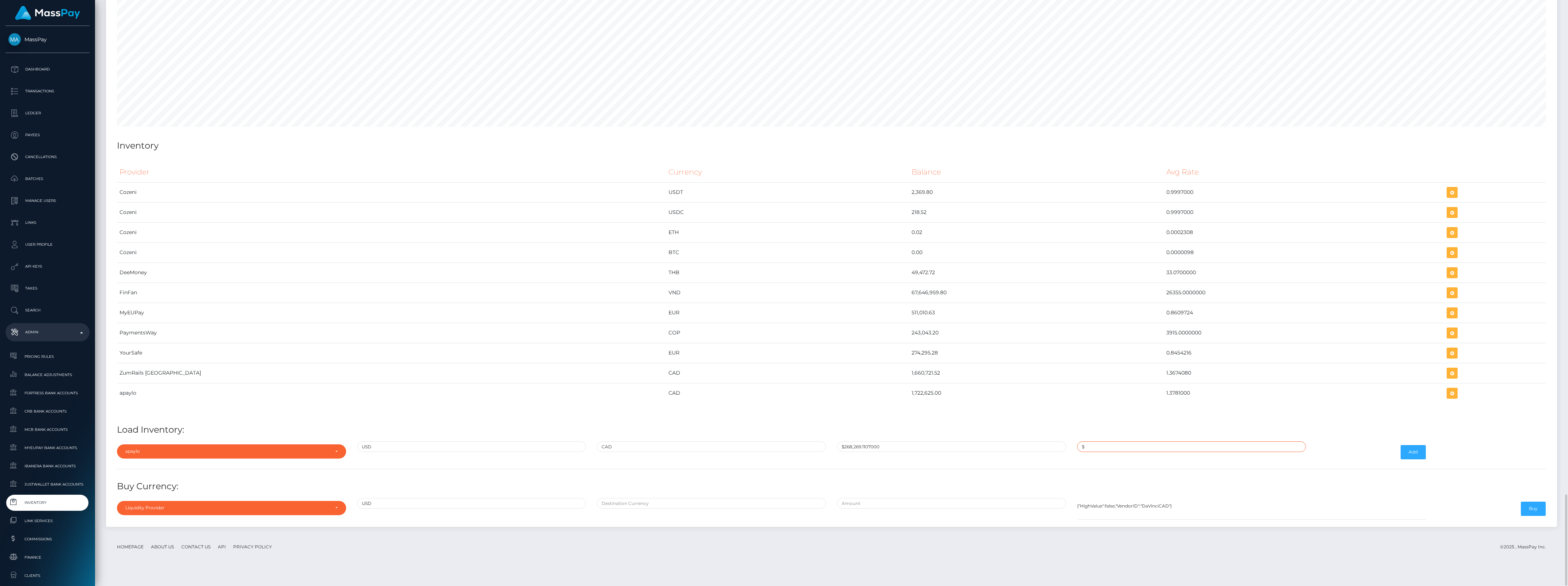
type input "$1.3749123"
click at [1409, 459] on button "Add" at bounding box center [1413, 452] width 25 height 14
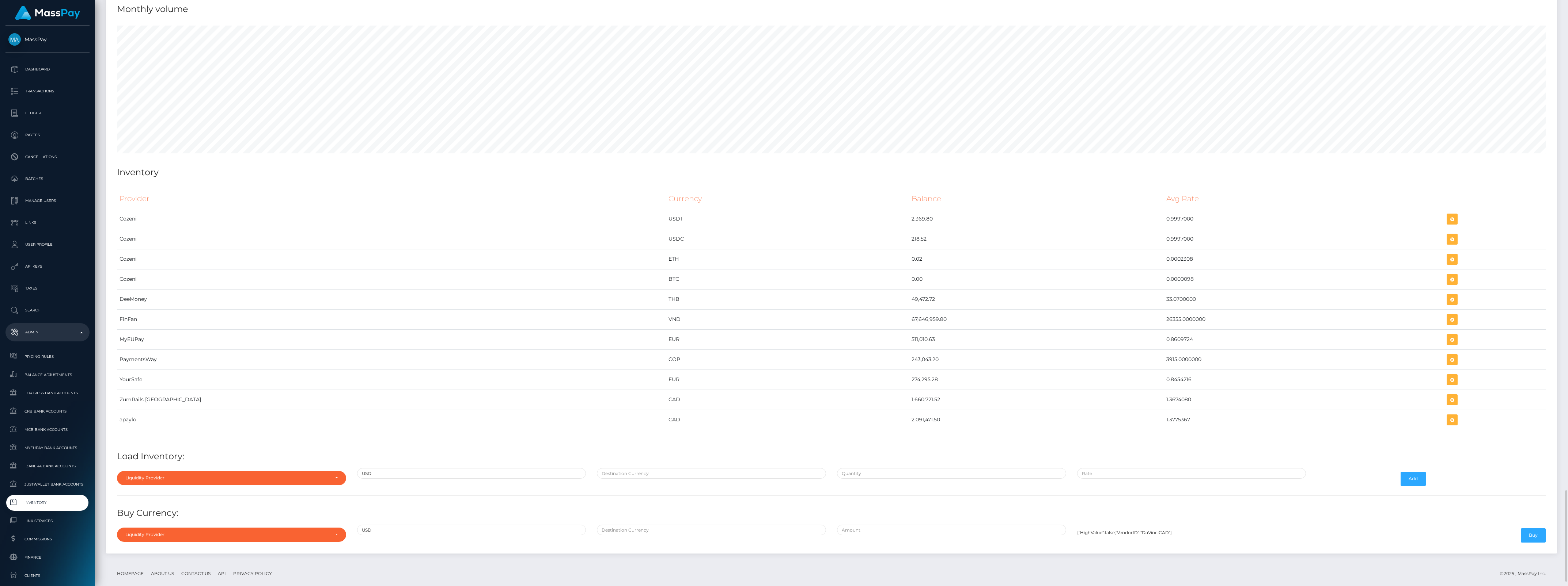
scroll to position [3177, 0]
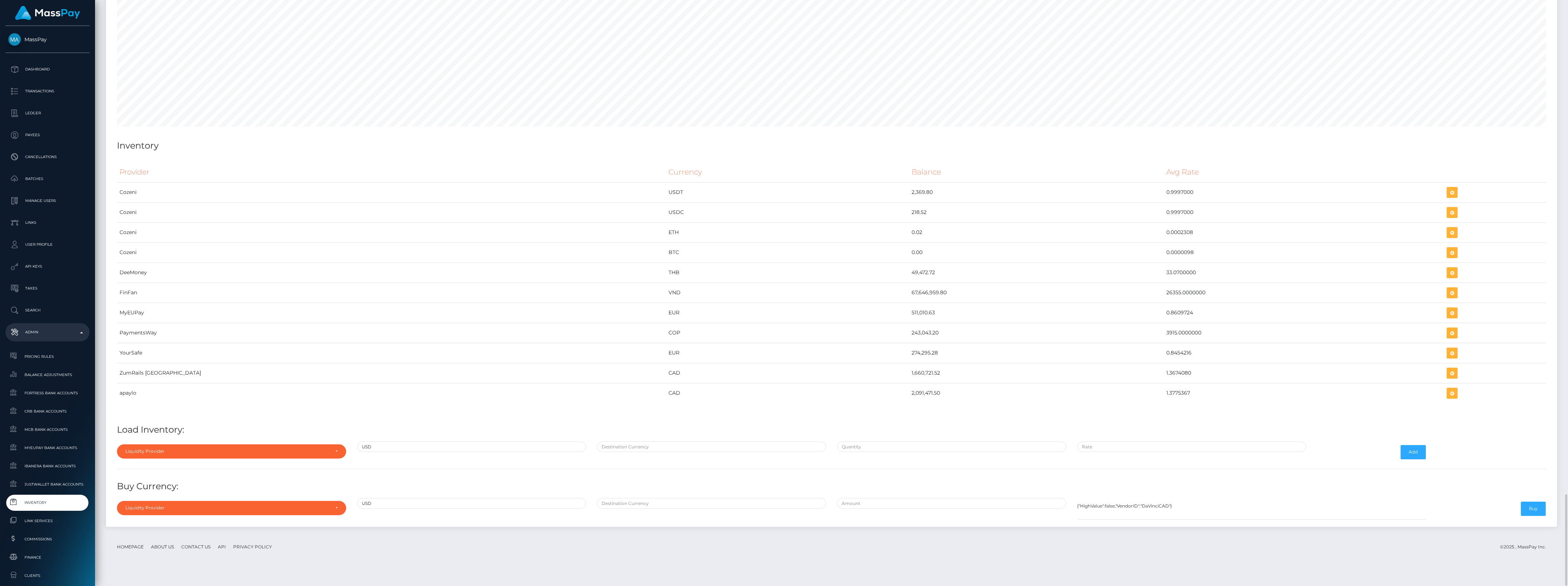
drag, startPoint x: 787, startPoint y: 410, endPoint x: 1099, endPoint y: 419, distance: 312.1
click at [1099, 412] on div "Provider Currency Balance Avg Rate Cozeni USDT 2,369.80" at bounding box center [831, 287] width 1429 height 250
copy table "Provider Currency Balance Avg Rate Cozeni USDT 2,369.80 0.9997000 Cozeni USDC 2…"
drag, startPoint x: 1428, startPoint y: 408, endPoint x: 861, endPoint y: 505, distance: 575.2
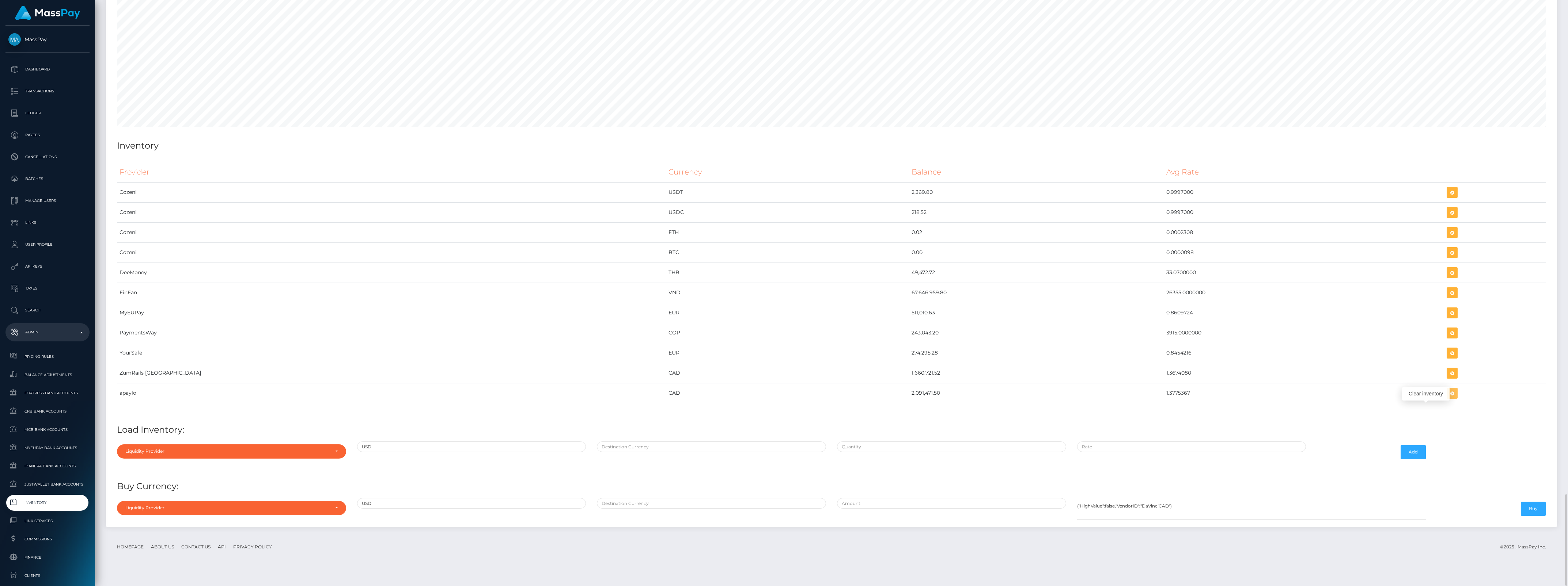
click at [1447, 399] on button "button" at bounding box center [1452, 393] width 11 height 11
click at [1448, 398] on icon "button" at bounding box center [1452, 393] width 9 height 9
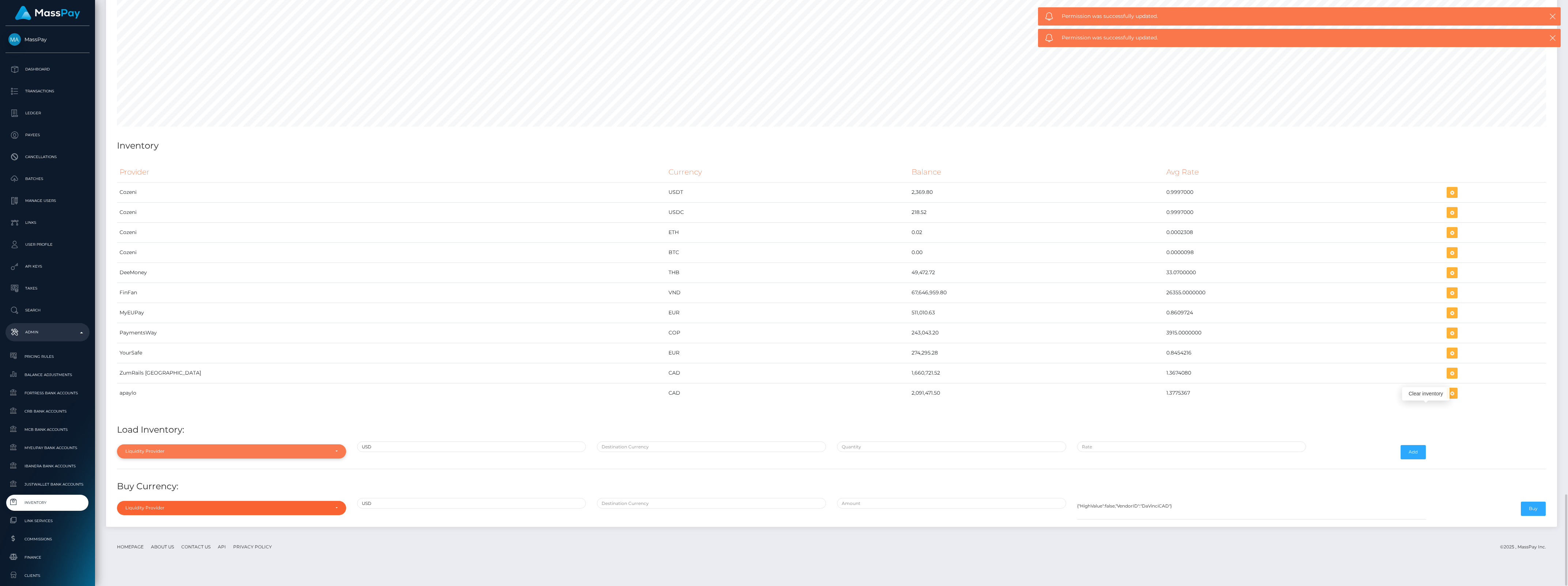
click at [164, 458] on div "Liquidity Provider" at bounding box center [232, 452] width 229 height 14
click at [140, 424] on link "apaylo" at bounding box center [232, 417] width 229 height 13
select select "apaylo"
click at [642, 452] on input "text" at bounding box center [711, 447] width 229 height 10
type input "CAD"
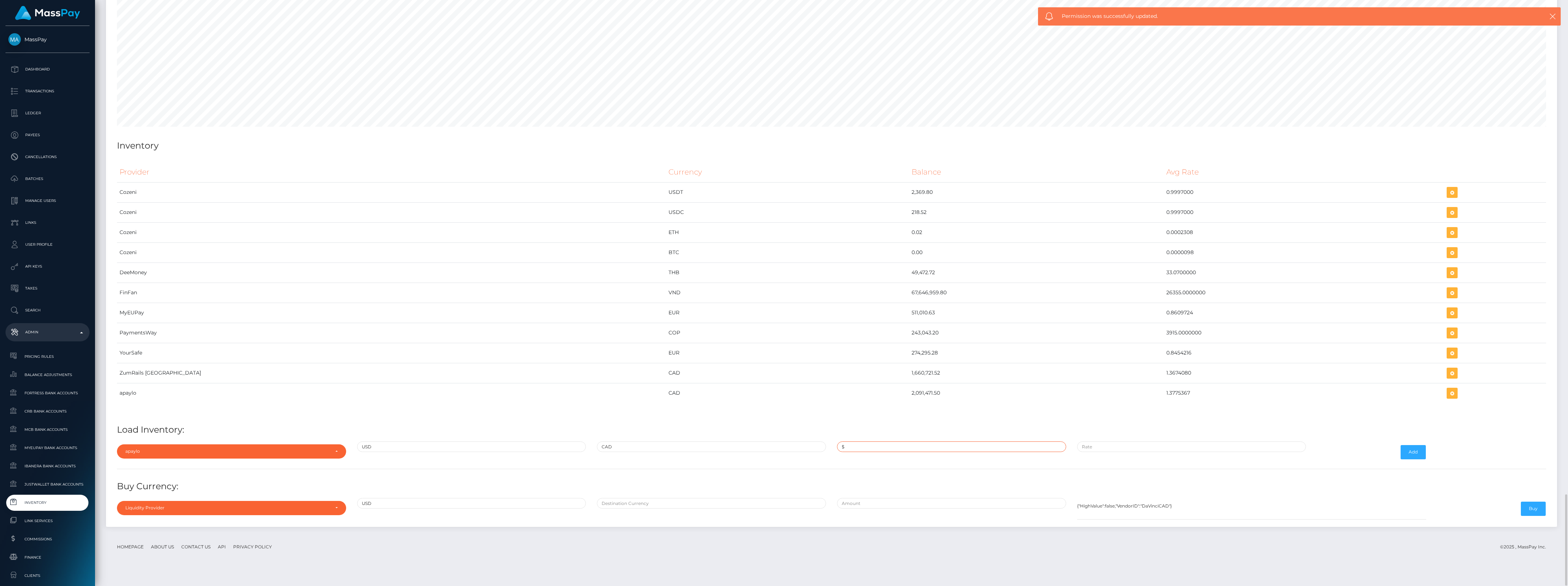
paste input "1,518,269.1700000"
type input "$1,518,269.1700000"
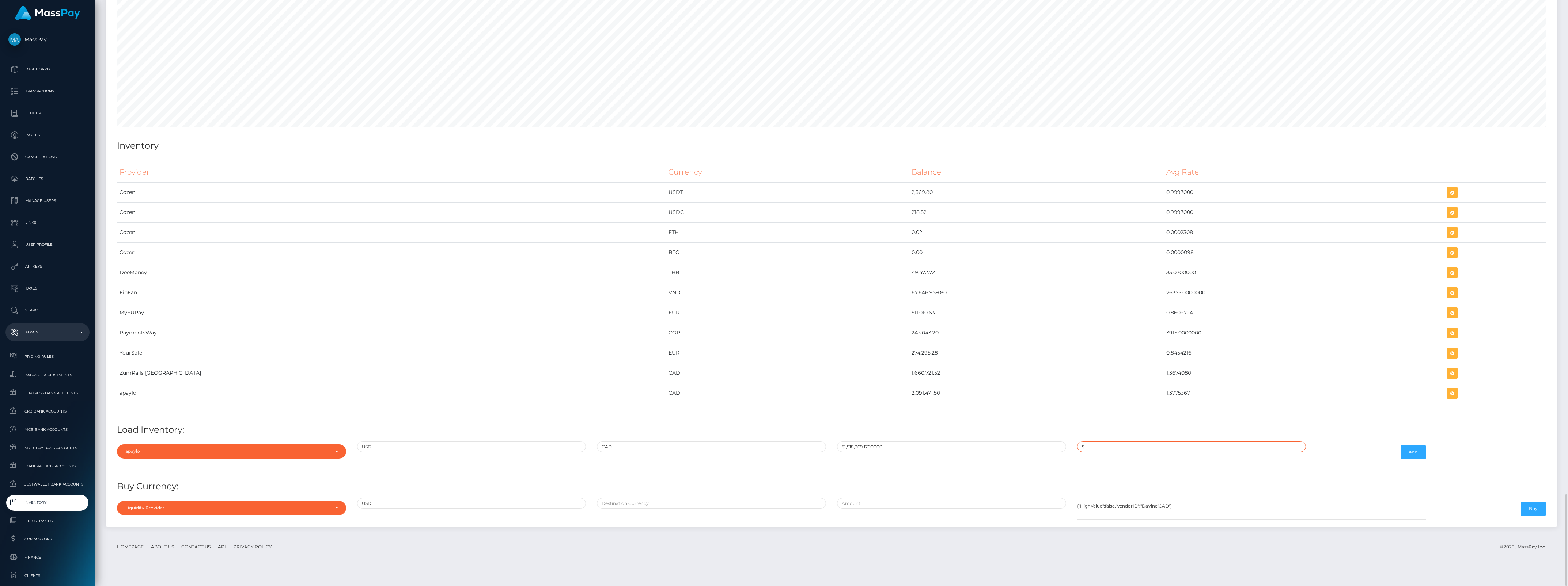
paste input "1.3775367"
type input "$1.3775367"
click at [1410, 459] on button "Add" at bounding box center [1413, 452] width 25 height 14
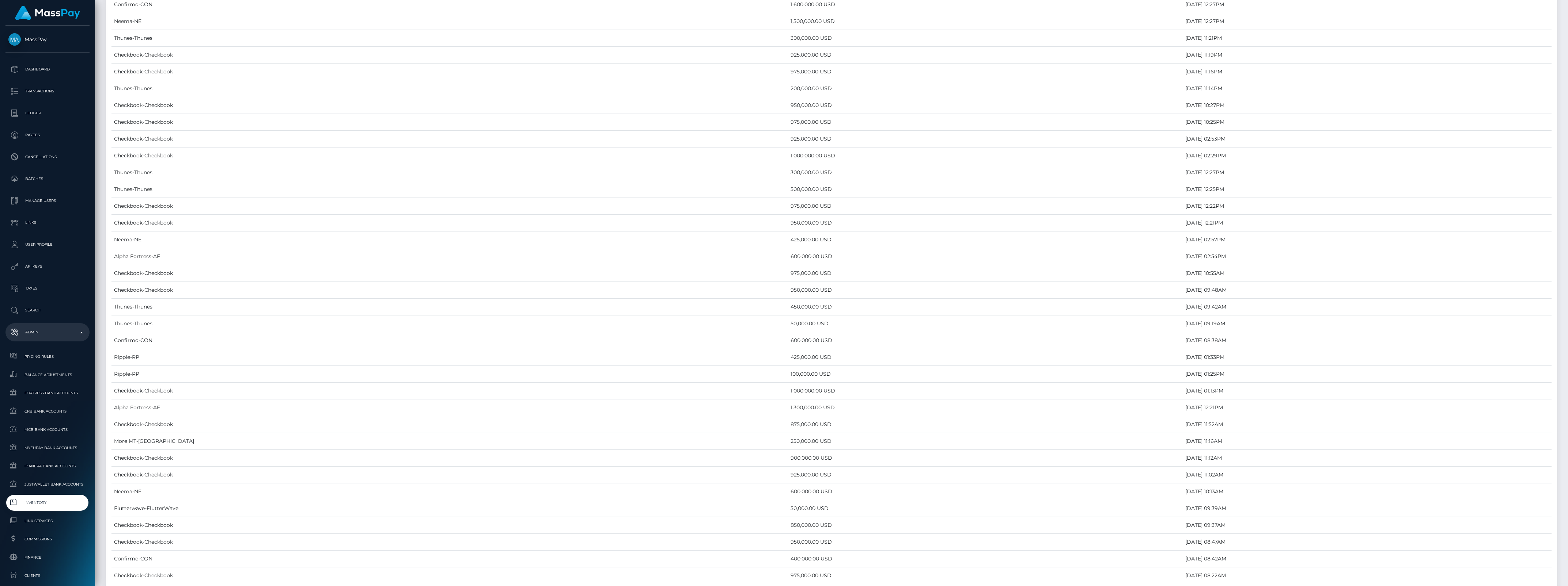
scroll to position [3177, 0]
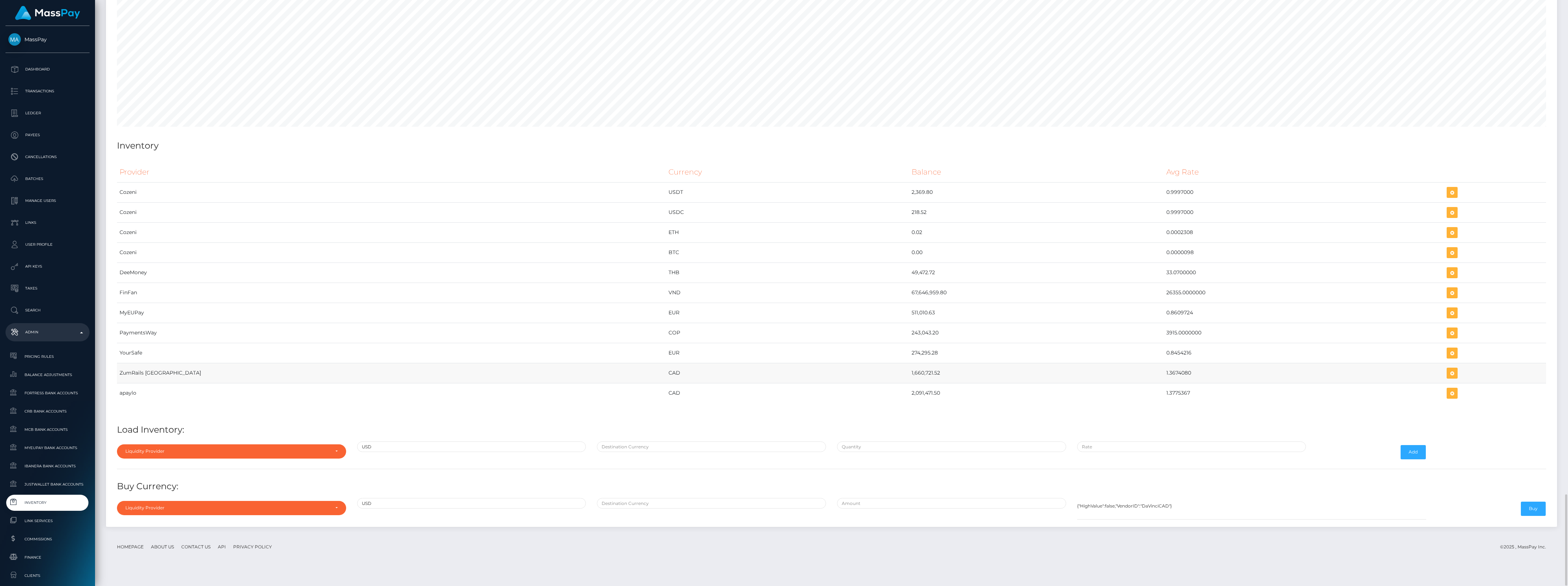
drag, startPoint x: 780, startPoint y: 390, endPoint x: 1117, endPoint y: 395, distance: 337.0
click at [1117, 383] on tr "ZumRails [GEOGRAPHIC_DATA] CAD 1,660,721.52 1.3674080" at bounding box center [831, 373] width 1429 height 20
copy tr "1,660,721.52 1.3674080"
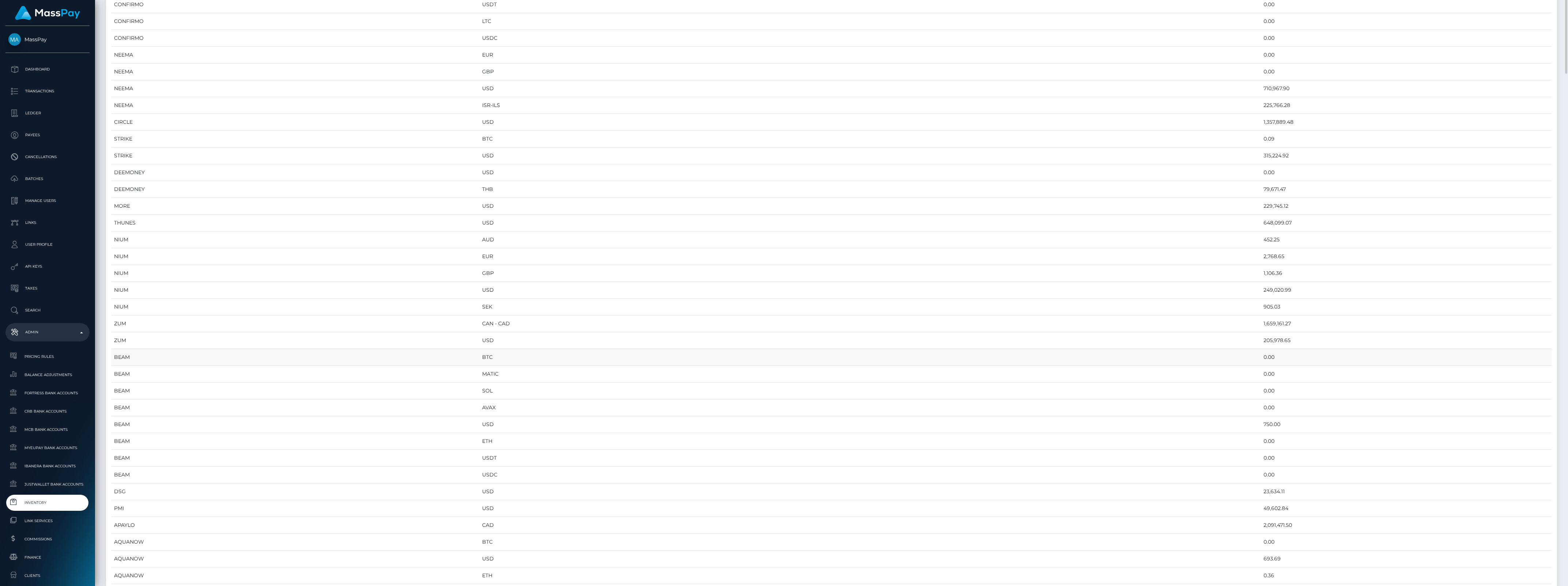
scroll to position [274, 0]
click at [1261, 281] on td "1,659,161.27" at bounding box center [1406, 278] width 291 height 17
copy td "1,659,161.27"
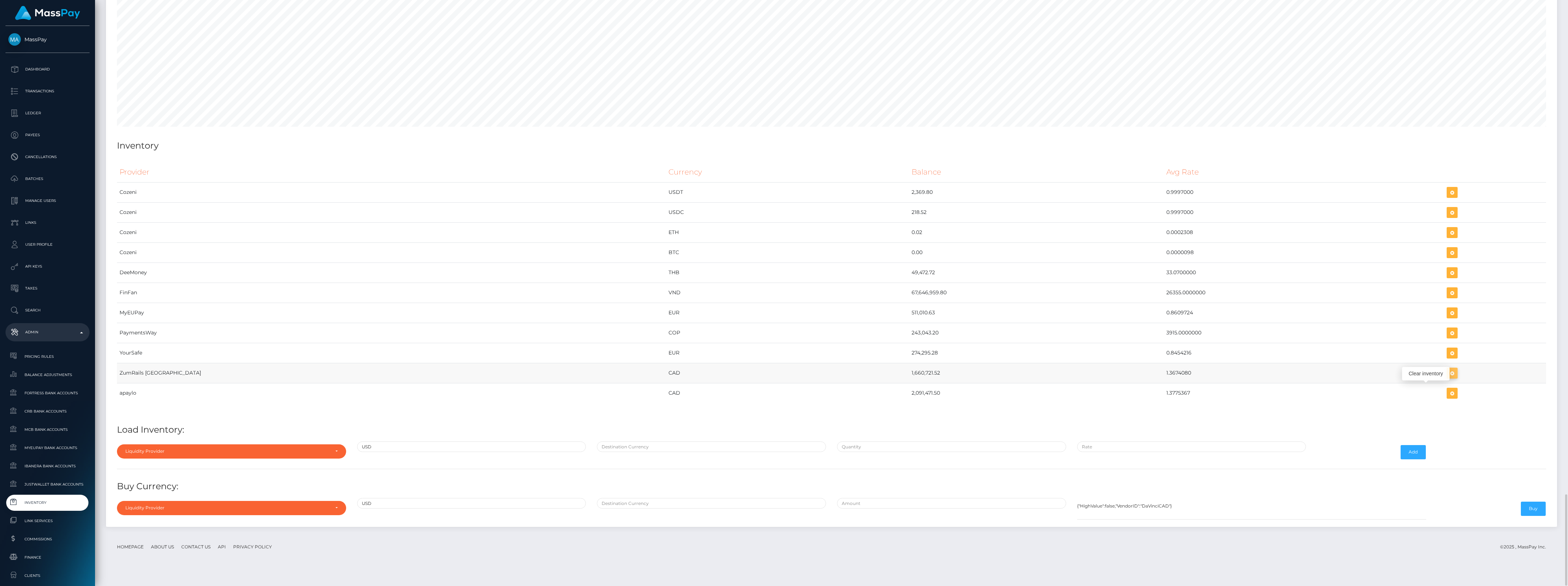
scroll to position [3682, 1451]
click at [1448, 378] on icon "button" at bounding box center [1452, 373] width 9 height 9
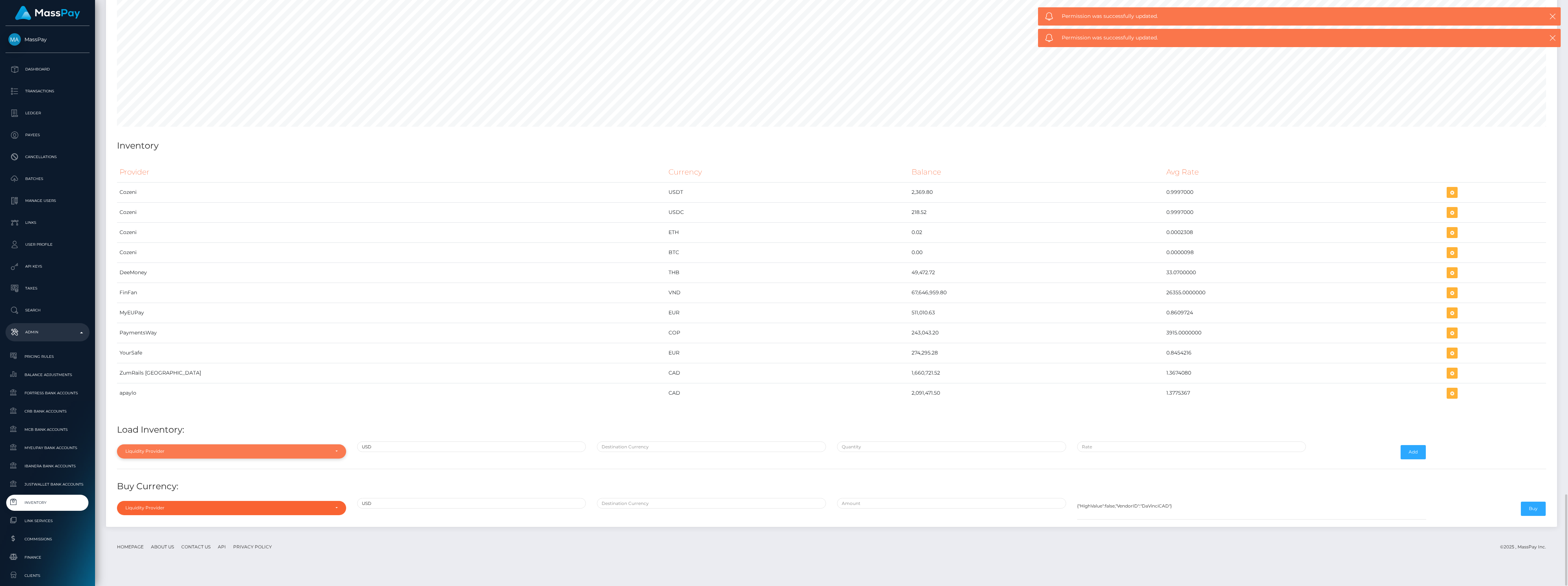
click at [240, 455] on div "Liquidity Provider" at bounding box center [227, 452] width 204 height 6
click at [158, 346] on input "Search" at bounding box center [232, 340] width 223 height 10
type input "zum"
click at [202, 441] on link "ZumRails [GEOGRAPHIC_DATA]" at bounding box center [232, 434] width 229 height 13
select select "ZumRails [GEOGRAPHIC_DATA]"
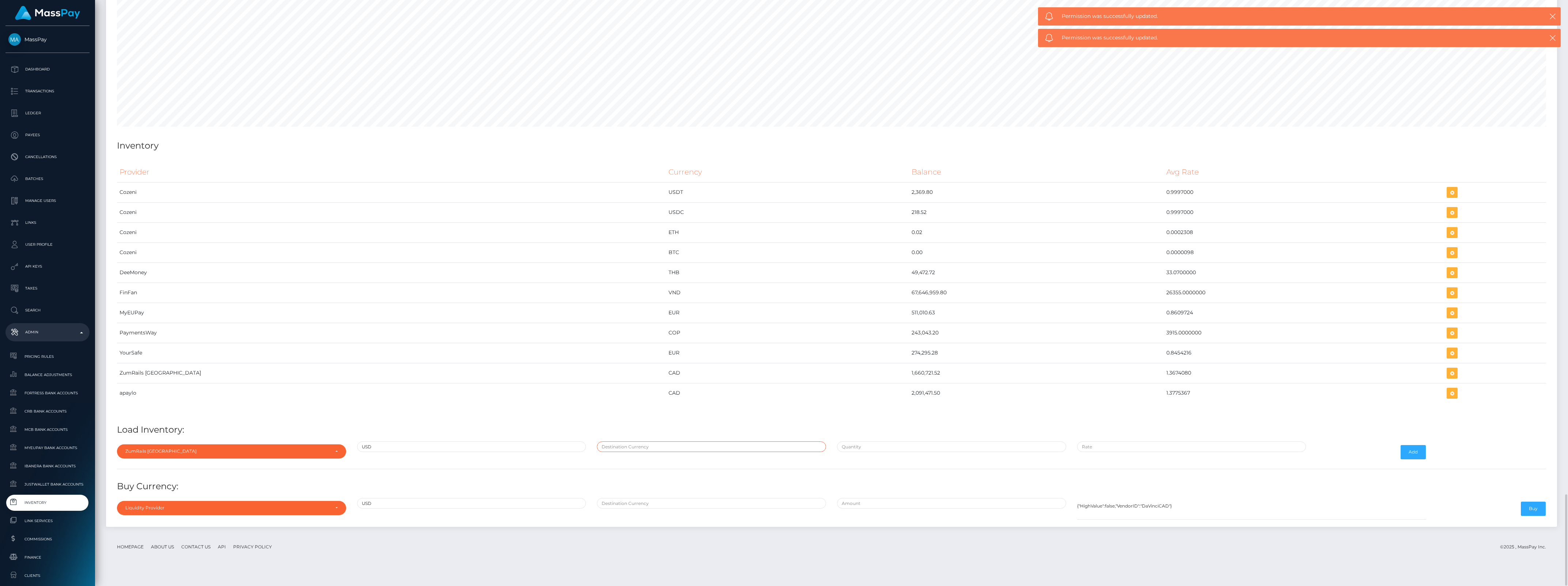
click at [631, 452] on input "text" at bounding box center [711, 447] width 229 height 10
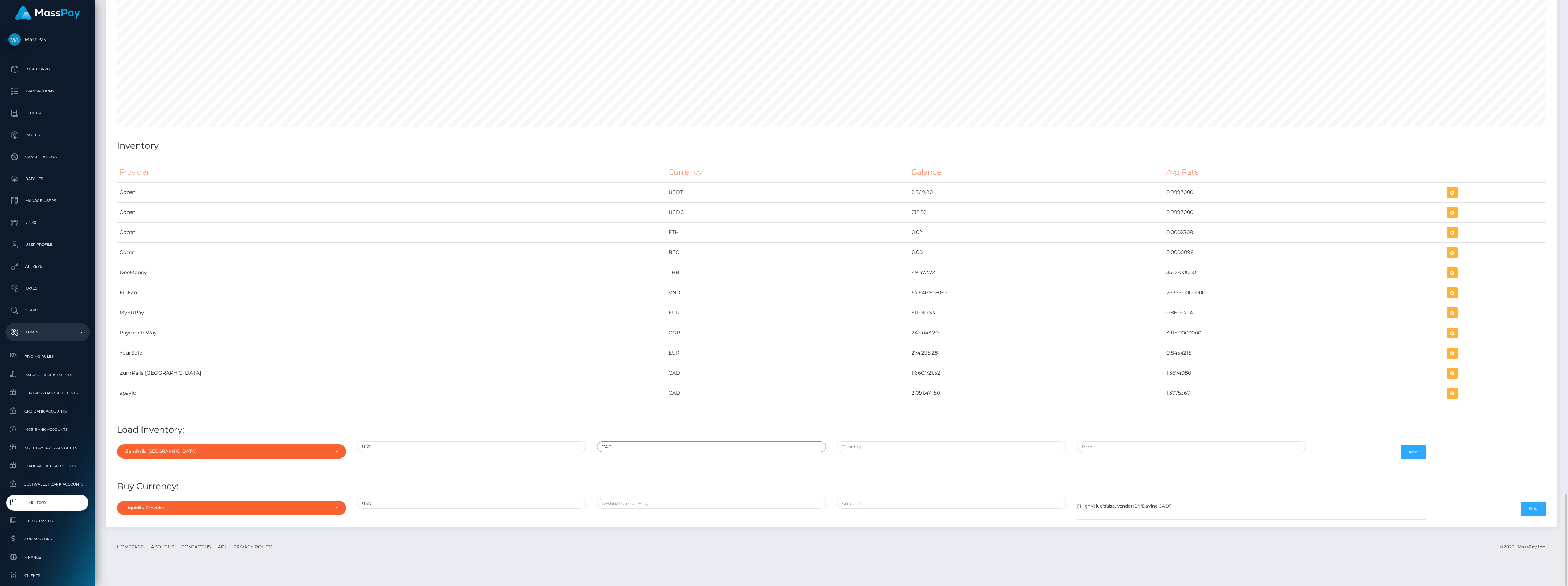
type input "CAD"
click at [941, 463] on div at bounding box center [952, 452] width 241 height 21
click at [934, 452] on input "text" at bounding box center [952, 447] width 229 height 10
paste input "250,000.0000000"
type input "$250,000.0000000"
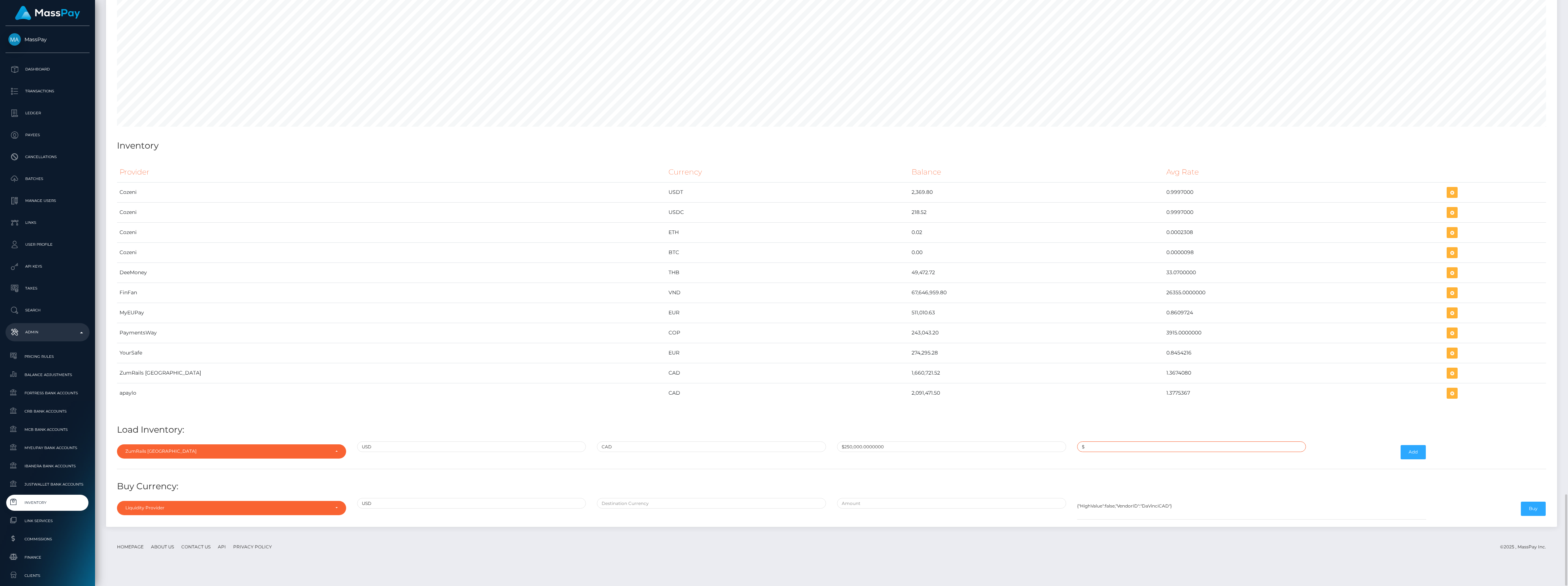
paste input "1.3781000"
type input "$1.3781000"
click at [1414, 459] on button "Add" at bounding box center [1413, 452] width 25 height 14
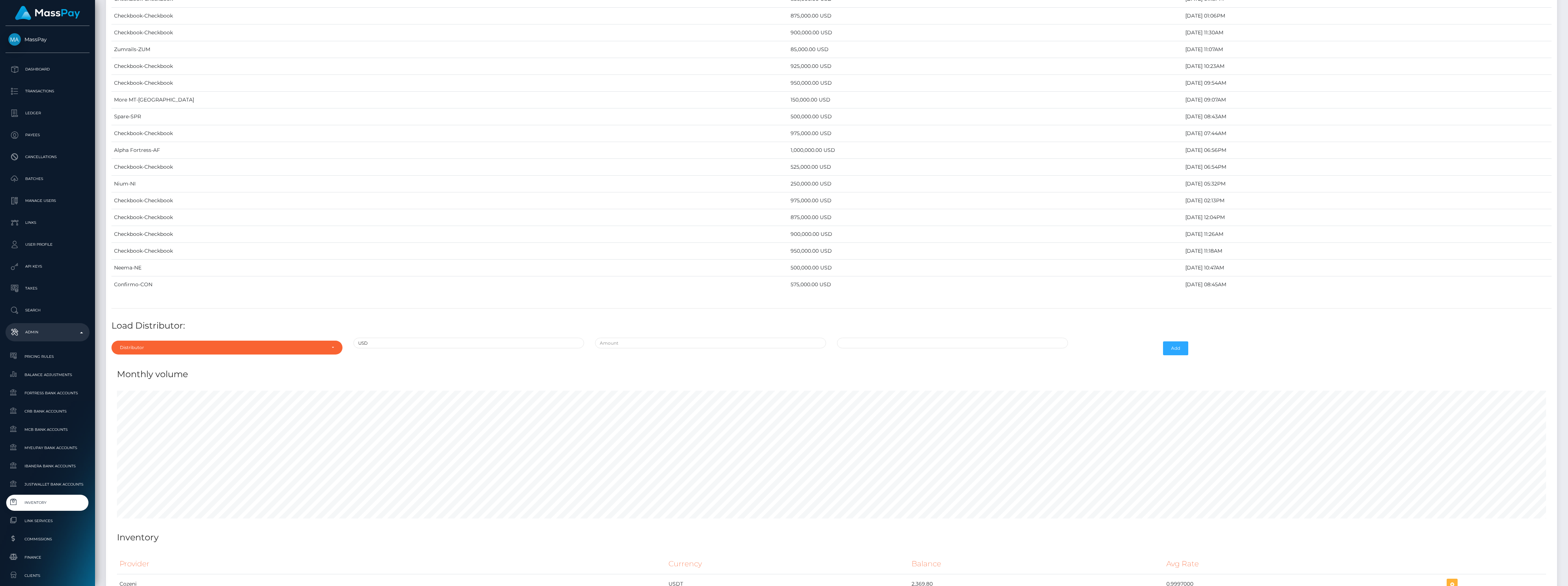
scroll to position [3177, 0]
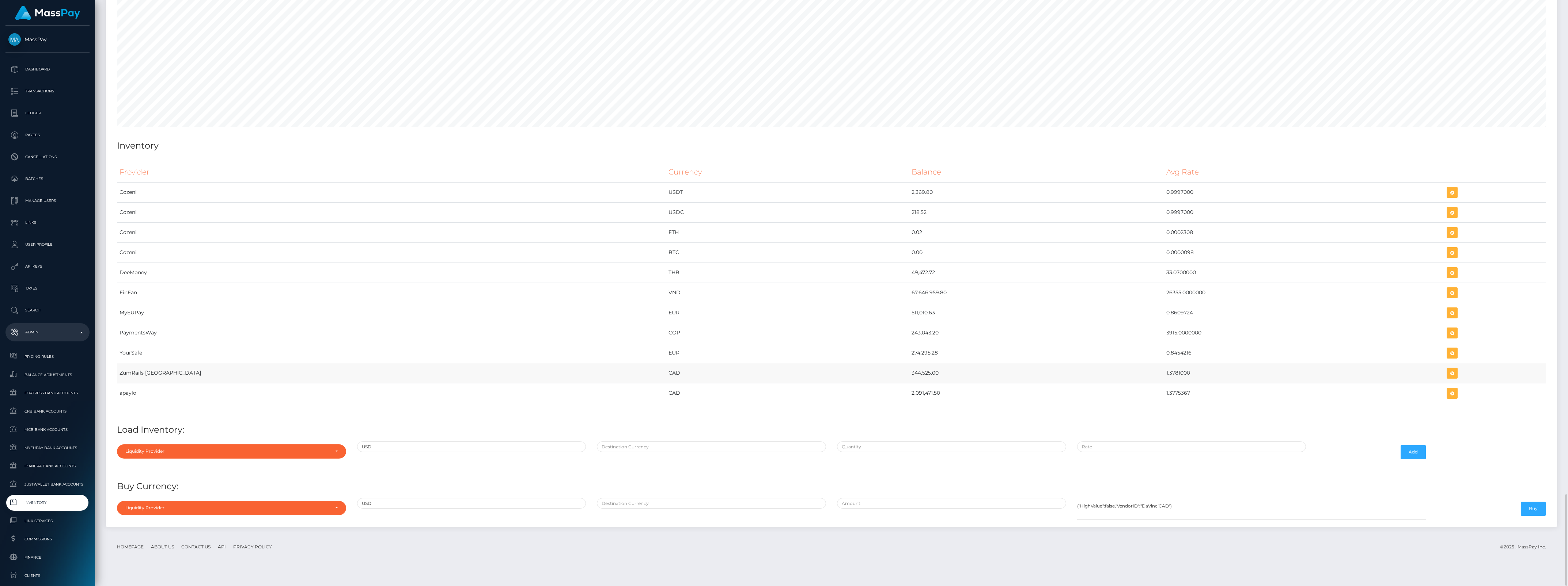
drag, startPoint x: 783, startPoint y: 388, endPoint x: 1118, endPoint y: 394, distance: 335.1
click at [1118, 383] on tr "ZumRails [GEOGRAPHIC_DATA] CAD 344,525.00 1.3781000" at bounding box center [831, 373] width 1429 height 20
click at [270, 458] on div "Liquidity Provider" at bounding box center [232, 452] width 229 height 14
click at [171, 346] on input "Search" at bounding box center [232, 340] width 223 height 10
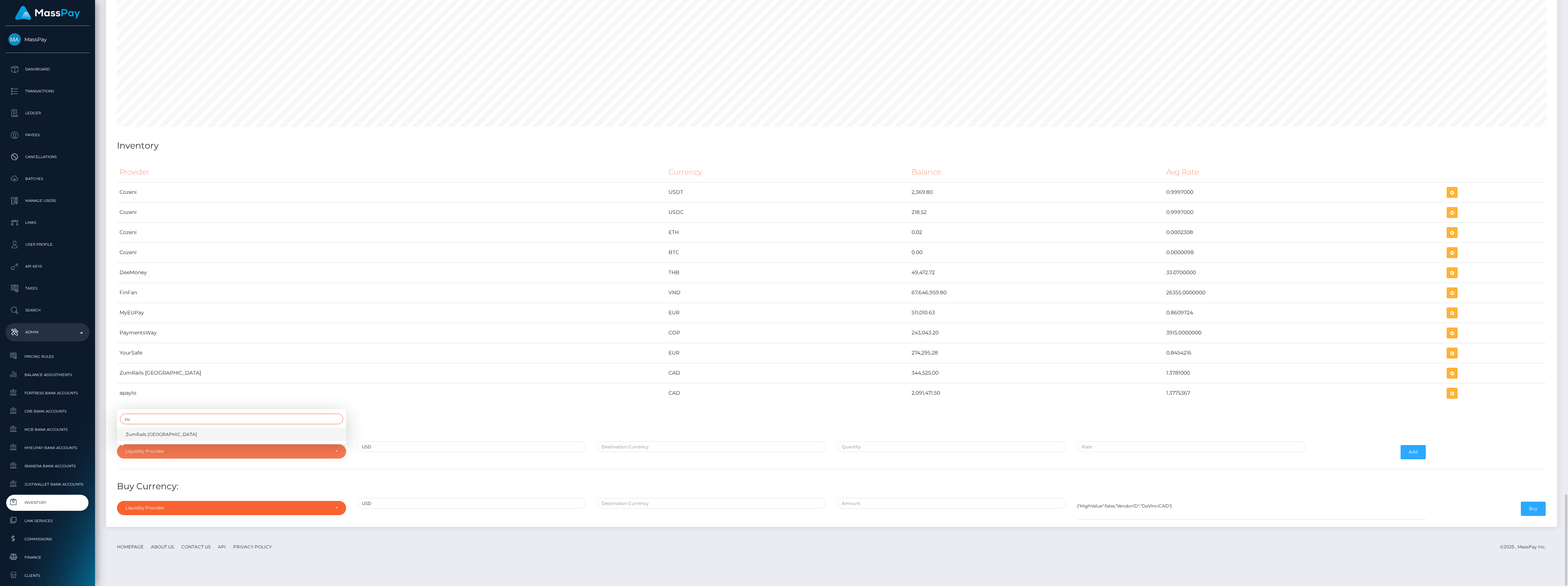
type input "zu"
click at [164, 438] on span "ZumRails [GEOGRAPHIC_DATA]" at bounding box center [161, 434] width 71 height 7
select select "ZumRails [GEOGRAPHIC_DATA]"
click at [634, 463] on div at bounding box center [712, 452] width 241 height 21
click at [633, 452] on input "text" at bounding box center [711, 447] width 229 height 10
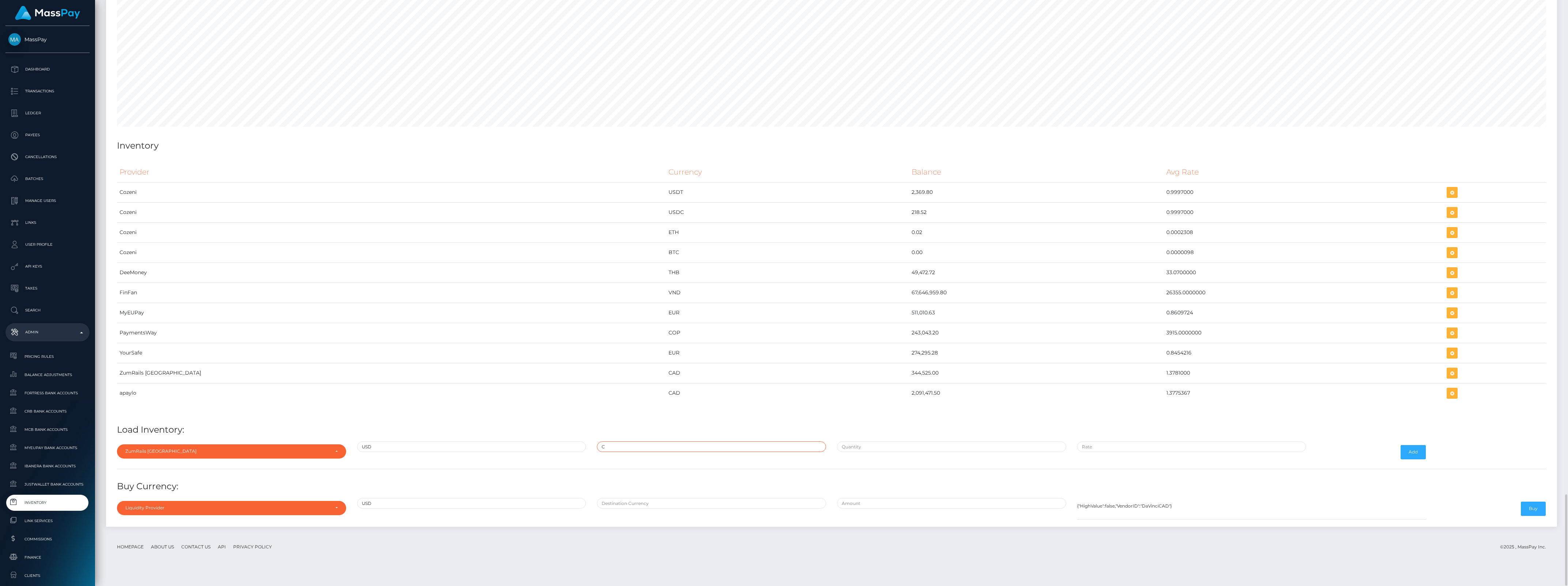
type input "CAD"
click at [852, 452] on input "text" at bounding box center [952, 447] width 229 height 10
paste input "1,216,350.4650000"
type input "$1,216,350.4650000"
paste input "1.3640487"
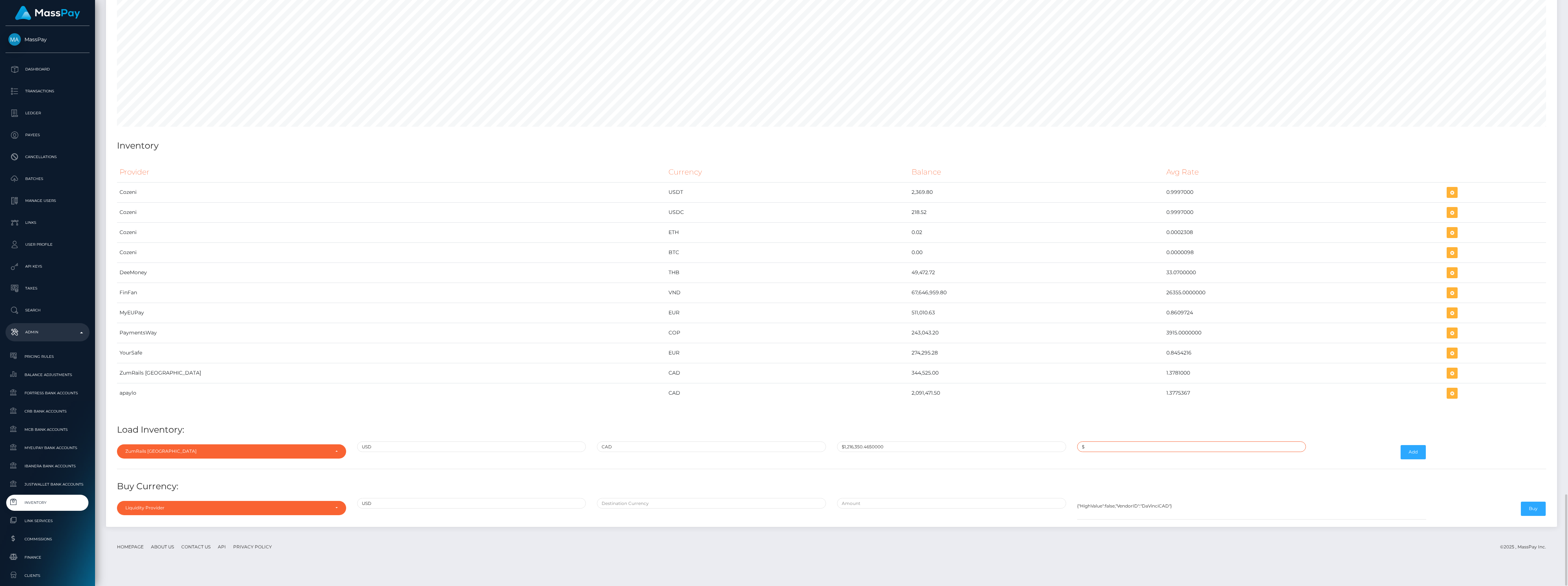
type input "$1.3640487"
click at [852, 412] on div "Provider Currency Balance Avg Rate Cozeni USDT 2,369.80" at bounding box center [831, 287] width 1429 height 250
drag, startPoint x: 812, startPoint y: 390, endPoint x: 918, endPoint y: 392, distance: 106.0
click at [918, 383] on tr "ZumRails Canada CAD 344,525.00 1.3781000" at bounding box center [831, 373] width 1429 height 20
drag, startPoint x: 918, startPoint y: 392, endPoint x: 797, endPoint y: 417, distance: 123.6
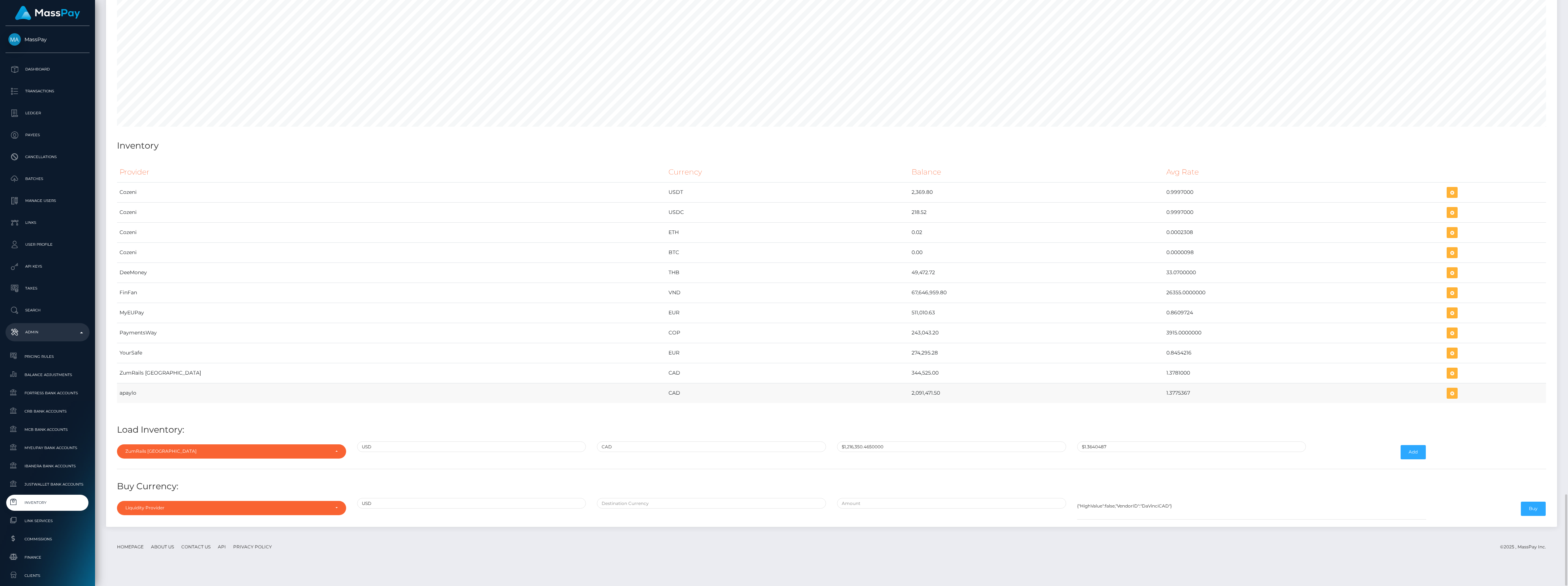
click at [909, 403] on td "2,091,471.50" at bounding box center [1036, 393] width 255 height 20
drag, startPoint x: 797, startPoint y: 417, endPoint x: 1129, endPoint y: 411, distance: 332.1
click at [1129, 403] on tr "apaylo CAD 2,091,471.50 1.3775367" at bounding box center [831, 393] width 1429 height 20
copy tr "2,091,471.50 1.3775367"
click at [1417, 459] on button "Add" at bounding box center [1413, 452] width 25 height 14
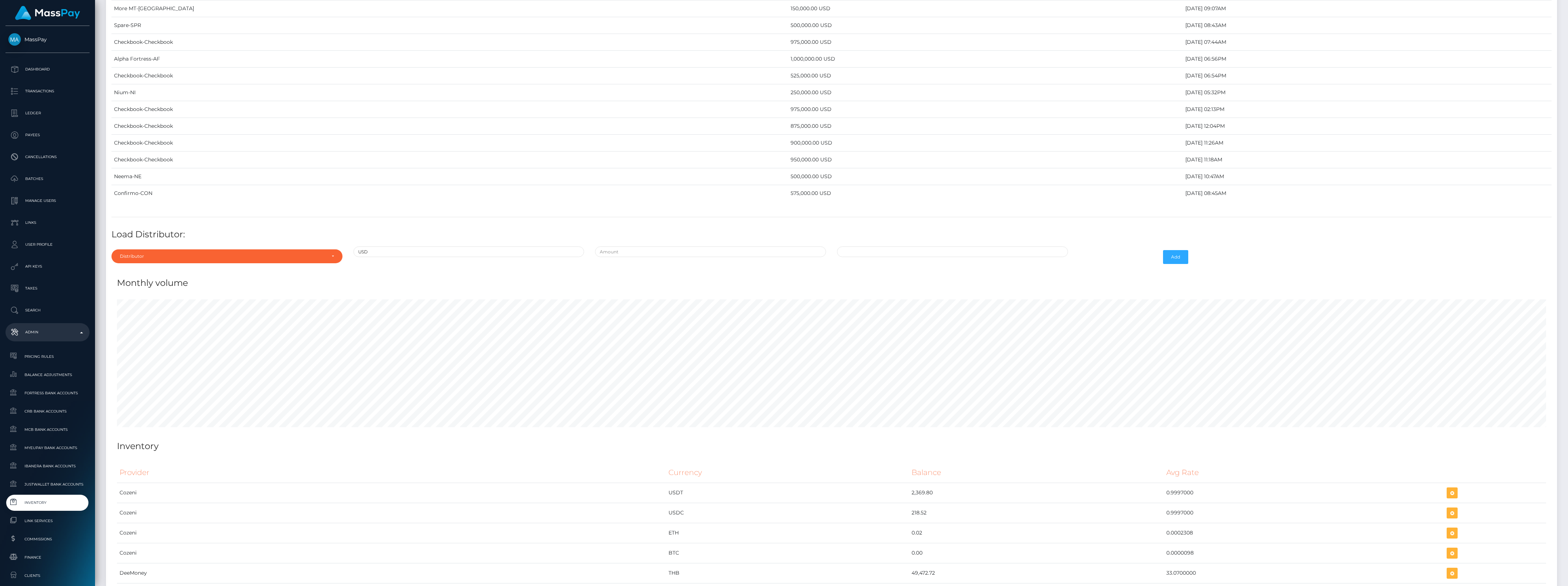
scroll to position [3177, 0]
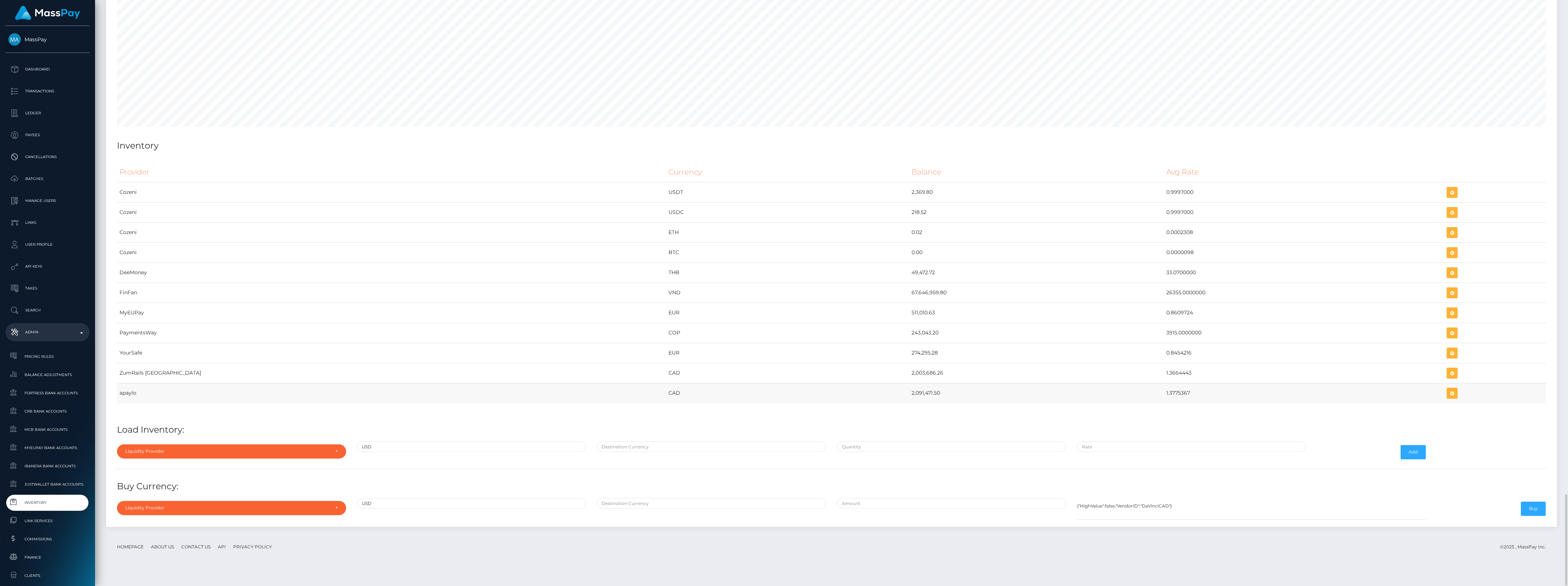
click at [780, 403] on td "CAD" at bounding box center [787, 393] width 243 height 20
drag, startPoint x: 772, startPoint y: 390, endPoint x: 1115, endPoint y: 390, distance: 343.0
click at [1115, 383] on tr "ZumRails Canada CAD 2,003,686.26 1.3664443" at bounding box center [831, 373] width 1429 height 20
copy tr "2,003,686.26 1.3664443"
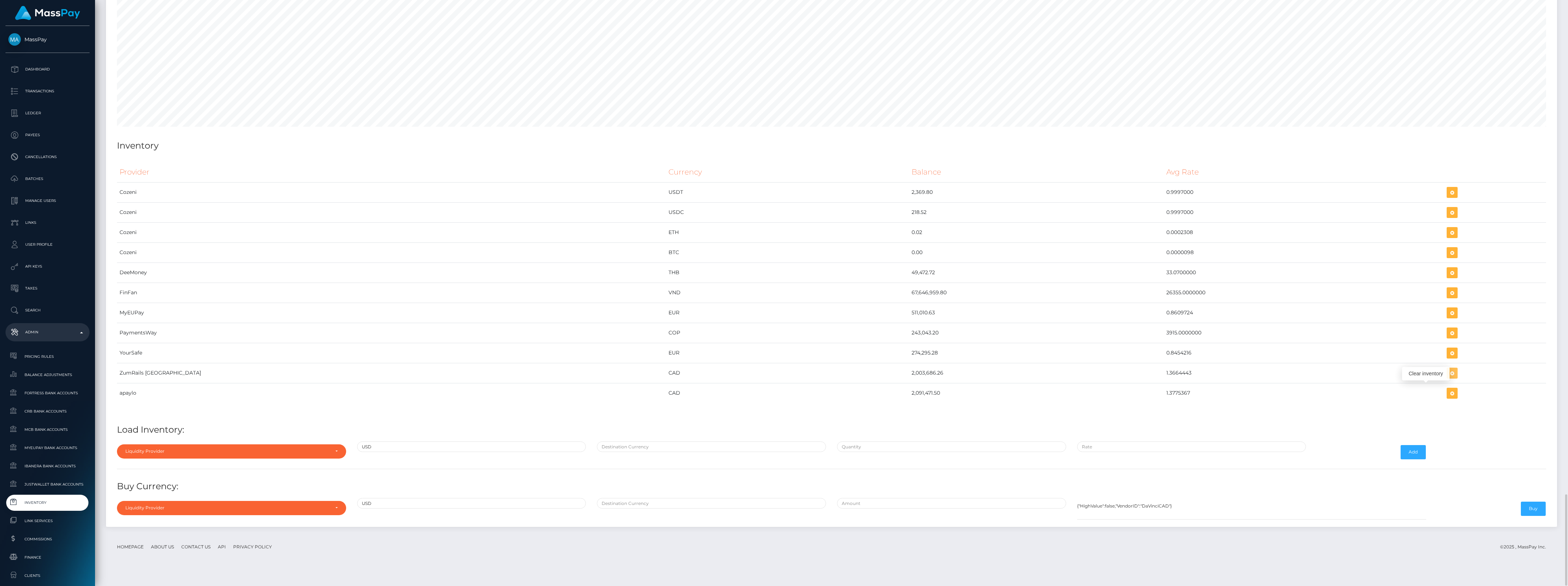
drag, startPoint x: 1436, startPoint y: 386, endPoint x: 1144, endPoint y: 510, distance: 317.2
click at [1448, 378] on icon "button" at bounding box center [1452, 373] width 9 height 9
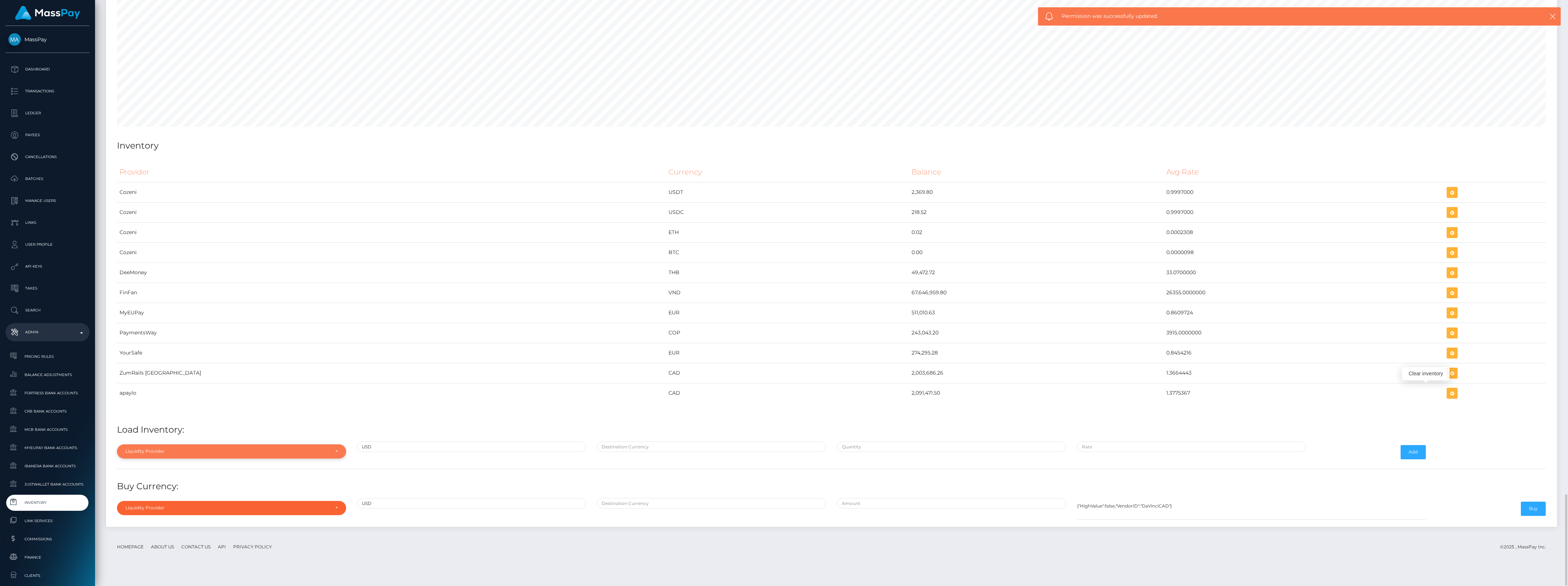
click at [242, 455] on div "Liquidity Provider" at bounding box center [227, 452] width 204 height 6
click at [137, 346] on input "Search" at bounding box center [232, 340] width 223 height 10
type input "zum"
click at [214, 441] on div "ZumRails [GEOGRAPHIC_DATA]" at bounding box center [232, 434] width 229 height 16
click at [204, 458] on div "Liquidity Provider" at bounding box center [232, 452] width 229 height 14
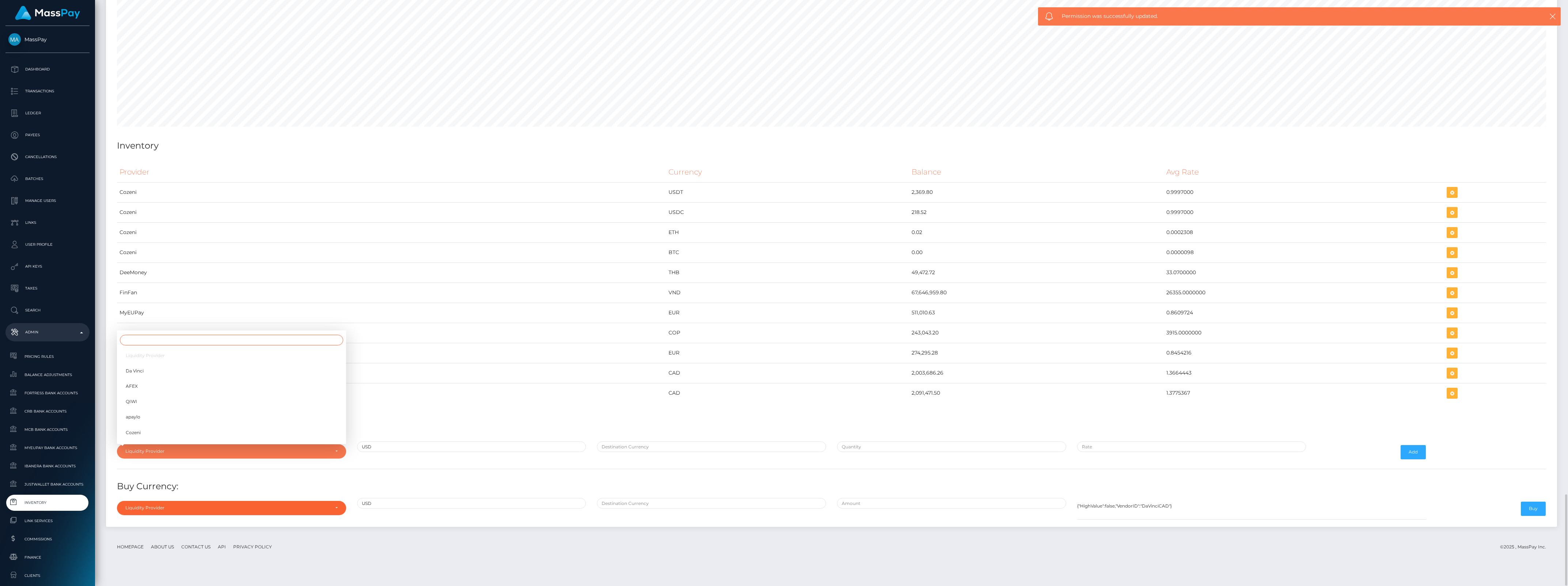
click at [152, 346] on input "Search" at bounding box center [232, 340] width 223 height 10
type input "zu"
click at [140, 438] on span "ZumRails [GEOGRAPHIC_DATA]" at bounding box center [161, 434] width 71 height 7
select select "ZumRails [GEOGRAPHIC_DATA]"
click at [630, 463] on div at bounding box center [712, 452] width 241 height 21
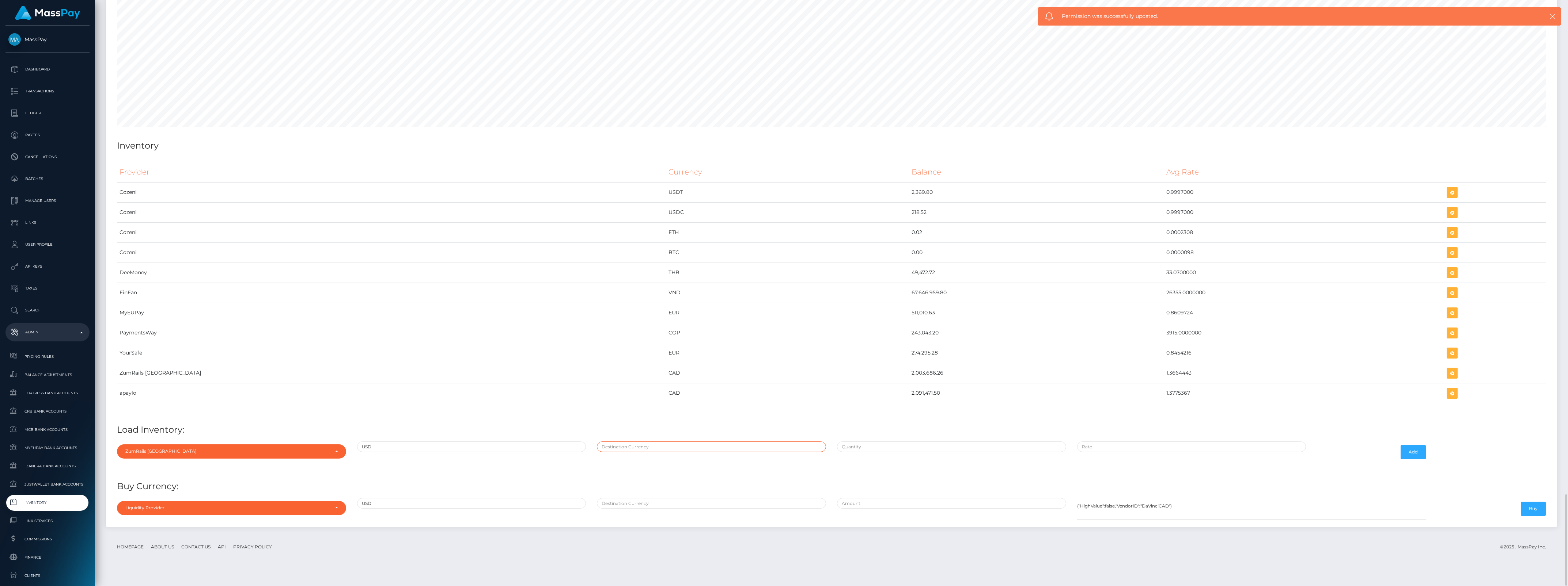
click at [630, 452] on input "text" at bounding box center [711, 447] width 229 height 10
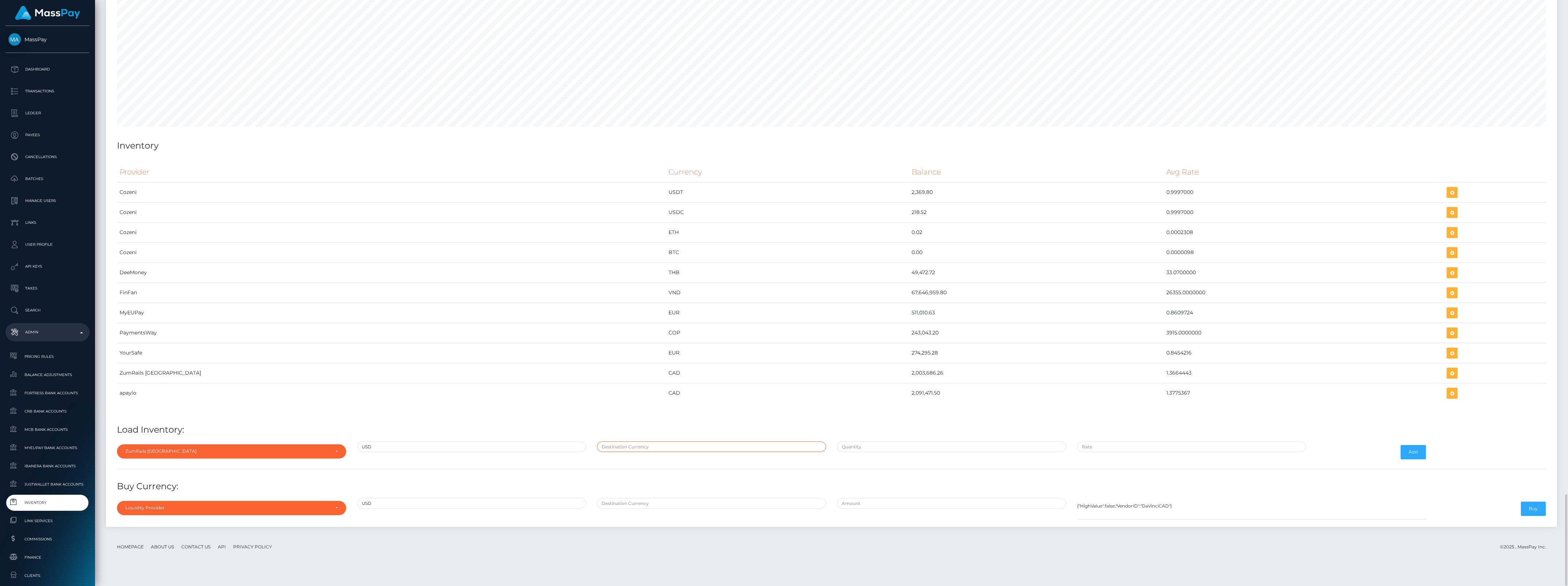
type input "CAD"
click at [851, 452] on input "text" at bounding box center [952, 447] width 229 height 10
paste input "1,466,350.4800000"
type input "$1,466,350.4800000"
paste input "1.3664443"
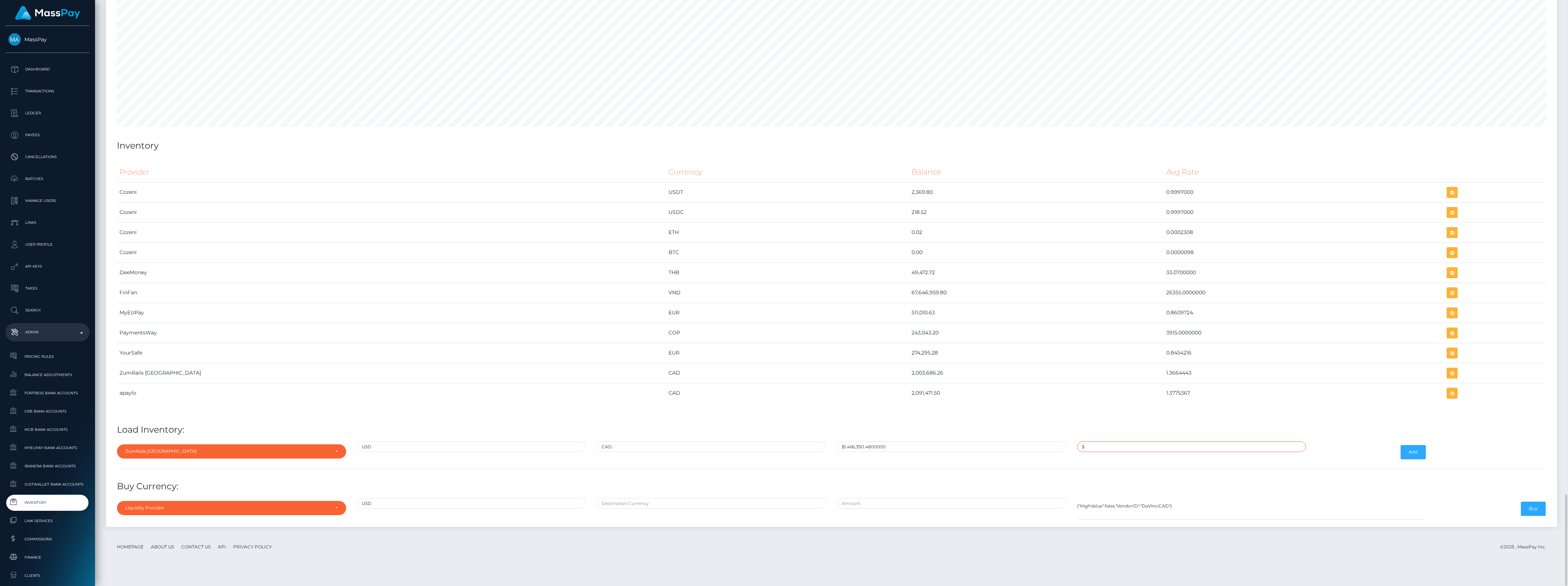
type input "$1.3664443"
click at [1419, 459] on button "Add" at bounding box center [1413, 452] width 25 height 14
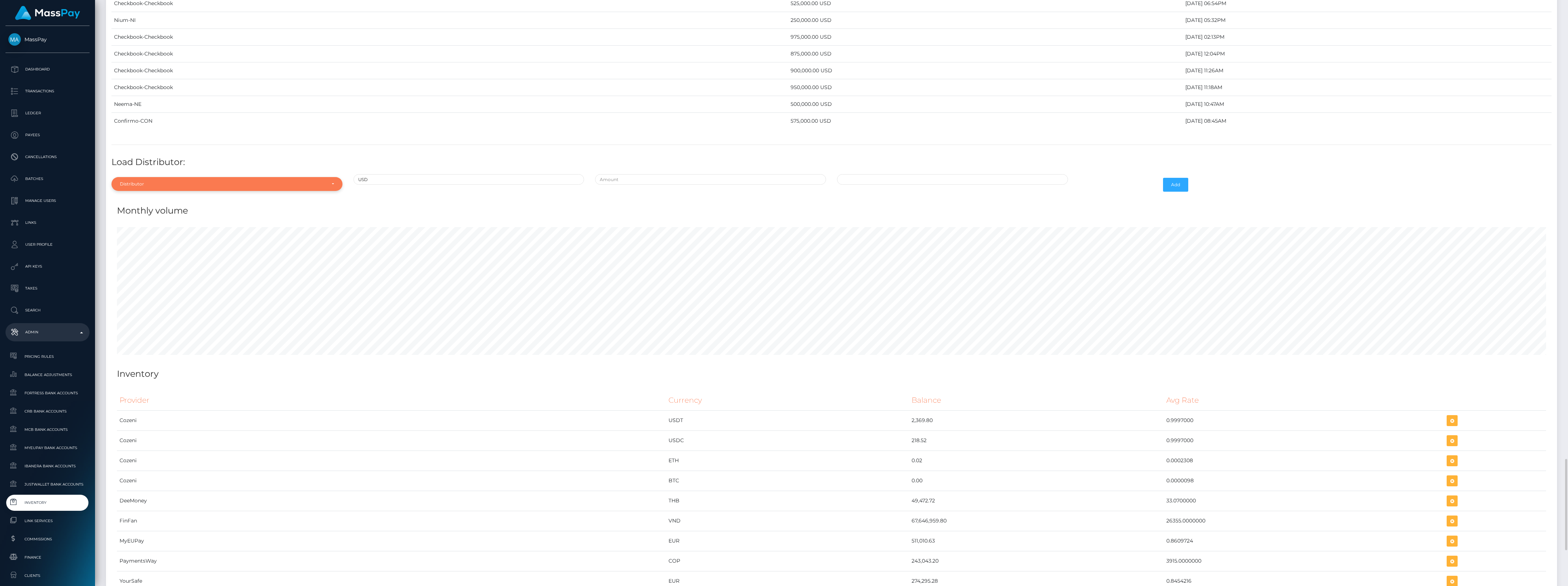
click at [174, 187] on div "Distributor" at bounding box center [223, 184] width 206 height 6
click at [139, 236] on span "Alpha Fortress" at bounding box center [136, 232] width 32 height 7
select select "24"
click at [657, 185] on input "text" at bounding box center [710, 179] width 231 height 10
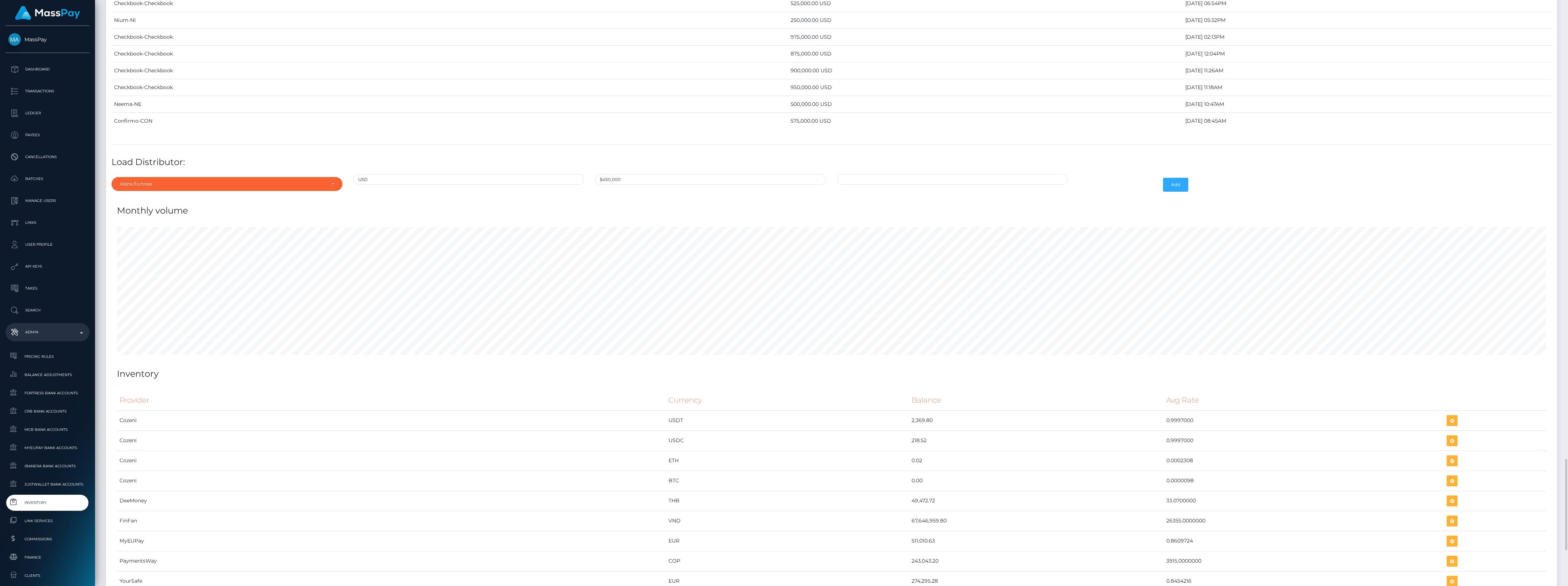
type input "$450,000.0000000"
click at [870, 268] on td "23" at bounding box center [872, 262] width 12 height 12
type input "09/23/2025 3:26 PM"
click at [1183, 192] on button "Add" at bounding box center [1176, 184] width 25 height 14
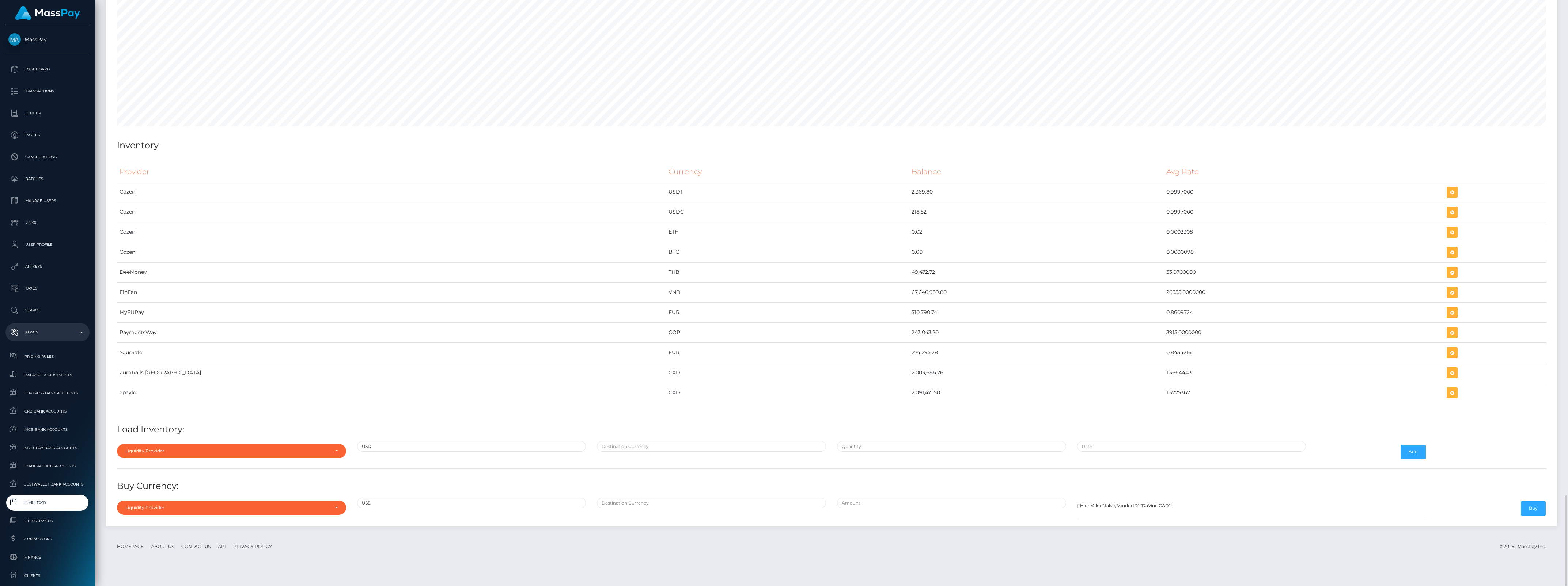
scroll to position [3012, 0]
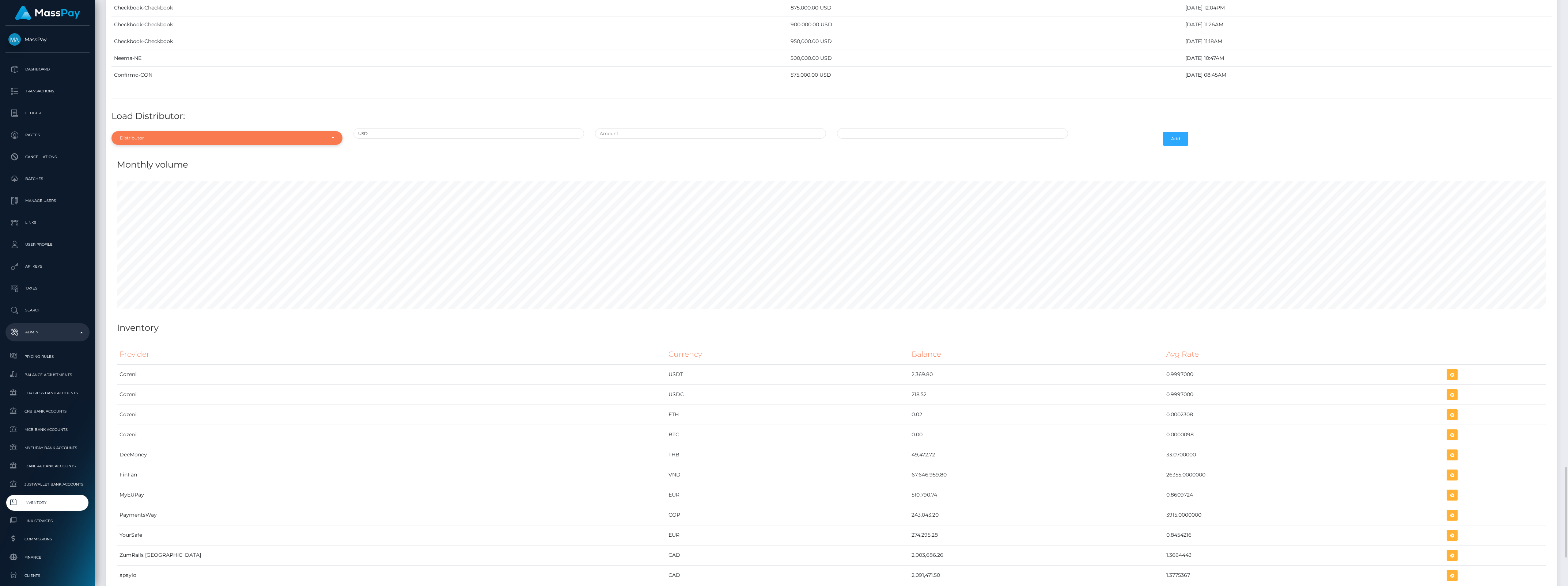
click at [140, 145] on div "Distributor" at bounding box center [226, 138] width 231 height 14
click at [144, 161] on input "Search" at bounding box center [226, 156] width 225 height 10
type input "thu"
click at [147, 178] on link "Thunes" at bounding box center [226, 171] width 231 height 13
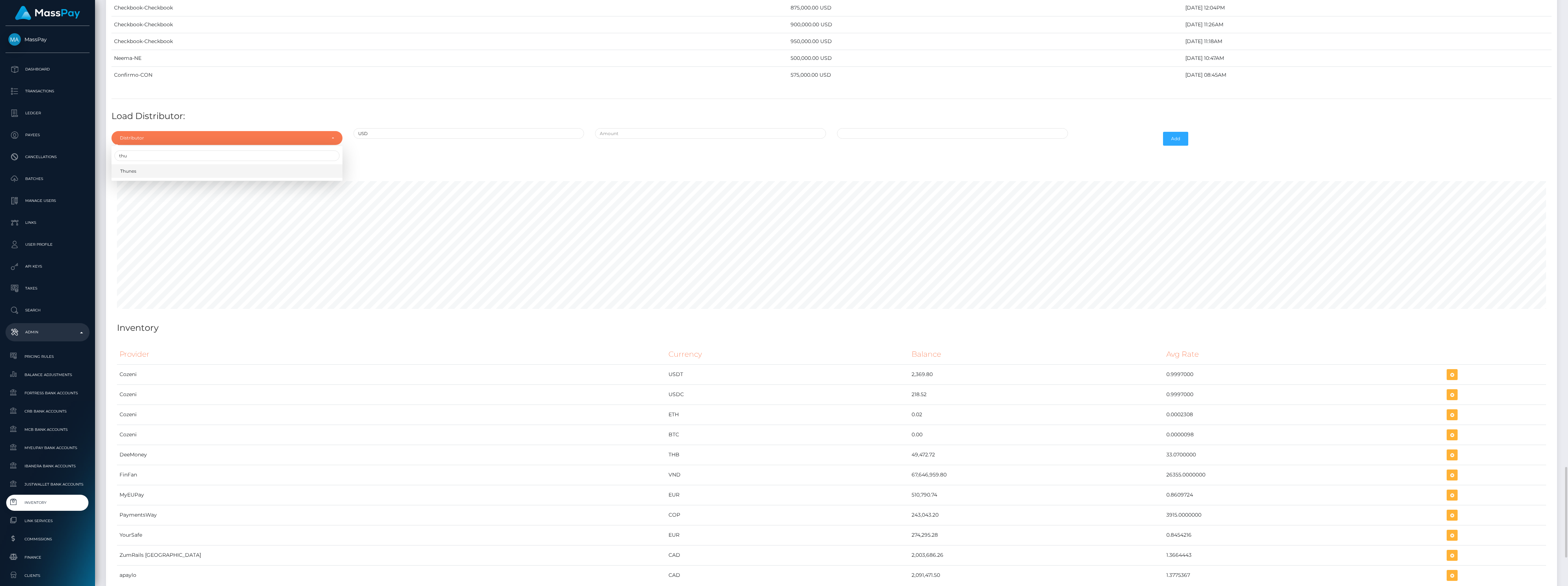
select select "13"
click at [658, 139] on input "text" at bounding box center [710, 134] width 231 height 10
type input "$175,000.0000000"
click at [874, 222] on td "23" at bounding box center [872, 216] width 12 height 12
type input "[DATE] 3:28 PM"
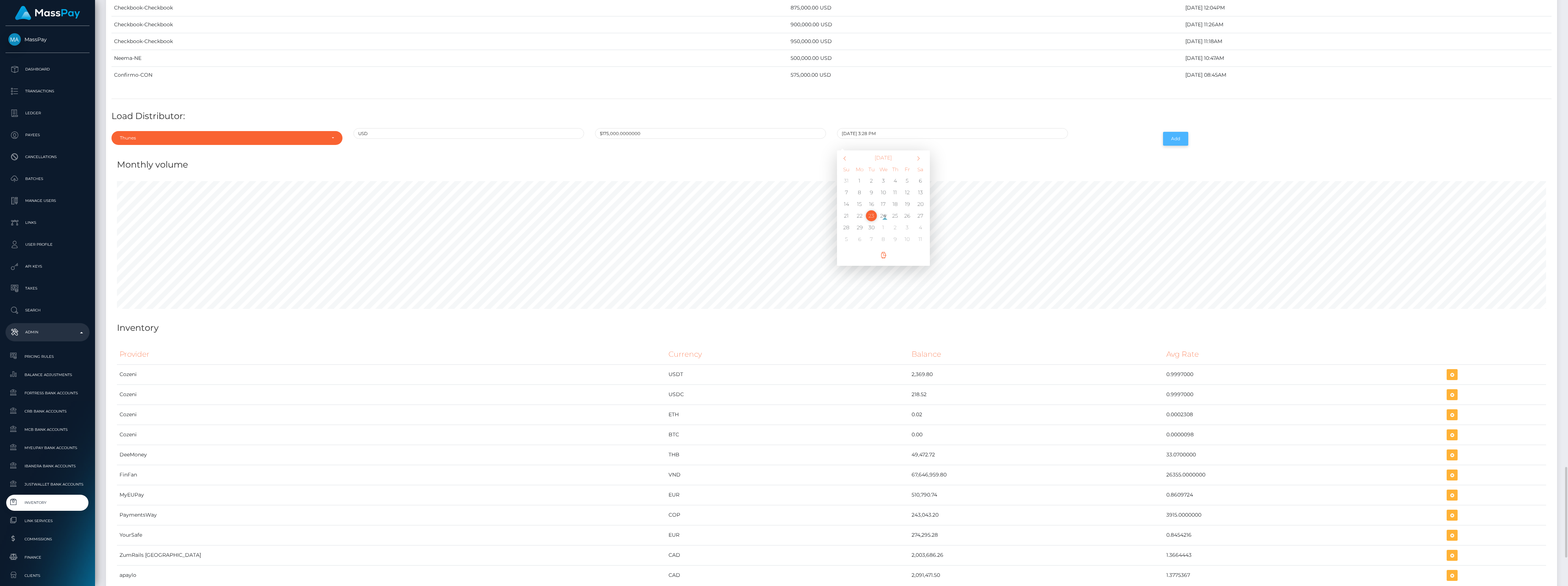
click at [1168, 146] on button "Add" at bounding box center [1176, 139] width 25 height 14
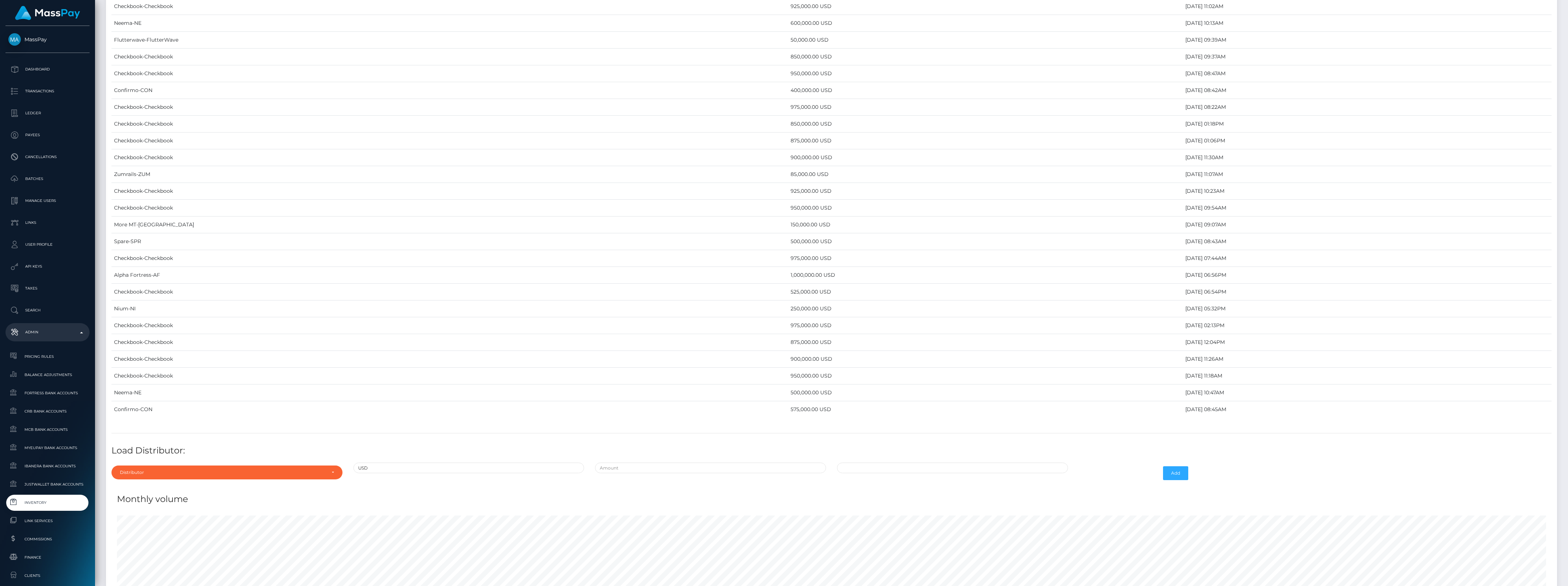
scroll to position [3211, 0]
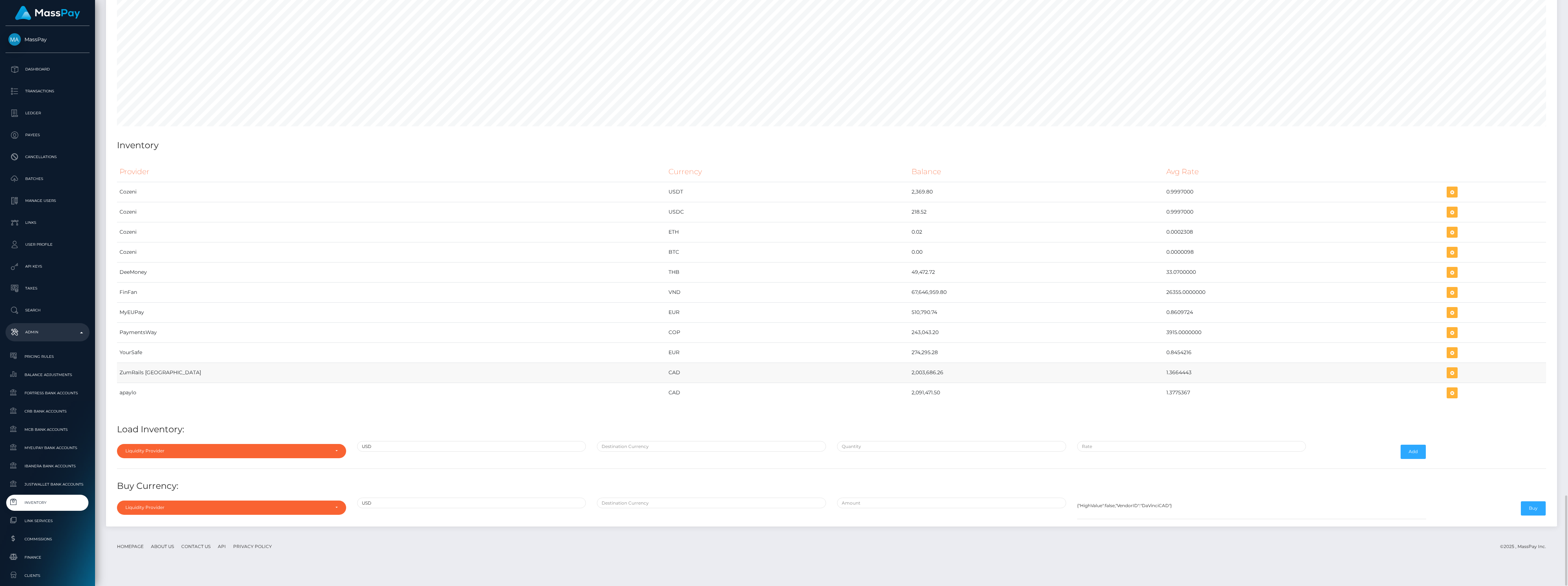
drag, startPoint x: 784, startPoint y: 385, endPoint x: 1115, endPoint y: 380, distance: 331.0
click at [1115, 380] on tr "ZumRails [GEOGRAPHIC_DATA] CAD 2,003,686.26 1.3664443" at bounding box center [831, 373] width 1429 height 20
copy tr "2,003,686.26 1.3664443"
